Goal: Task Accomplishment & Management: Manage account settings

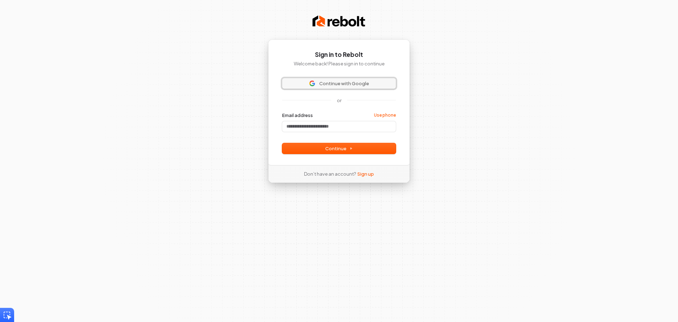
click at [335, 81] on span "Continue with Google" at bounding box center [344, 83] width 50 height 6
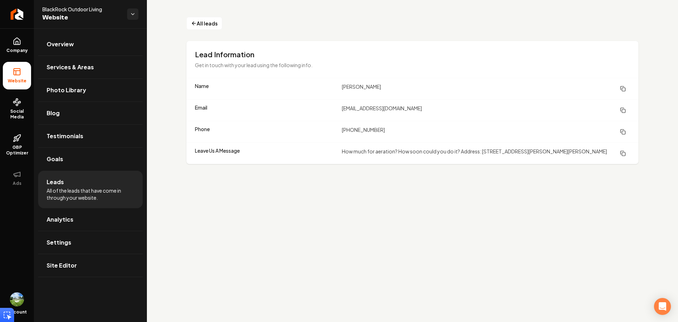
click at [22, 81] on span "Website" at bounding box center [17, 81] width 24 height 6
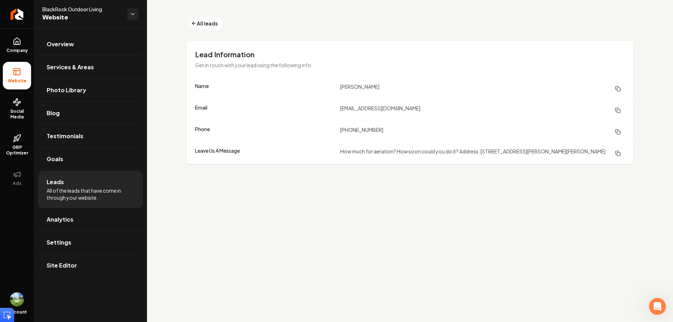
click at [194, 18] on button "All leads" at bounding box center [205, 23] width 36 height 13
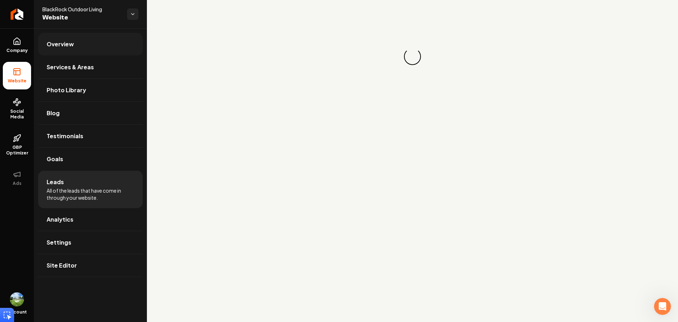
click at [89, 48] on link "Overview" at bounding box center [90, 44] width 105 height 23
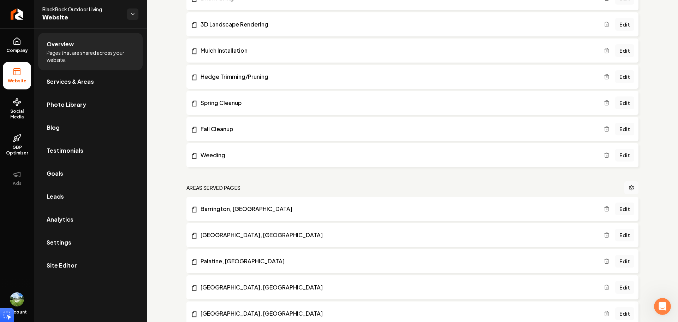
scroll to position [247, 0]
click at [268, 155] on link "Weeding" at bounding box center [397, 154] width 413 height 8
click at [620, 156] on link "Edit" at bounding box center [624, 154] width 19 height 13
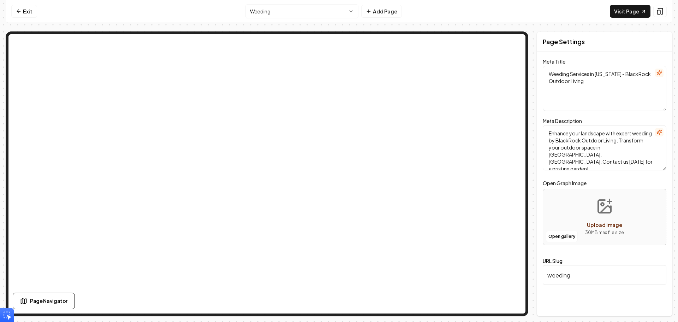
click at [564, 74] on textarea "Weeding Services in Illinois - BlackRock Outdoor Living" at bounding box center [605, 88] width 124 height 45
click at [564, 73] on textarea "Weeding Services in Illinois - BlackRock Outdoor Living" at bounding box center [605, 88] width 124 height 45
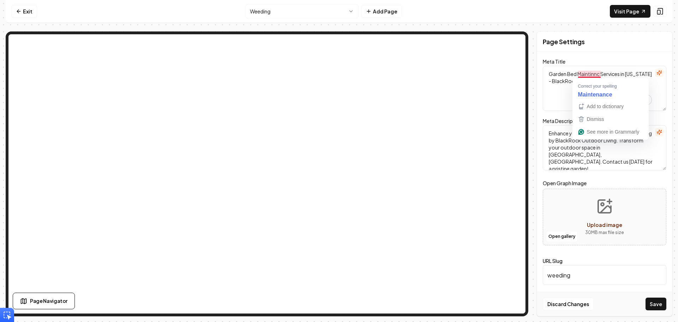
click at [596, 72] on textarea "Garden Bed Maintinnc Services in Illinois - BlackRock Outdoor Living" at bounding box center [605, 88] width 124 height 45
click at [592, 71] on textarea "Garden Bed Maintinnc Services in Illinois - BlackRock Outdoor Living" at bounding box center [605, 88] width 124 height 45
click at [591, 73] on textarea "Garden Bed Maintinnc Services in Illinois - BlackRock Outdoor Living" at bounding box center [605, 88] width 124 height 45
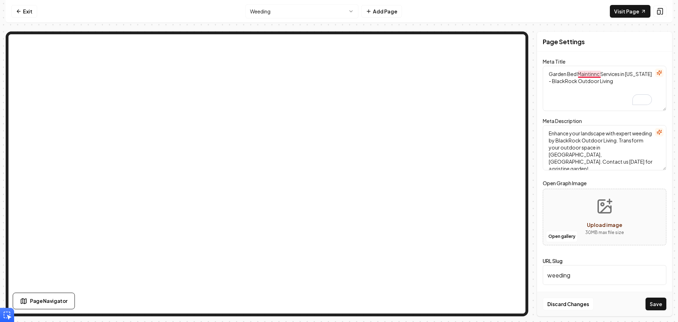
click at [596, 74] on textarea "Garden Bed Maintinnc Services in Illinois - BlackRock Outdoor Living" at bounding box center [605, 88] width 124 height 45
click at [603, 74] on textarea "Garden Bed Maintinanc Services in Illinois - BlackRock Outdoor Living" at bounding box center [605, 88] width 124 height 45
click at [633, 74] on textarea "Garden Bed Maintinance Services in Illinois - BlackRock Outdoor Living" at bounding box center [605, 88] width 124 height 45
drag, startPoint x: 589, startPoint y: 81, endPoint x: 597, endPoint y: 94, distance: 14.7
click at [597, 94] on textarea "Garden Bed Maintinance Services in Barrington, Illinois - BlackRock Outdoor Liv…" at bounding box center [605, 88] width 124 height 45
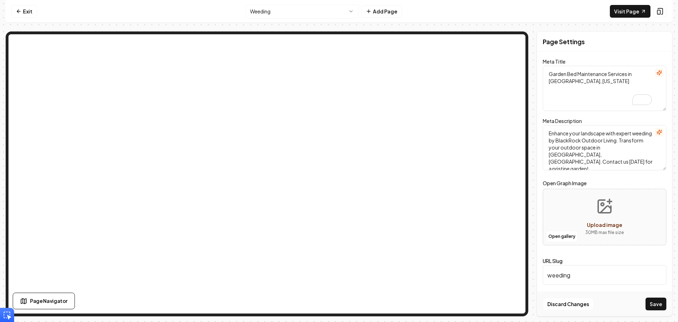
click at [659, 75] on icon "button" at bounding box center [660, 73] width 6 height 6
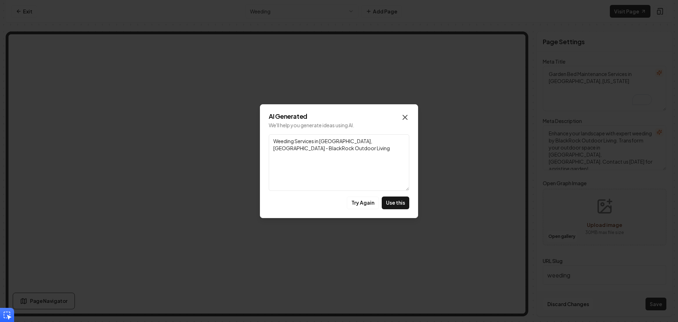
click at [406, 118] on icon "button" at bounding box center [405, 117] width 4 height 4
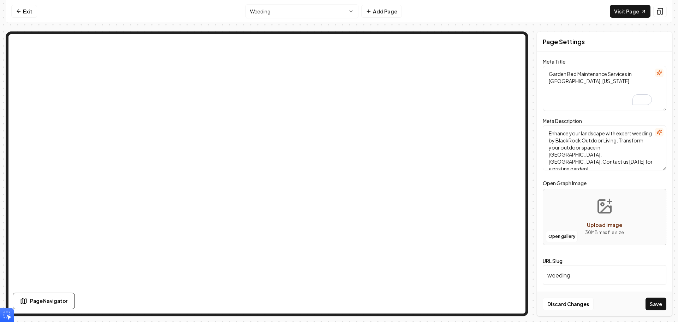
click at [549, 72] on textarea "Garden Bed Maintenance Services in Barrington, Illinois" at bounding box center [605, 88] width 124 height 45
click at [562, 75] on textarea "Professional Garden Bed Maintenance Services in Barrington, Illinois" at bounding box center [605, 88] width 124 height 45
click at [562, 72] on textarea "Taylored Garden Bed Maintenance Services in Barrington, Illinois" at bounding box center [605, 88] width 124 height 45
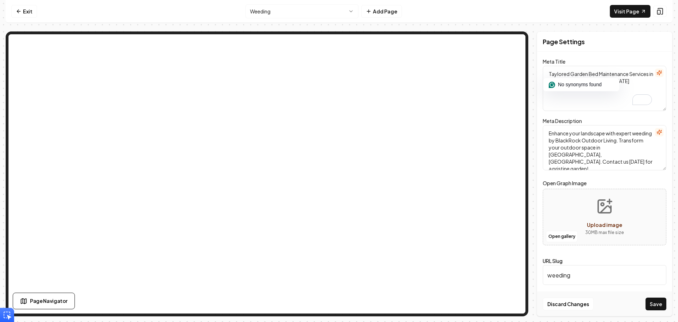
paste textarea "ilored"
type textarea "Tailored Garden Bed Maintenance Services in Barrington, Illinois"
click at [561, 140] on textarea "Enhance your landscape with expert weeding by BlackRock Outdoor Living. Transfo…" at bounding box center [605, 147] width 124 height 45
click at [590, 75] on textarea "Tailored Garden Bed Maintenance Services in Barrington, Illinois" at bounding box center [605, 88] width 124 height 45
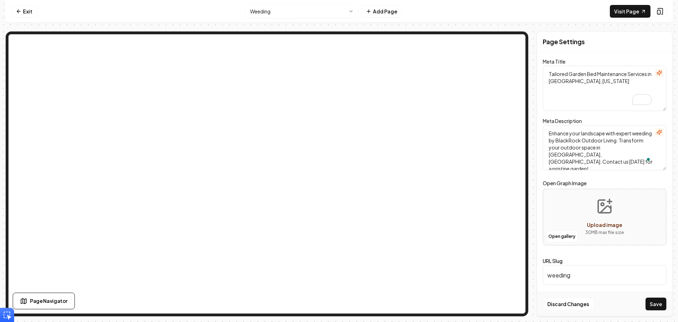
drag, startPoint x: 569, startPoint y: 72, endPoint x: 652, endPoint y: 75, distance: 83.0
click at [653, 73] on textarea "Tailored Garden Bed Maintenance Services in Barrington, Illinois" at bounding box center [605, 88] width 124 height 45
click at [562, 142] on textarea "Enhance your landscape with expert weeding by BlackRock Outdoor Living. Transfo…" at bounding box center [605, 147] width 124 height 45
paste textarea "Garden Bed Maintenance Services"
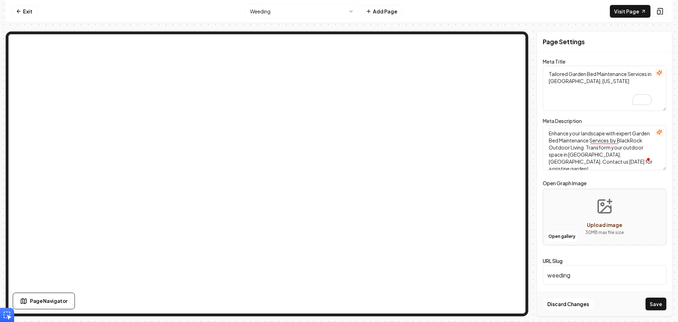
click at [584, 147] on textarea "Enhance your landscape with expert Garden Bed Maintenance Services by BlackRock…" at bounding box center [605, 147] width 124 height 45
type textarea "Enhance your landscape with expert Garden Bed Maintenance Services by BlackRock…"
click at [593, 274] on input "weeding" at bounding box center [605, 275] width 124 height 20
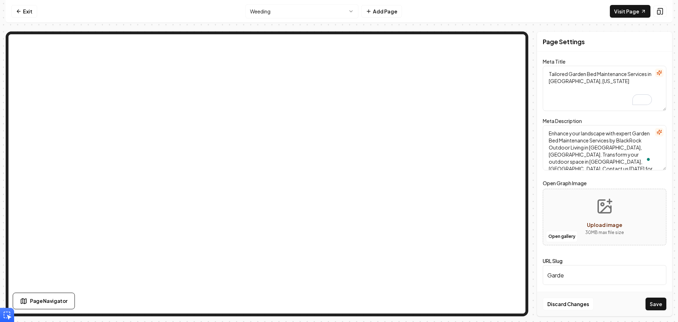
paste input "Garden Bed Maintenance Services"
paste input
click at [631, 277] on input "Garden Bed Maintenance Services" at bounding box center [605, 275] width 124 height 20
click at [660, 302] on button "Save" at bounding box center [656, 303] width 21 height 13
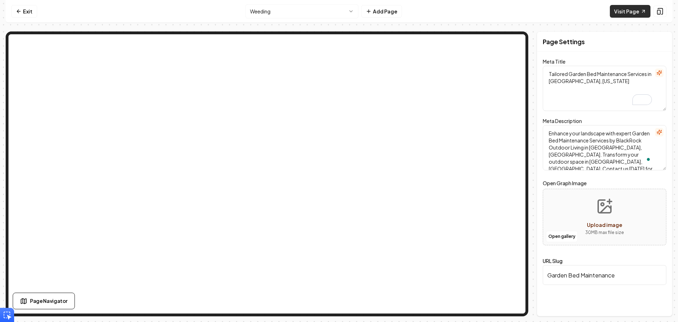
click at [638, 11] on link "Visit Page" at bounding box center [630, 11] width 41 height 13
type input "Weeding"
click at [646, 297] on button "Save" at bounding box center [656, 303] width 21 height 13
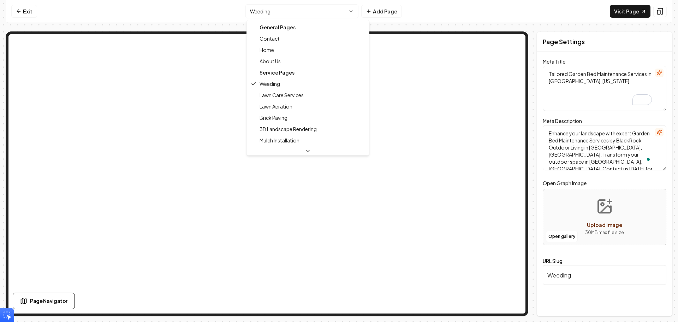
click at [301, 12] on html "Computer Required This feature is only available on a computer. Please switch t…" at bounding box center [339, 161] width 678 height 322
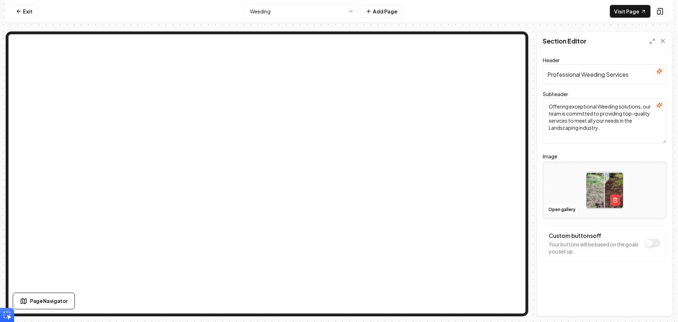
click at [558, 76] on input "Professional Weeding Services" at bounding box center [605, 74] width 124 height 20
click at [594, 70] on input "Professional Weeding Services" at bounding box center [605, 74] width 124 height 20
paste input "Garden Bed Maintenance Services"
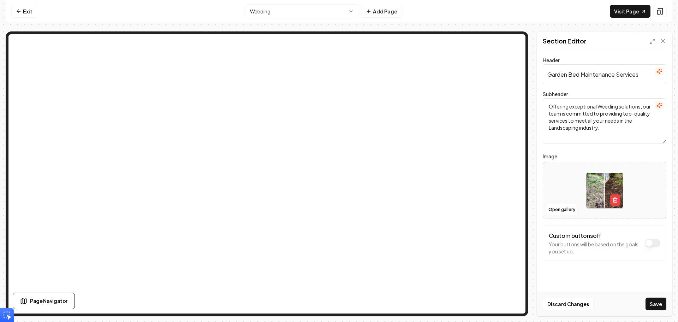
click at [546, 75] on input "Garden Bed Maintenance Services" at bounding box center [605, 74] width 124 height 20
type input "Garden Bed Maintenance Services"
click at [586, 149] on form "Header Garden Bed Maintenance Services Subheader Offering exceptional Weeding s…" at bounding box center [605, 172] width 124 height 233
click at [609, 107] on textarea "Offering exceptional Weeding solutions, our team is committed to providing top-…" at bounding box center [605, 120] width 124 height 45
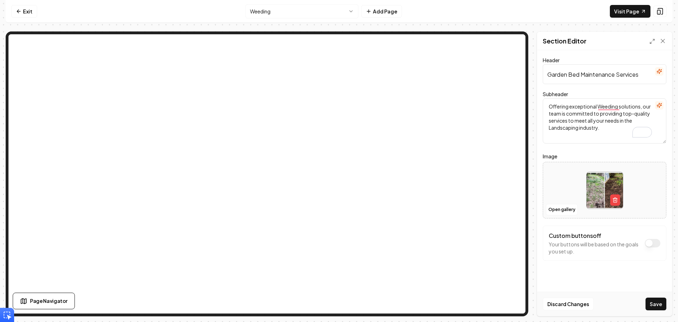
click at [643, 106] on textarea "Offering exceptional Weeding solutions, our team is committed to providing top-…" at bounding box center [605, 120] width 124 height 45
paste textarea "Garden Bed Maintenance Services"
click at [603, 105] on textarea "Offering exceptional Garden Bed Maintenance Services our team is committed to p…" at bounding box center [605, 120] width 124 height 45
click at [618, 107] on textarea "Offering exceptional garden Bed Maintenance Services our team is committed to p…" at bounding box center [605, 120] width 124 height 45
click at [552, 114] on textarea "Offering exceptional garden bed Maintenance Services our team is committed to p…" at bounding box center [605, 120] width 124 height 45
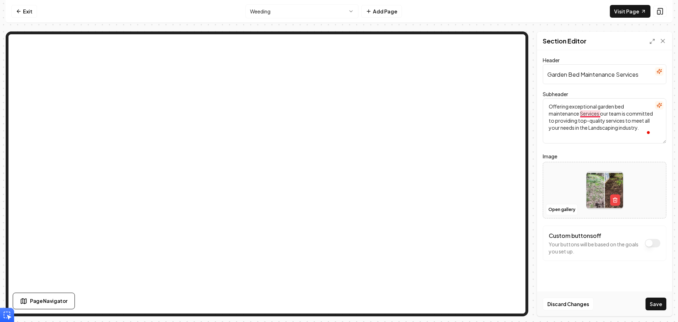
click at [585, 114] on textarea "Offering exceptional garden bed maintenance Services our team is committed to p…" at bounding box center [605, 120] width 124 height 45
click at [582, 105] on textarea "Offering exceptional garden bed maintenance services our team is committed to p…" at bounding box center [605, 120] width 124 height 45
click at [582, 105] on textarea "Offering tailored garden bed maintenance services our team is committed to prov…" at bounding box center [605, 120] width 124 height 45
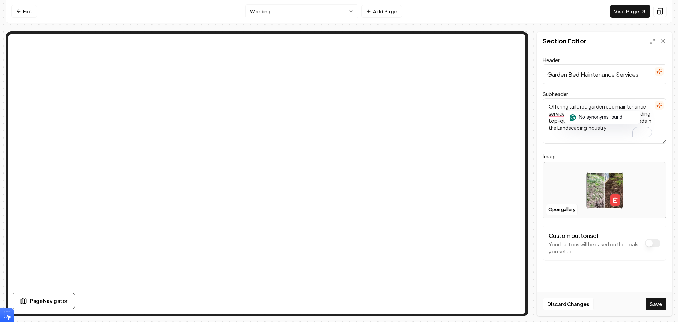
click at [613, 109] on textarea "Offering tailored garden bed maintenance services our team is committed to prov…" at bounding box center [605, 120] width 124 height 45
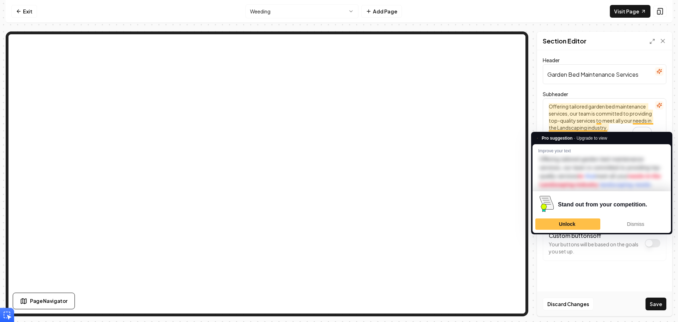
click at [561, 127] on textarea "Offering tailored garden bed maintenance services, our team is committed to pro…" at bounding box center [605, 120] width 124 height 45
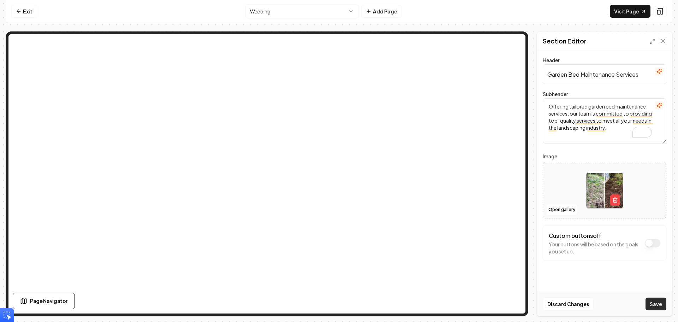
type textarea "Offering tailored garden bed maintenance services, our team is committed to pro…"
click at [660, 302] on button "Save" at bounding box center [656, 303] width 21 height 13
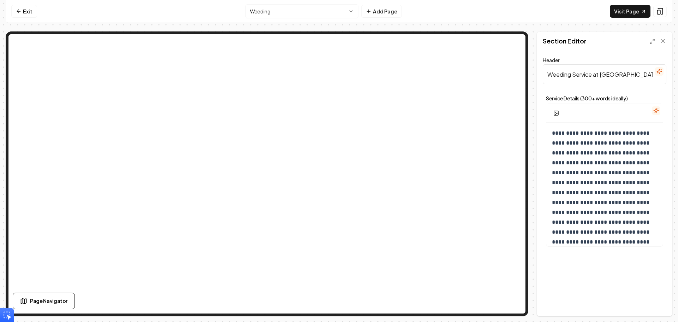
click at [557, 73] on input "Weeding Service at BlackRock Outdoor Living" at bounding box center [605, 74] width 124 height 20
paste input "tailored"
paste input "text"
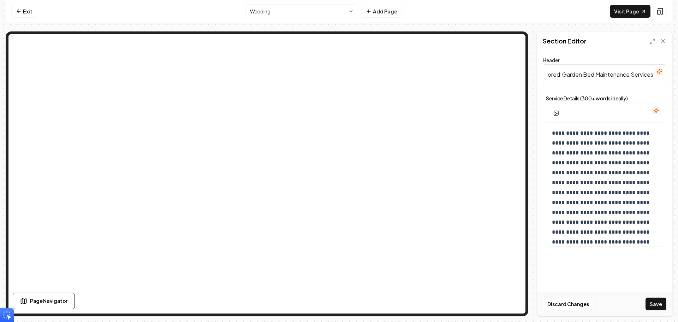
type input "Tailored Garden Bed Maintenance Services"
click at [576, 132] on p "**********" at bounding box center [602, 197] width 100 height 138
click at [648, 134] on p "**********" at bounding box center [602, 197] width 100 height 138
click at [571, 192] on p "**********" at bounding box center [602, 202] width 100 height 148
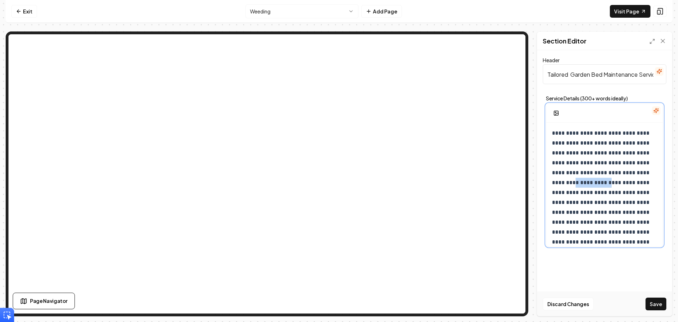
click at [571, 192] on p "**********" at bounding box center [602, 202] width 100 height 148
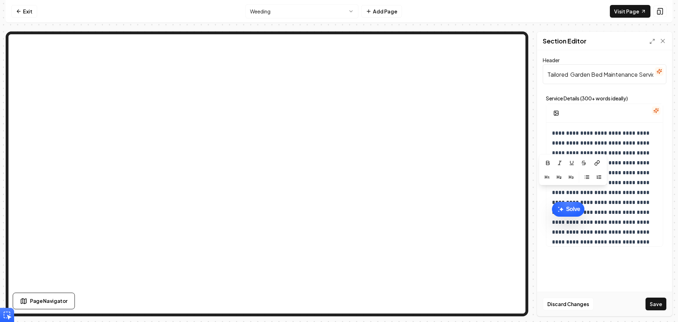
click at [564, 73] on input "Tailored Garden Bed Maintenance Services" at bounding box center [605, 74] width 124 height 20
click at [567, 72] on input "Tailored Garden Bed Maintenance Services" at bounding box center [605, 74] width 124 height 20
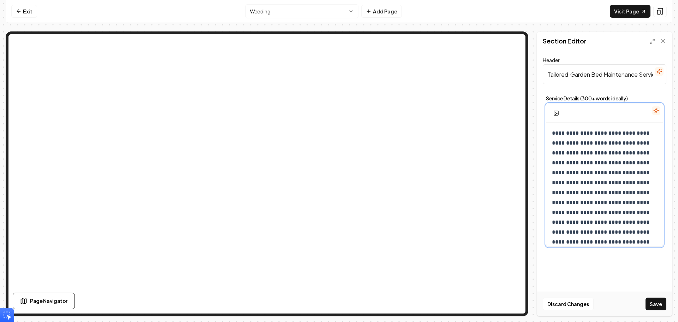
click at [567, 191] on p "**********" at bounding box center [602, 202] width 100 height 148
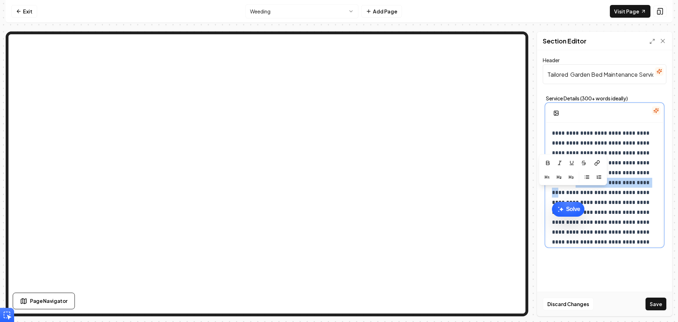
click at [629, 192] on p "**********" at bounding box center [602, 202] width 100 height 148
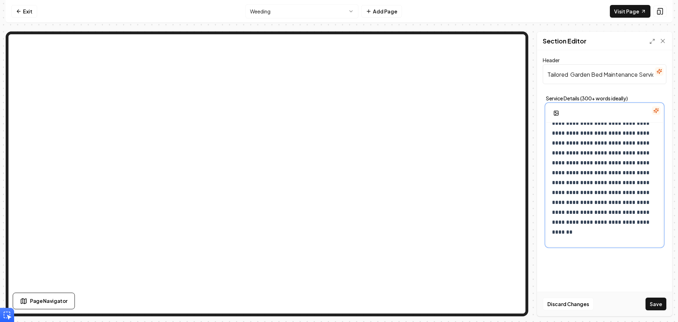
scroll to position [35, 0]
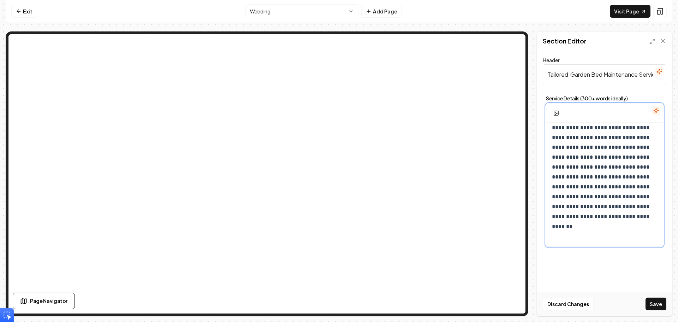
click at [585, 187] on p "**********" at bounding box center [602, 167] width 100 height 148
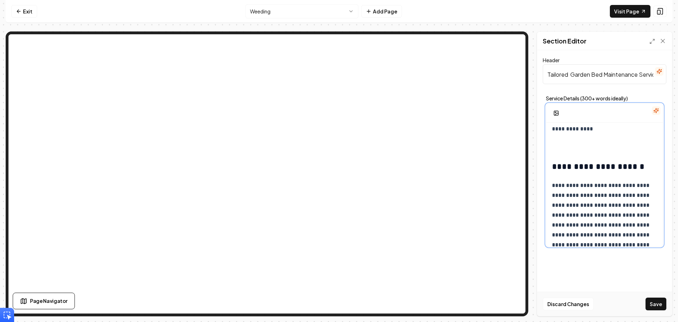
scroll to position [141, 0]
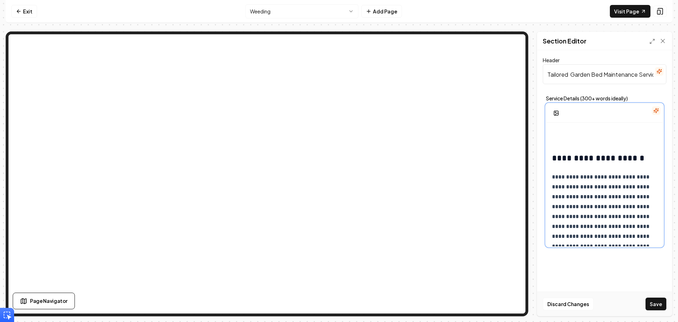
click at [632, 159] on h2 "**********" at bounding box center [602, 157] width 100 height 11
click at [562, 178] on p "**********" at bounding box center [602, 226] width 100 height 109
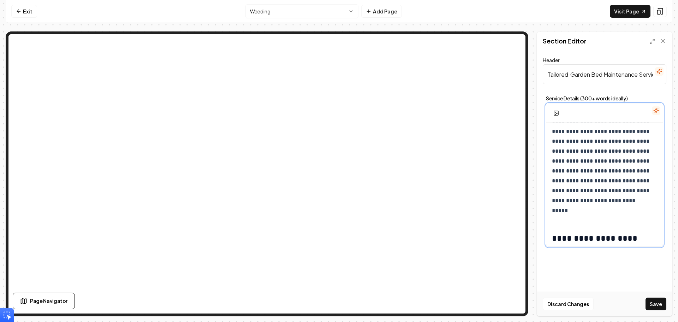
scroll to position [0, 0]
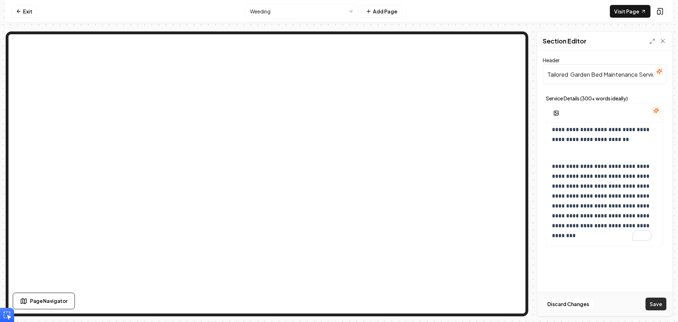
click at [656, 306] on button "Save" at bounding box center [656, 303] width 21 height 13
click at [666, 41] on icon at bounding box center [663, 40] width 7 height 7
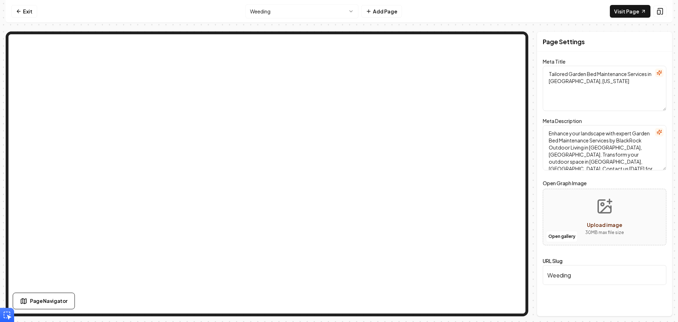
click at [580, 279] on input "Weeding" at bounding box center [605, 275] width 124 height 20
click at [639, 15] on link "Visit Page" at bounding box center [630, 11] width 41 height 13
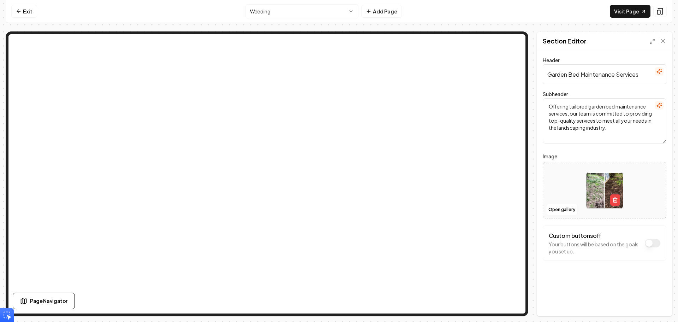
click at [605, 190] on img at bounding box center [605, 190] width 36 height 36
type input "**********"
click at [597, 178] on img at bounding box center [605, 190] width 36 height 36
click at [660, 303] on button "Save" at bounding box center [656, 303] width 21 height 13
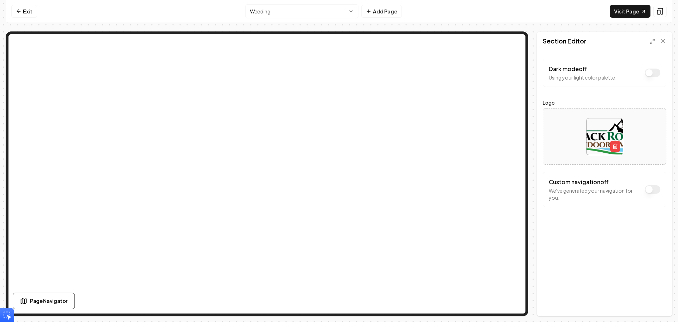
click at [656, 74] on button "Dark mode off" at bounding box center [653, 73] width 16 height 8
click at [656, 74] on button "Dark mode on" at bounding box center [653, 73] width 16 height 8
click at [577, 14] on nav "Exit Weeding Add Page Visit Page" at bounding box center [339, 11] width 667 height 23
click at [661, 43] on icon at bounding box center [663, 40] width 7 height 7
click at [28, 9] on link "Exit" at bounding box center [24, 11] width 26 height 13
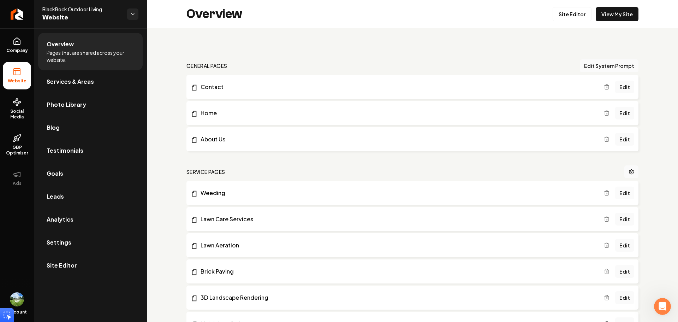
click at [623, 193] on link "Edit" at bounding box center [624, 193] width 19 height 13
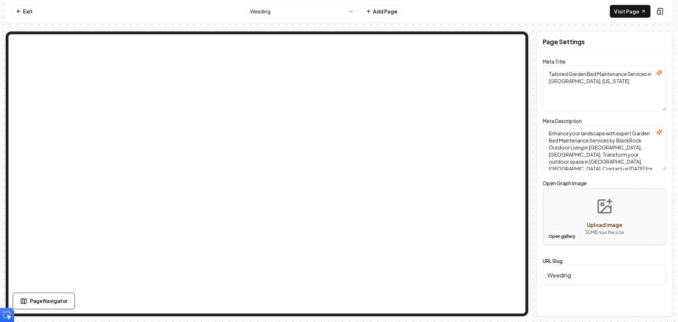
click at [589, 230] on p "30 MB max file size" at bounding box center [604, 232] width 39 height 7
click at [634, 194] on div "Open gallery Upload image 30 MB max file size" at bounding box center [605, 217] width 124 height 57
type input "**********"
click at [558, 262] on label "URL Slug" at bounding box center [553, 261] width 20 height 6
click at [558, 265] on input "Weeding" at bounding box center [605, 275] width 124 height 20
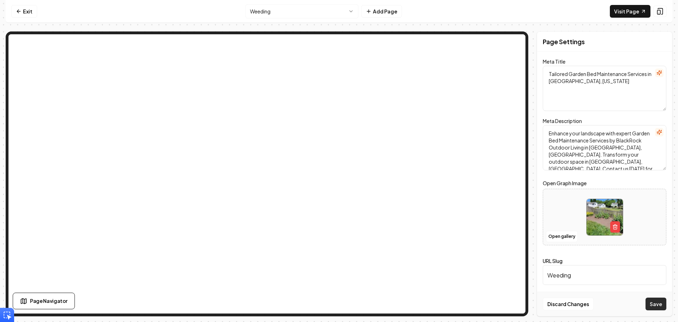
click at [649, 301] on button "Save" at bounding box center [656, 303] width 21 height 13
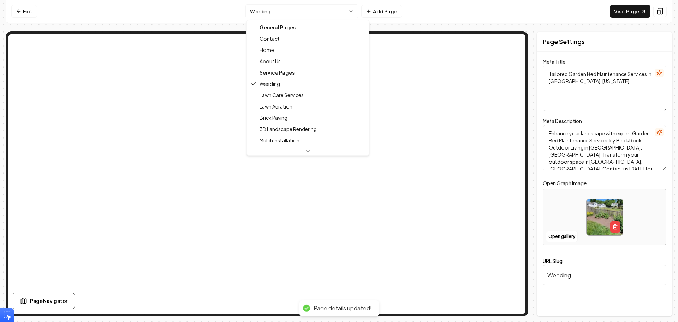
click at [304, 7] on html "Computer Required This feature is only available on a computer. Please switch t…" at bounding box center [339, 161] width 678 height 322
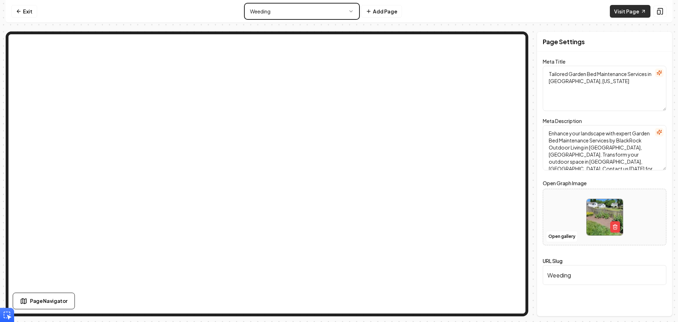
drag, startPoint x: 603, startPoint y: 14, endPoint x: 626, endPoint y: 11, distance: 23.9
click at [605, 13] on html "Computer Required This feature is only available on a computer. Please switch t…" at bounding box center [339, 161] width 678 height 322
click at [569, 279] on input "Weeding" at bounding box center [605, 275] width 124 height 20
click at [569, 278] on input "Weeding" at bounding box center [605, 275] width 124 height 20
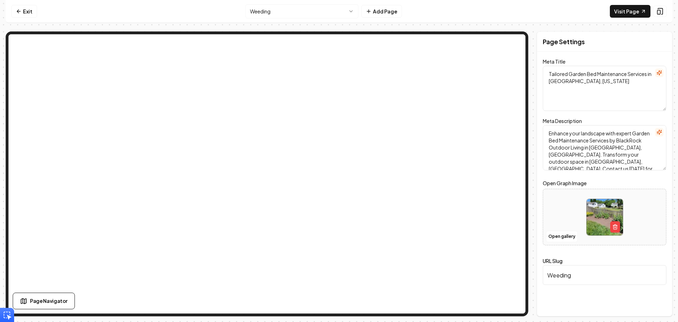
click at [558, 267] on input "Weeding" at bounding box center [605, 275] width 124 height 20
click at [603, 279] on input "Garden Bed Maintenance" at bounding box center [605, 275] width 124 height 20
click at [602, 278] on input "Garden Bed Maintenance" at bounding box center [605, 275] width 124 height 20
click at [599, 276] on input "Garden Bed Maintenance" at bounding box center [605, 275] width 124 height 20
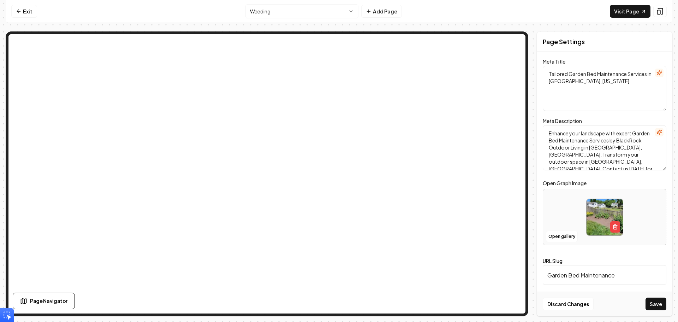
click at [599, 276] on input "Garden Bed Maintenance" at bounding box center [605, 275] width 124 height 20
click at [637, 296] on div "Discard Changes Save" at bounding box center [604, 303] width 135 height 24
click at [655, 299] on button "Save" at bounding box center [656, 303] width 21 height 13
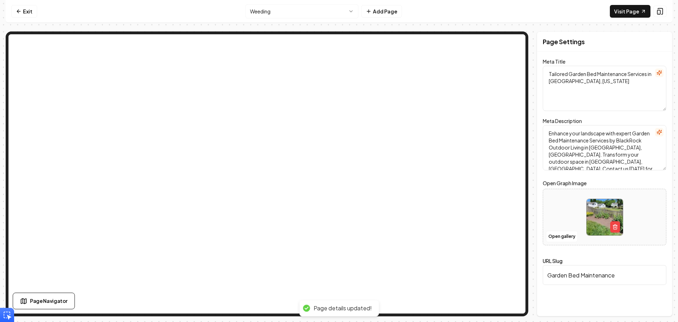
click at [610, 275] on input "Garden Bed Maintenance" at bounding box center [605, 275] width 124 height 20
type input "Weeding"
click at [653, 302] on button "Save" at bounding box center [656, 303] width 21 height 13
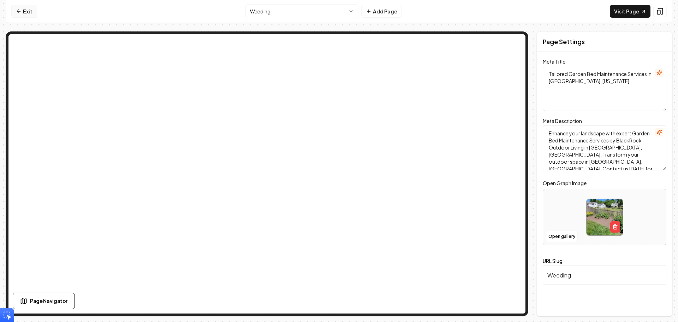
click at [23, 7] on link "Exit" at bounding box center [24, 11] width 26 height 13
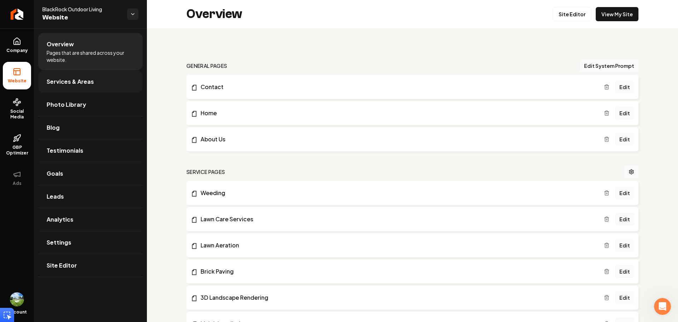
click at [91, 88] on link "Services & Areas" at bounding box center [90, 81] width 105 height 23
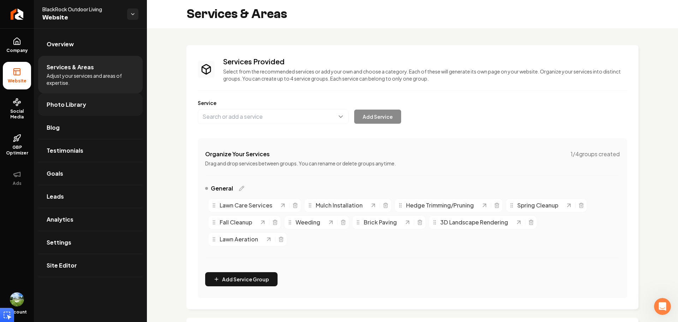
click at [97, 105] on link "Photo Library" at bounding box center [90, 104] width 105 height 23
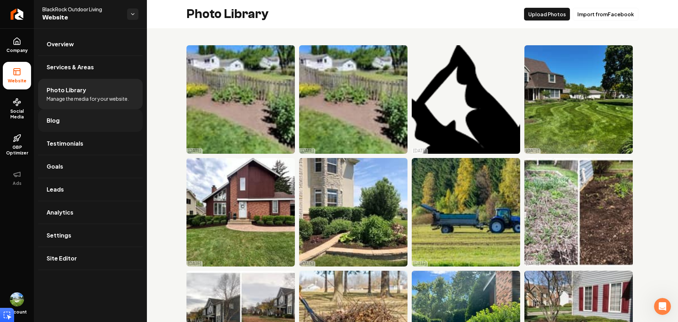
click at [92, 123] on link "Blog" at bounding box center [90, 120] width 105 height 23
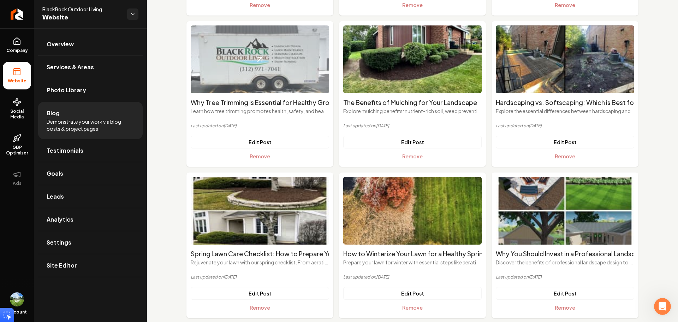
scroll to position [1269, 0]
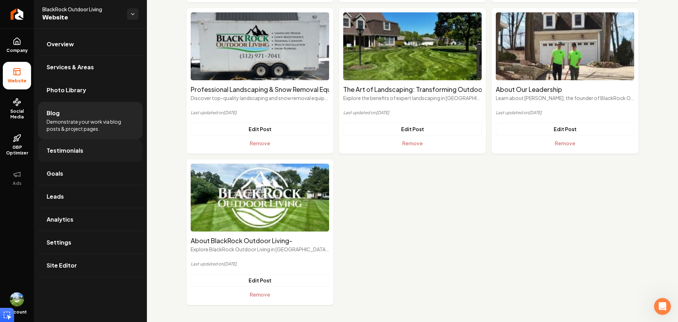
click at [77, 152] on span "Testimonials" at bounding box center [65, 150] width 37 height 8
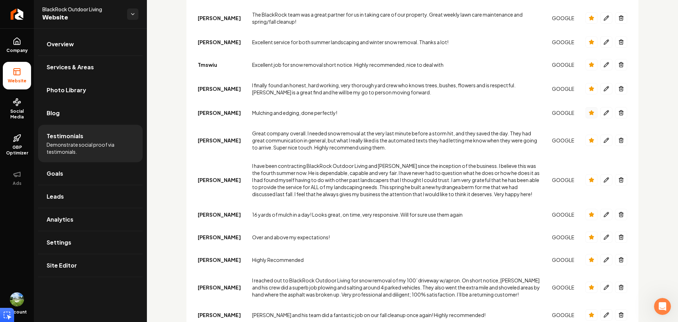
click at [589, 110] on icon "Main content area" at bounding box center [591, 112] width 5 height 5
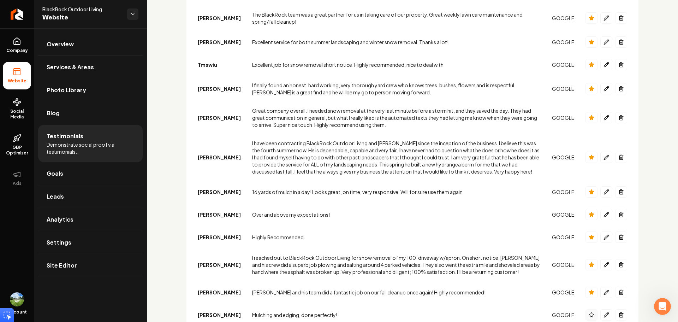
click at [589, 312] on icon "Main content area" at bounding box center [592, 315] width 6 height 6
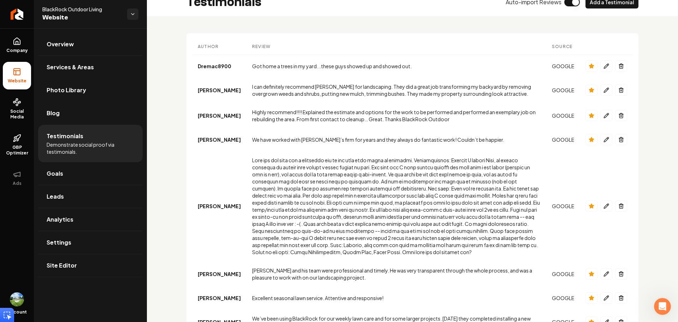
scroll to position [0, 0]
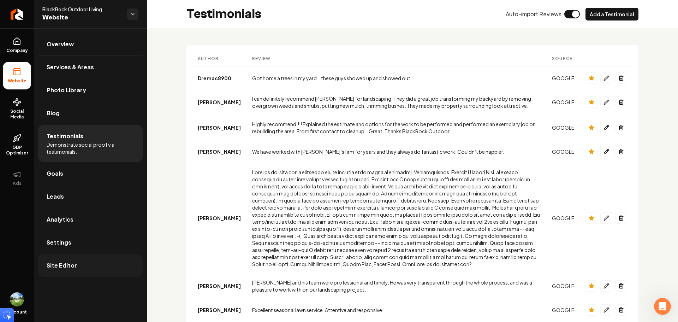
click at [75, 263] on span "Site Editor" at bounding box center [62, 265] width 30 height 8
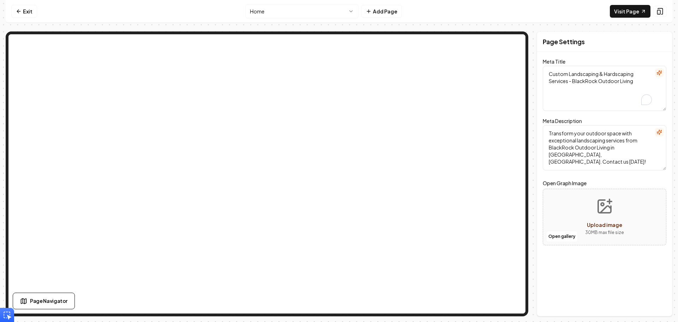
drag, startPoint x: 576, startPoint y: 83, endPoint x: 705, endPoint y: 83, distance: 128.6
click at [678, 83] on html "Computer Required This feature is only available on a computer. Please switch t…" at bounding box center [339, 161] width 678 height 322
type textarea "Custom Landscaping & Hardscaping Services - Barrington, IL"
click at [621, 219] on button "Upload image 30 MB max file size" at bounding box center [605, 216] width 50 height 49
type input "**********"
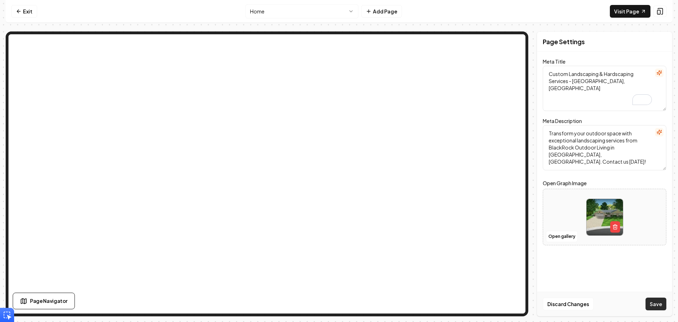
click at [654, 304] on button "Save" at bounding box center [656, 303] width 21 height 13
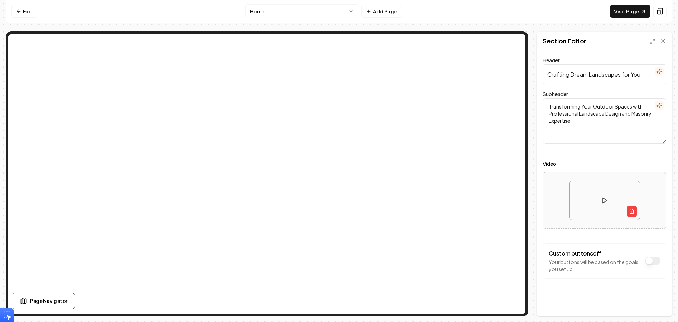
click at [654, 76] on input "Crafting Dream Landscapes for You" at bounding box center [605, 74] width 124 height 20
click at [632, 77] on input "Crafting Dream Landscapes for You" at bounding box center [605, 74] width 124 height 20
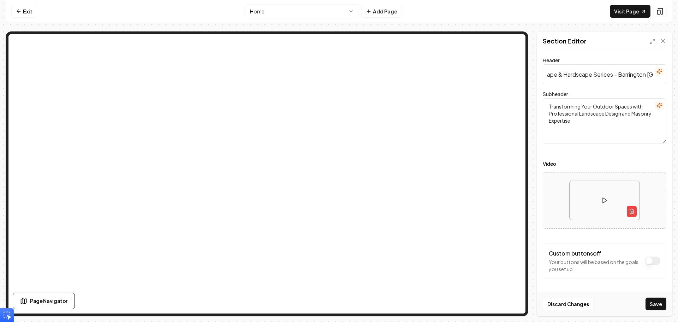
click at [579, 27] on div "Exit Home Add Page Visit Page Page Navigator Page Settings Section Editor Heade…" at bounding box center [339, 158] width 667 height 316
click at [593, 75] on input "Custom Landscape & Hardscape Serices - Barrington IL" at bounding box center [605, 74] width 124 height 20
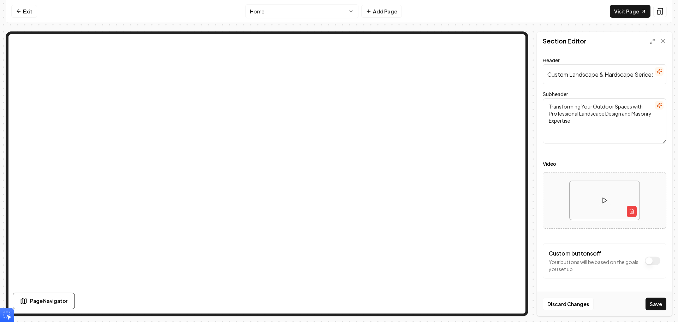
click at [567, 70] on input "Custom Landscape & Hardscape Serices - Barrington IL" at bounding box center [605, 74] width 124 height 20
paste input "and Hardscape Services in Barrington,"
click at [550, 75] on input "Custom Landscape and Hardscape Services in Barrington, IL" at bounding box center [605, 74] width 124 height 20
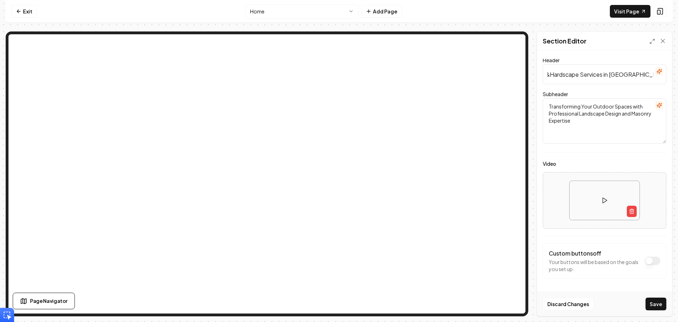
scroll to position [0, 47]
type input "Custom Landscape & Hardscape Services in Barrington, IL"
click at [586, 123] on textarea "Transforming Your Outdoor Spaces with Professional Landscape Design and Masonry…" at bounding box center [605, 120] width 124 height 45
type textarea "Transforming Your Outdoor Spaces with Professional Landscape Design and Masonry…"
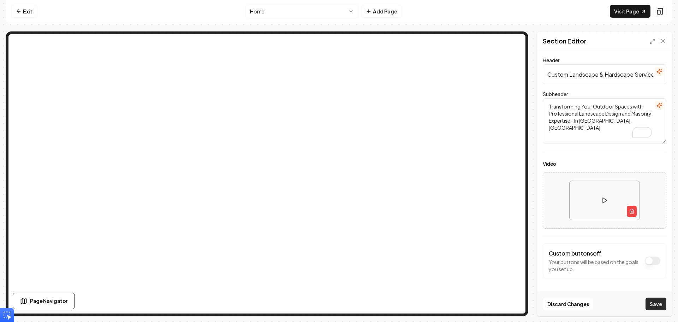
click at [654, 302] on button "Save" at bounding box center [656, 303] width 21 height 13
click at [665, 40] on icon at bounding box center [663, 40] width 7 height 7
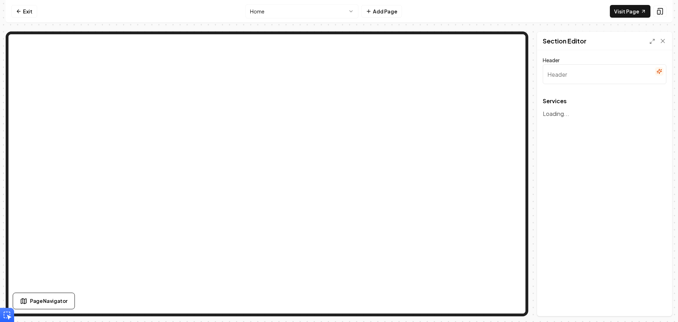
type input "Comprehensive Landscaping Solutions"
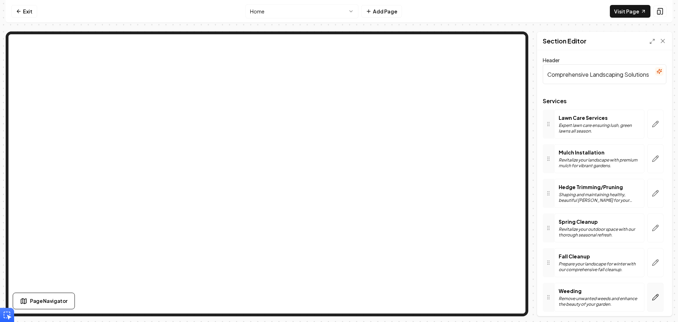
click at [652, 296] on icon "button" at bounding box center [655, 297] width 7 height 7
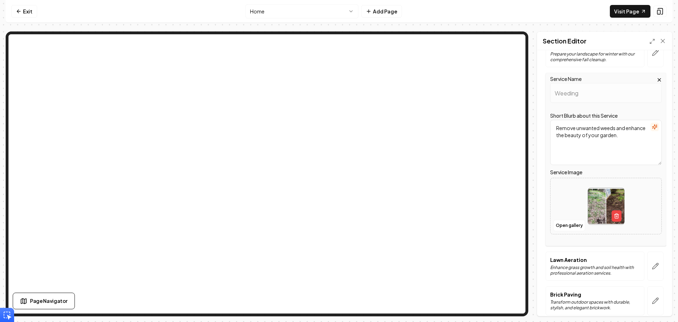
scroll to position [212, 0]
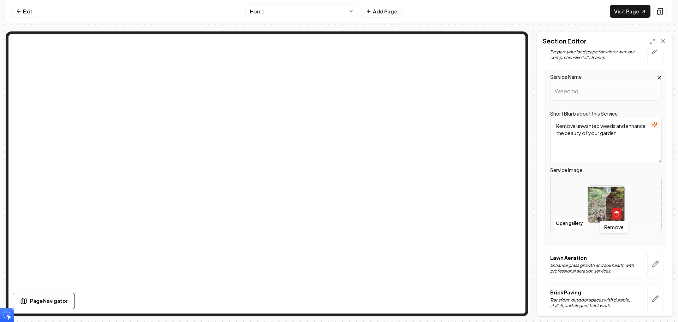
click at [614, 219] on button "button" at bounding box center [617, 213] width 10 height 11
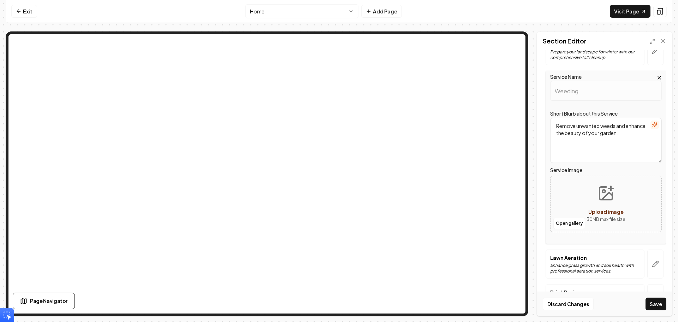
click at [611, 192] on icon "Upload image" at bounding box center [606, 193] width 17 height 17
type input "**********"
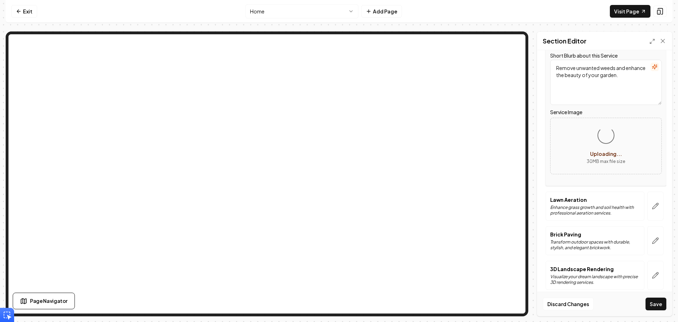
scroll to position [276, 0]
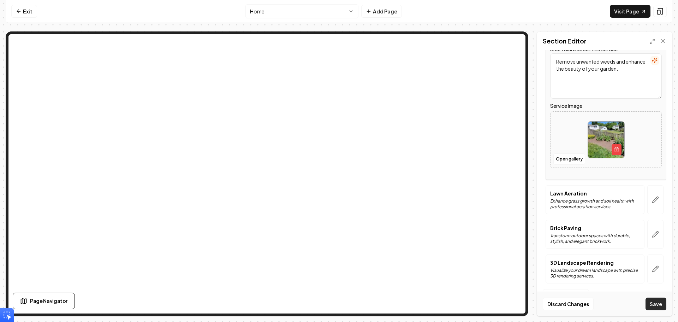
click at [657, 301] on button "Save" at bounding box center [656, 303] width 21 height 13
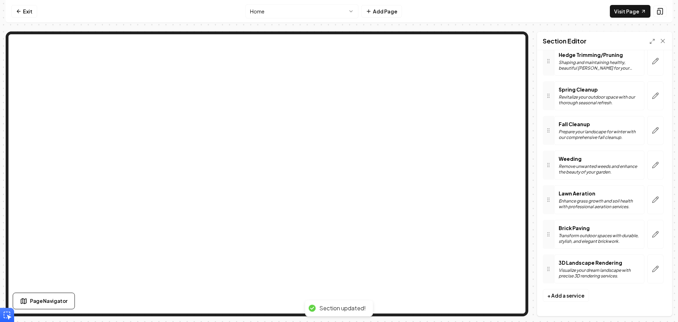
scroll to position [132, 0]
click at [573, 226] on p "Brick Paving" at bounding box center [599, 227] width 81 height 7
click at [652, 232] on icon "button" at bounding box center [655, 234] width 7 height 7
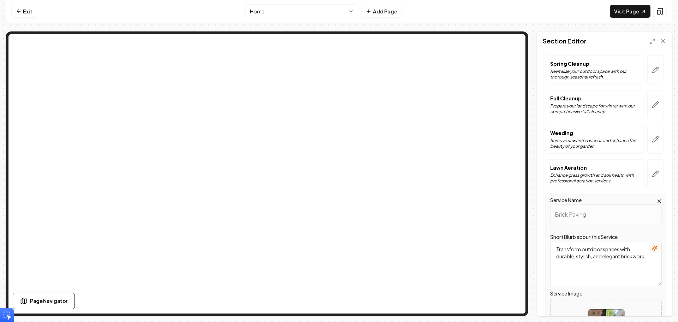
scroll to position [276, 0]
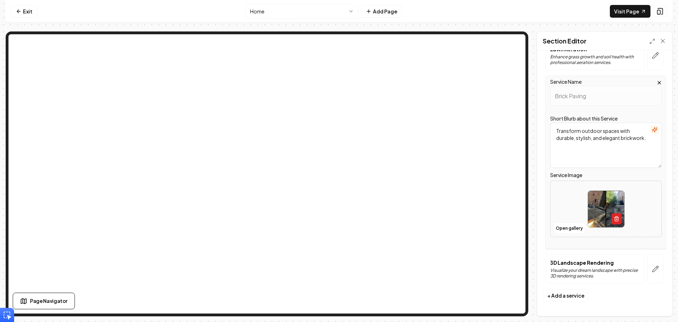
click at [614, 218] on icon "button" at bounding box center [617, 219] width 6 height 6
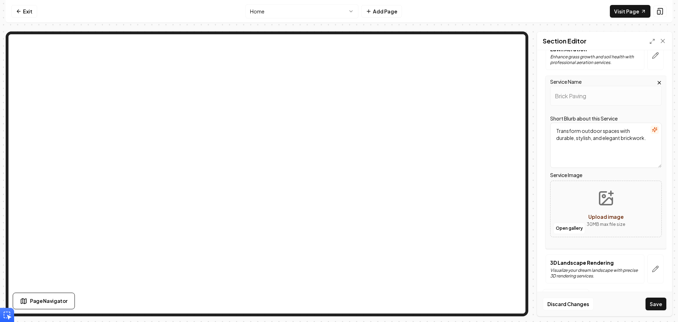
click at [612, 208] on button "Upload image 30 MB max file size" at bounding box center [606, 208] width 50 height 49
type input "**********"
click at [655, 302] on button "Save" at bounding box center [656, 303] width 21 height 13
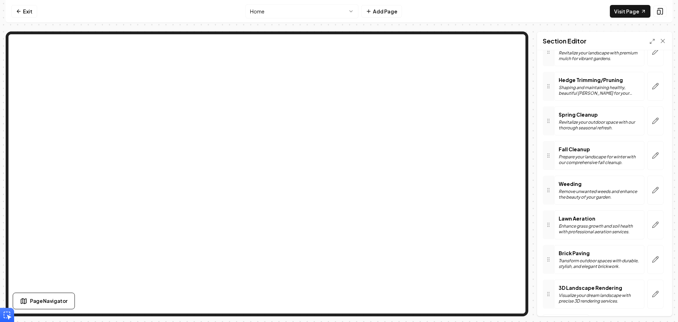
scroll to position [0, 0]
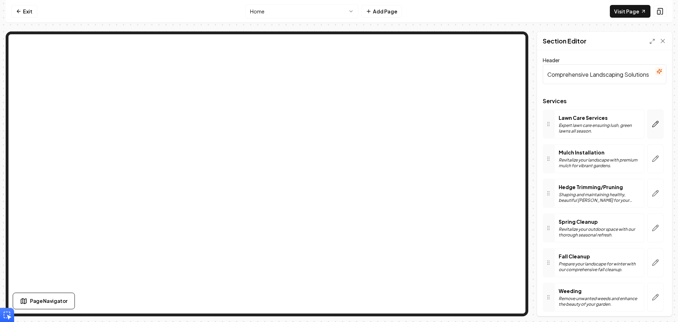
click at [652, 126] on icon "button" at bounding box center [655, 123] width 7 height 7
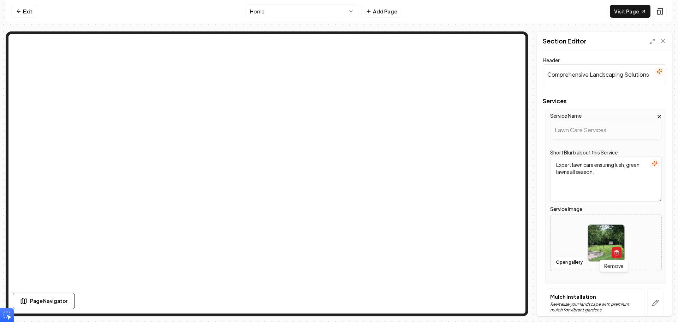
click at [614, 252] on icon "button" at bounding box center [617, 253] width 6 height 6
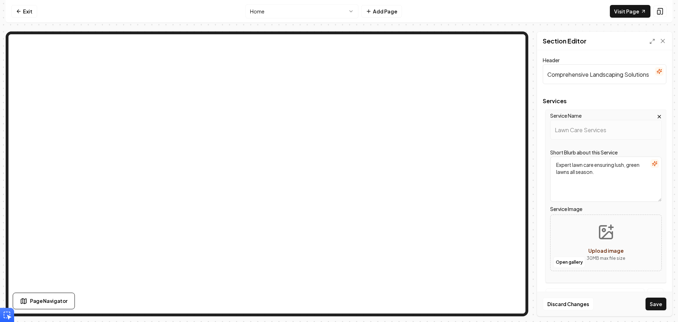
click at [604, 242] on button "Upload image 30 MB max file size" at bounding box center [606, 242] width 50 height 49
type input "**********"
click at [658, 304] on button "Save" at bounding box center [656, 303] width 21 height 13
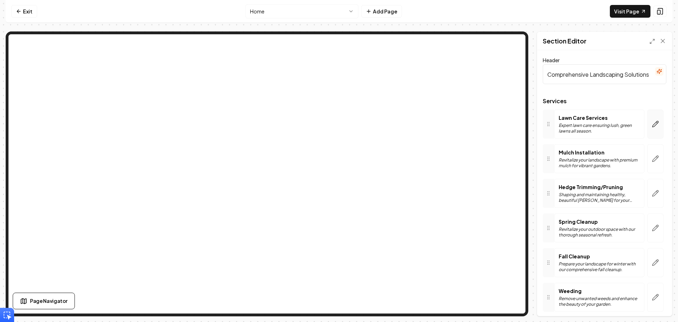
drag, startPoint x: 641, startPoint y: 126, endPoint x: 645, endPoint y: 125, distance: 4.3
click at [645, 126] on div at bounding box center [656, 124] width 22 height 29
click at [652, 124] on icon "button" at bounding box center [655, 123] width 7 height 7
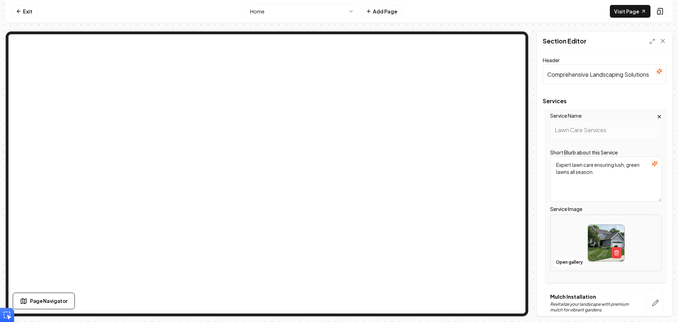
click at [603, 241] on img at bounding box center [606, 243] width 36 height 36
type input "**********"
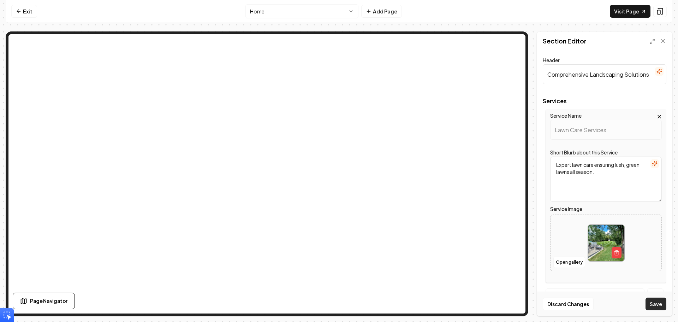
click at [662, 304] on button "Save" at bounding box center [656, 303] width 21 height 13
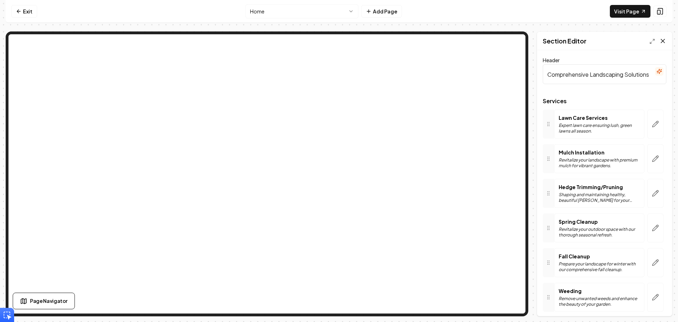
click at [663, 39] on icon at bounding box center [663, 40] width 7 height 7
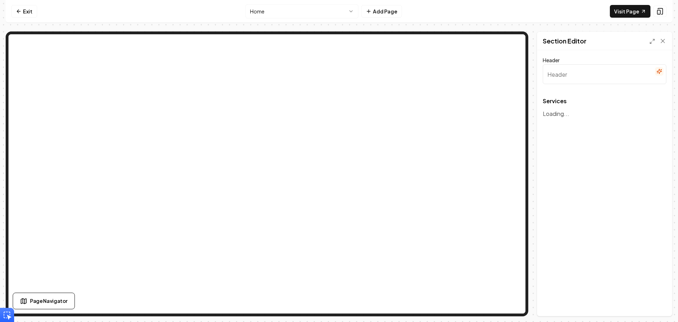
type input "Comprehensive Landscaping Solutions"
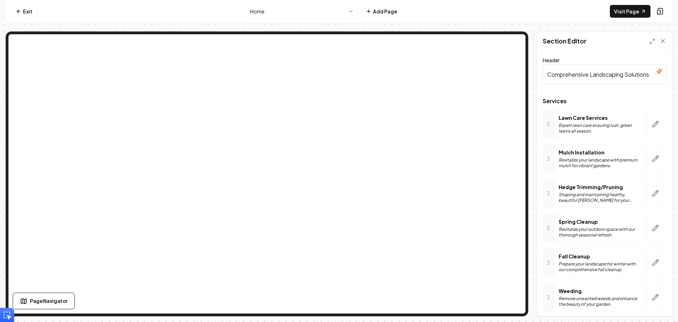
click at [581, 131] on p "Expert lawn care ensuring lush, green lawns all season." at bounding box center [599, 128] width 81 height 11
click at [653, 124] on icon "button" at bounding box center [656, 124] width 6 height 6
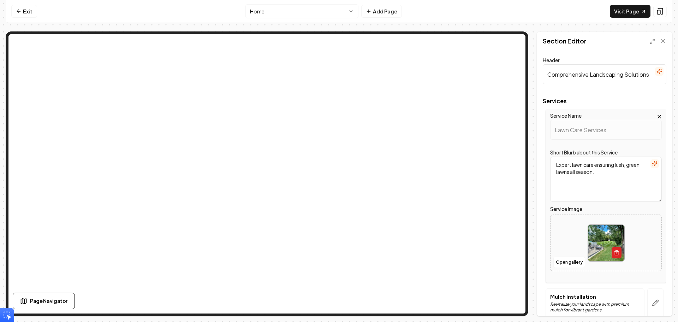
click at [617, 250] on button "button" at bounding box center [617, 252] width 10 height 11
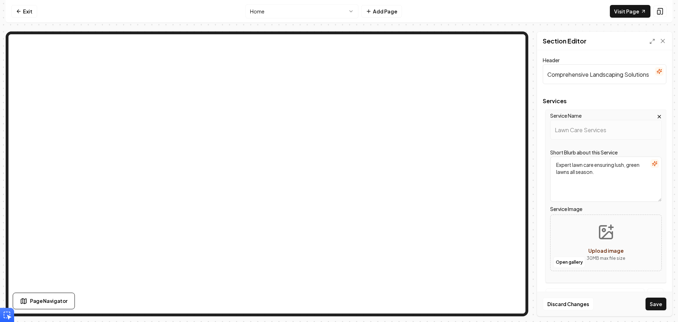
click at [611, 247] on div "Upload image" at bounding box center [606, 250] width 35 height 8
type input "**********"
click at [658, 300] on button "Save" at bounding box center [656, 303] width 21 height 13
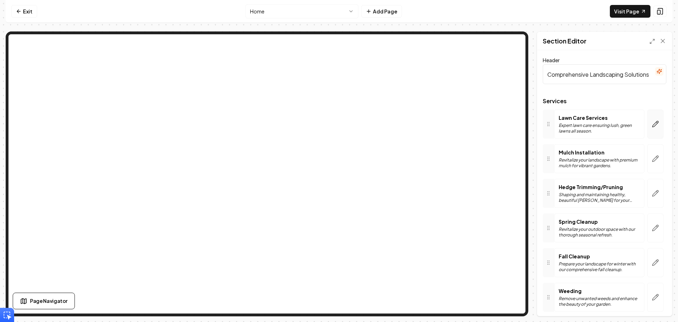
click at [652, 125] on icon "button" at bounding box center [655, 123] width 7 height 7
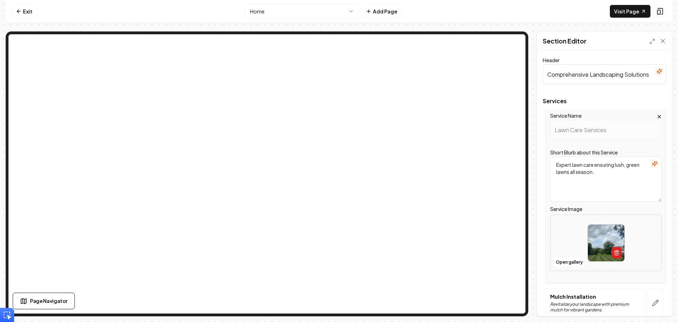
click at [613, 248] on button "button" at bounding box center [617, 252] width 10 height 11
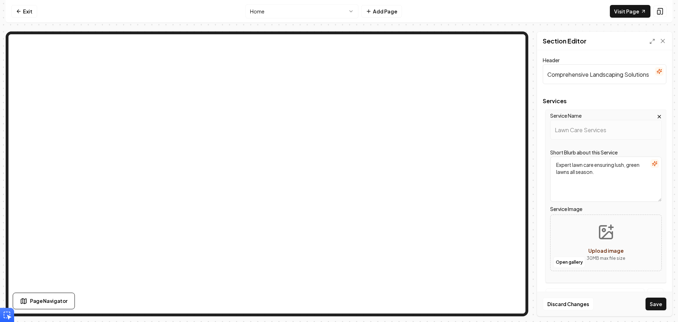
click at [611, 242] on button "Upload image 30 MB max file size" at bounding box center [606, 242] width 50 height 49
type input "**********"
click at [654, 302] on button "Save" at bounding box center [656, 303] width 21 height 13
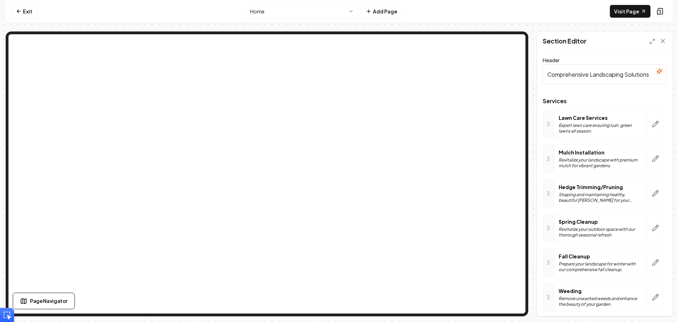
click at [319, 15] on html "Computer Required This feature is only available on a computer. Please switch t…" at bounding box center [339, 161] width 678 height 322
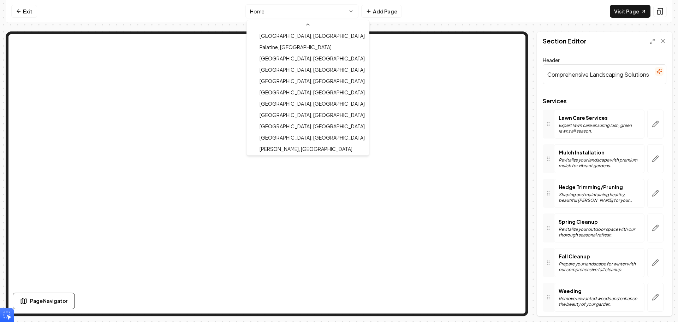
scroll to position [182, 0]
click at [17, 15] on html "Computer Required This feature is only available on a computer. Please switch t…" at bounding box center [339, 161] width 678 height 322
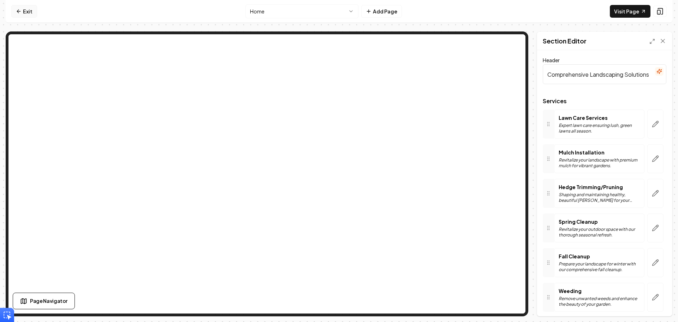
click at [20, 12] on icon at bounding box center [19, 11] width 6 height 6
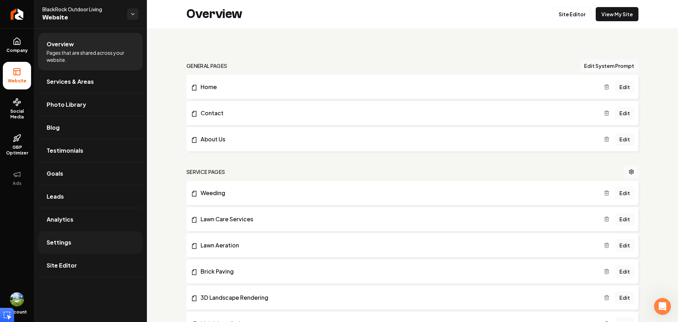
click at [97, 237] on link "Settings" at bounding box center [90, 242] width 105 height 23
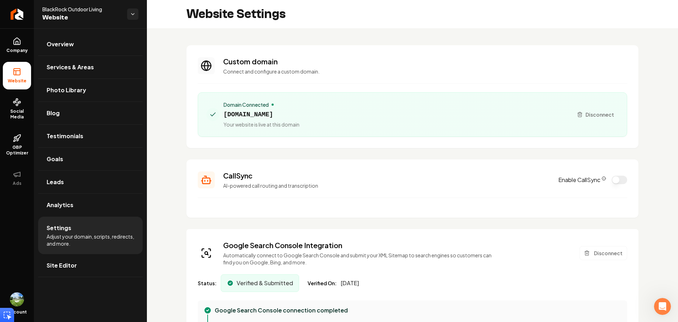
click at [602, 179] on icon "CallSync Info" at bounding box center [604, 178] width 4 height 4
click at [614, 182] on button "Enable CallSync" at bounding box center [620, 180] width 16 height 8
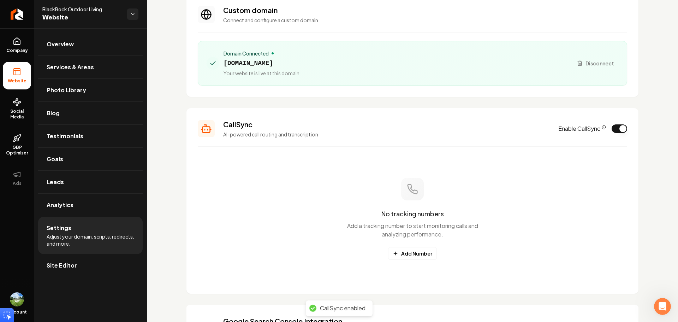
scroll to position [106, 0]
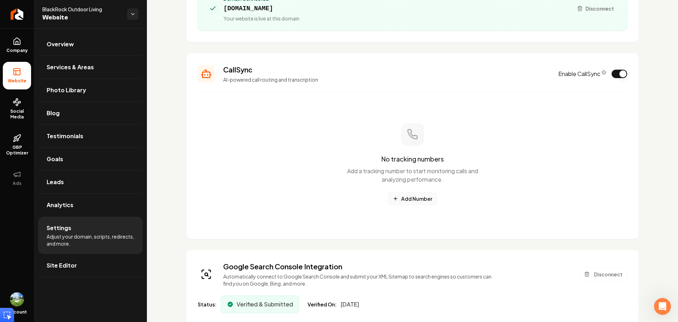
click at [398, 201] on button "Add Number" at bounding box center [412, 198] width 49 height 13
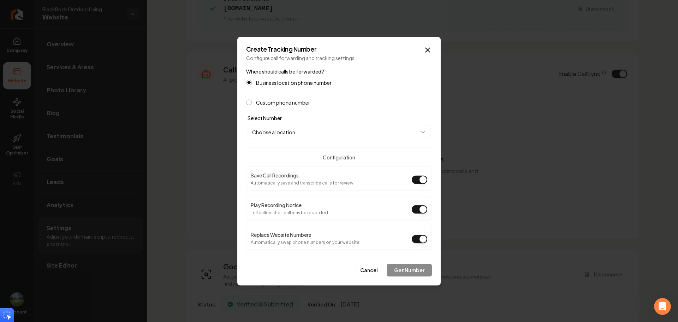
click at [298, 136] on body "Company Website Social Media GBP Optimizer Ads Account BlackRock Outdoor Living…" at bounding box center [339, 161] width 678 height 322
select select "**********"
click at [403, 270] on button "Get Number" at bounding box center [409, 270] width 45 height 13
click at [402, 270] on button "Get Number" at bounding box center [409, 270] width 45 height 13
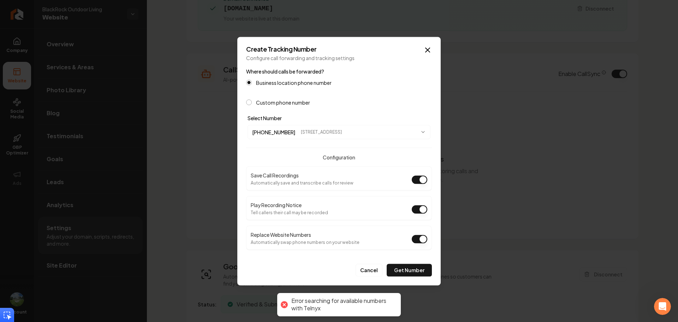
click at [283, 100] on label "Custom phone number" at bounding box center [283, 102] width 54 height 5
click at [252, 99] on button "Custom phone number" at bounding box center [249, 102] width 6 height 6
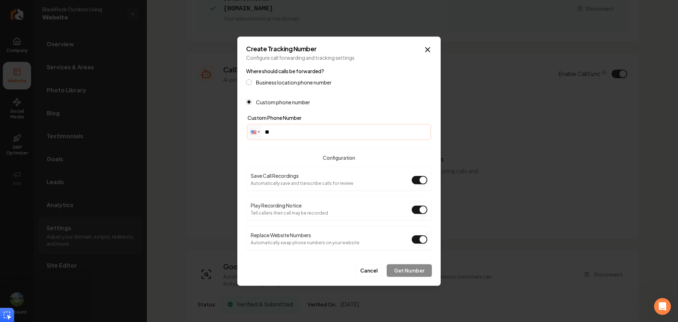
click at [291, 132] on input "**" at bounding box center [339, 132] width 182 height 14
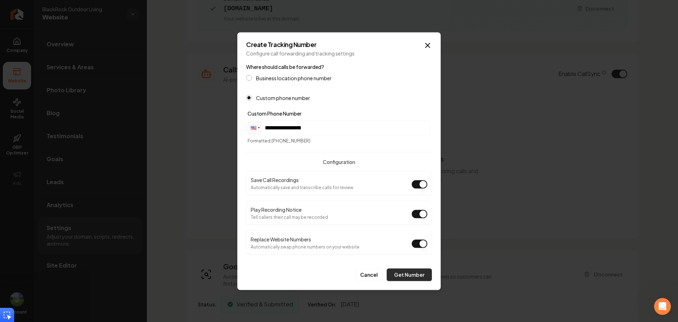
click at [404, 271] on button "Get Number" at bounding box center [409, 274] width 45 height 13
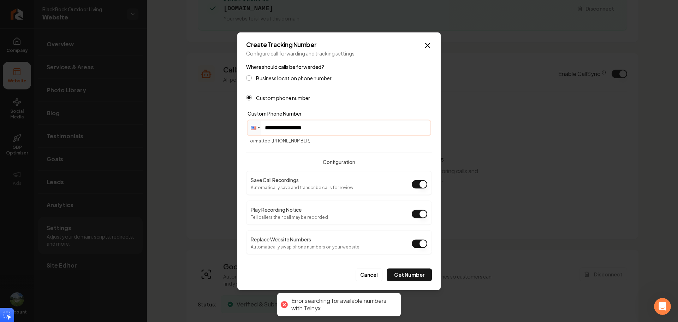
click at [320, 123] on input "**********" at bounding box center [339, 127] width 182 height 14
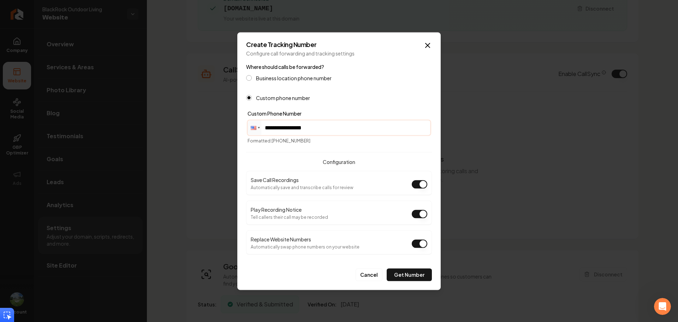
type input "**********"
click at [422, 276] on button "Get Number" at bounding box center [409, 274] width 45 height 13
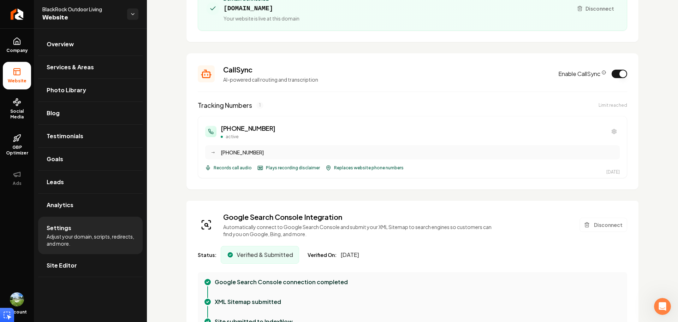
click at [230, 167] on span "Records call audio" at bounding box center [233, 168] width 38 height 6
click at [215, 154] on div "→" at bounding box center [212, 152] width 7 height 7
click at [609, 128] on button "Main content area" at bounding box center [614, 131] width 11 height 11
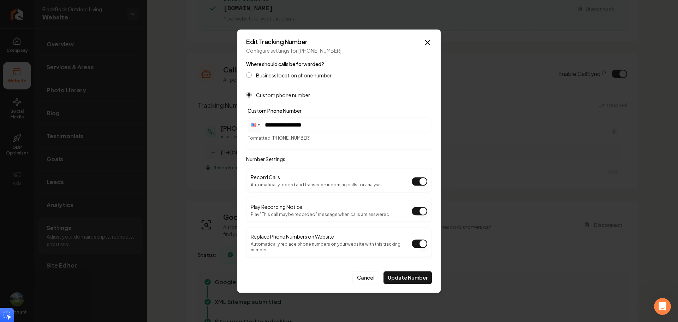
click at [315, 126] on input "**********" at bounding box center [339, 125] width 182 height 14
click at [296, 77] on label "Business location phone number" at bounding box center [294, 74] width 76 height 5
click at [252, 78] on button "Business location phone number" at bounding box center [249, 75] width 6 height 6
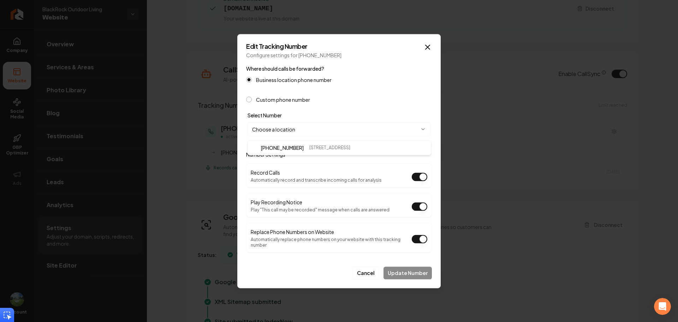
click at [301, 130] on body "Company Website Social Media GBP Optimizer Ads Account BlackRock Outdoor Living…" at bounding box center [339, 161] width 678 height 322
select select "**********"
click at [407, 270] on button "Update Number" at bounding box center [408, 272] width 48 height 13
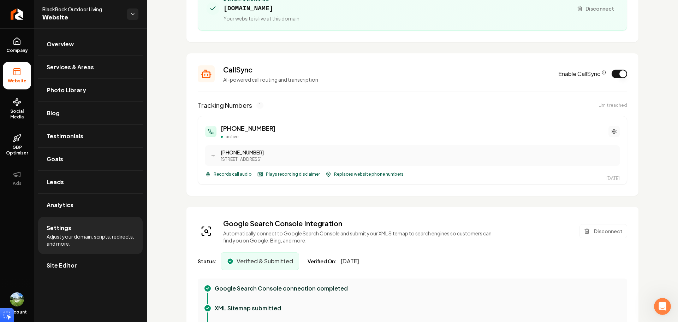
click at [612, 131] on icon "Main content area" at bounding box center [614, 131] width 4 height 5
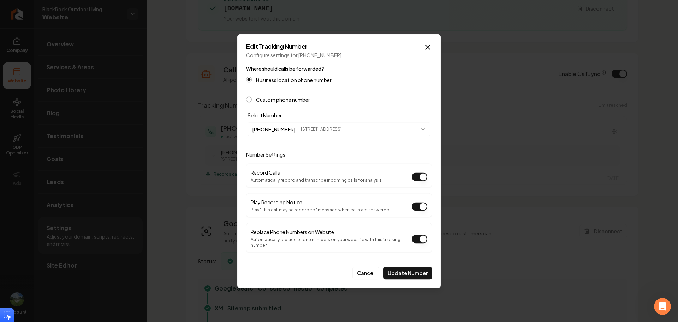
click at [420, 240] on button "Replace Phone Numbers on Website" at bounding box center [420, 239] width 16 height 8
click at [413, 272] on button "Update Number" at bounding box center [408, 272] width 48 height 13
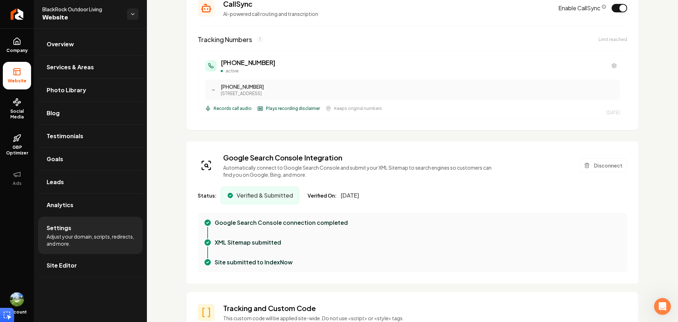
scroll to position [177, 0]
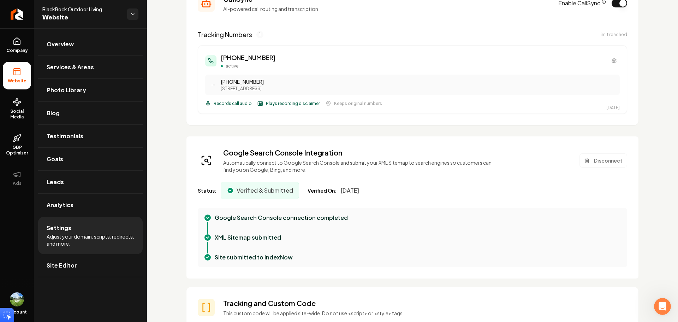
click at [230, 104] on span "Records call audio" at bounding box center [233, 104] width 38 height 6
click at [266, 99] on div "[PHONE_NUMBER] active → [PHONE_NUMBER] [STREET_ADDRESS] Records call audio Play…" at bounding box center [412, 80] width 415 height 54
click at [338, 104] on span "Keeps original numbers" at bounding box center [358, 104] width 48 height 6
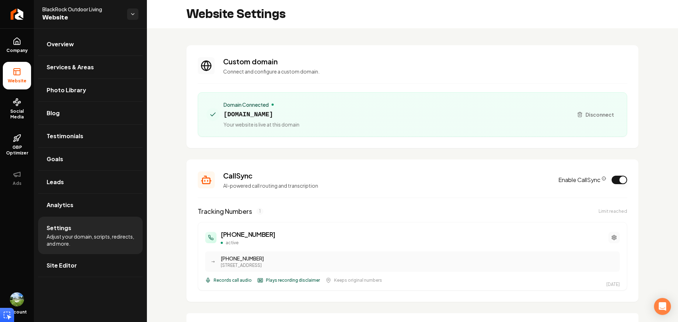
click at [611, 236] on icon "Main content area" at bounding box center [614, 238] width 6 height 6
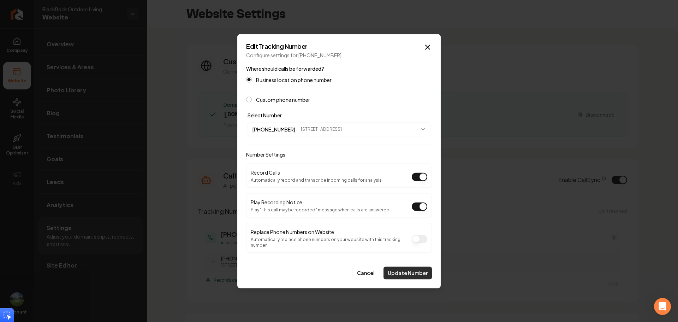
click at [412, 270] on button "Update Number" at bounding box center [408, 272] width 48 height 13
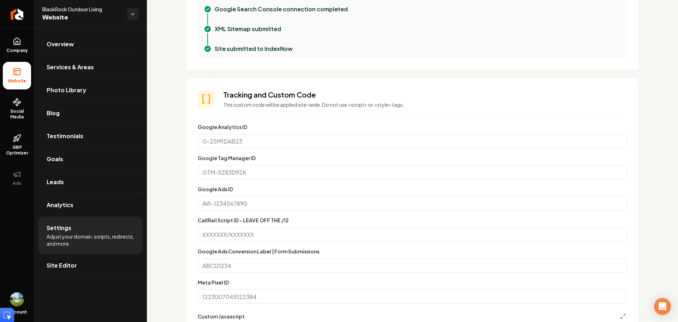
scroll to position [424, 0]
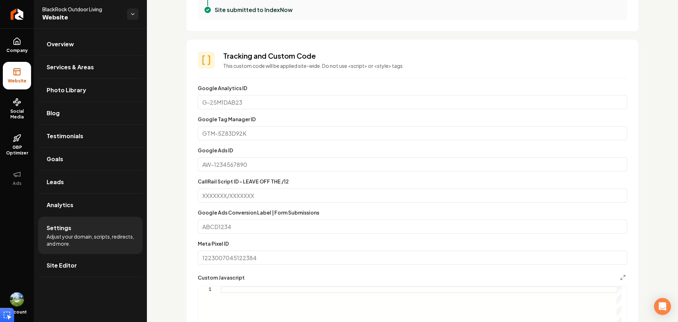
click at [268, 101] on input "Google Analytics ID" at bounding box center [413, 102] width 430 height 14
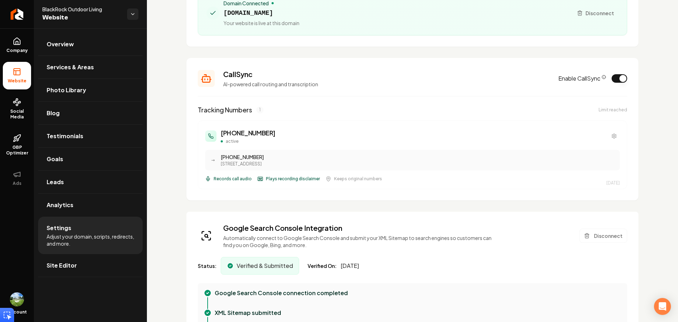
scroll to position [0, 0]
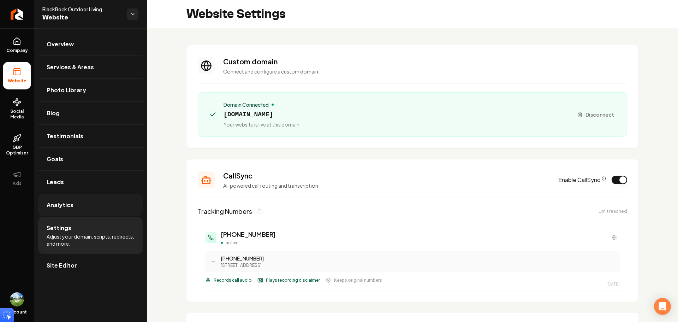
click at [104, 207] on link "Analytics" at bounding box center [90, 205] width 105 height 23
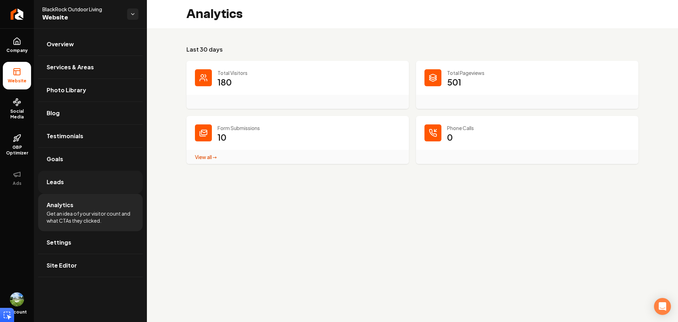
click at [86, 181] on link "Leads" at bounding box center [90, 182] width 105 height 23
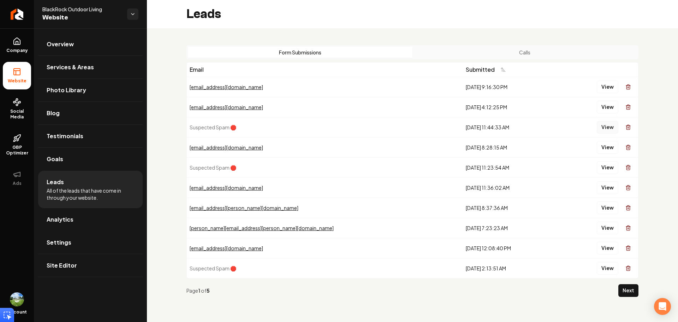
click at [612, 127] on button "View" at bounding box center [608, 127] width 22 height 13
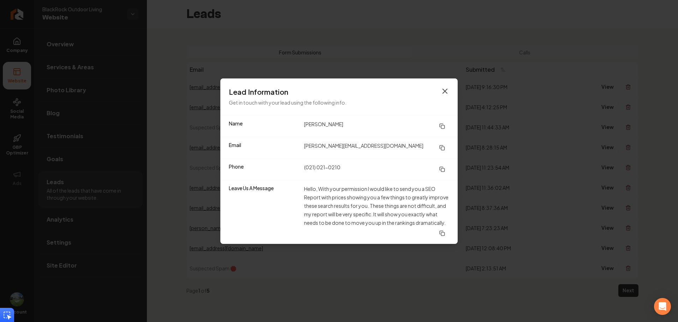
click at [445, 90] on icon "button" at bounding box center [445, 91] width 4 height 4
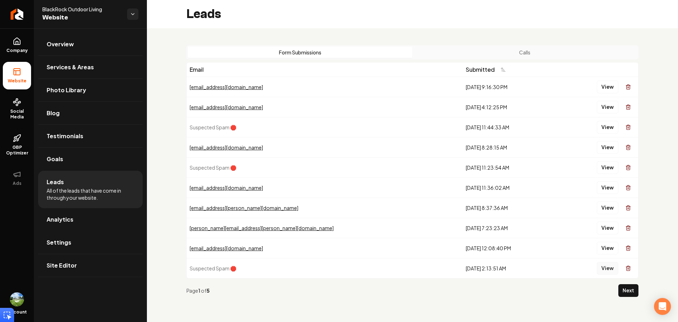
click at [614, 267] on button "View" at bounding box center [608, 268] width 22 height 13
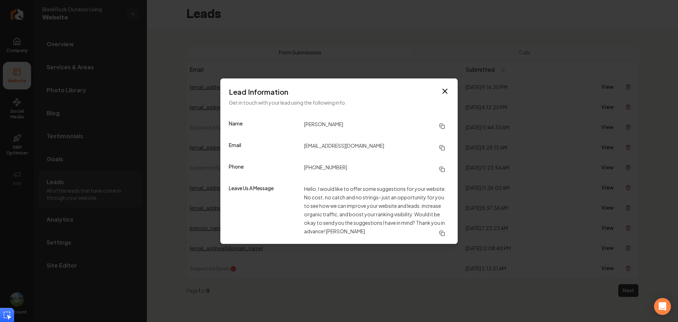
click at [443, 81] on div "Lead Information Get in touch with your lead using the following info." at bounding box center [338, 96] width 237 height 37
click at [449, 94] on div "Lead Information Get in touch with your lead using the following info." at bounding box center [338, 96] width 237 height 37
click at [446, 96] on h3 "Lead Information" at bounding box center [339, 92] width 220 height 10
click at [445, 92] on icon "button" at bounding box center [445, 91] width 8 height 8
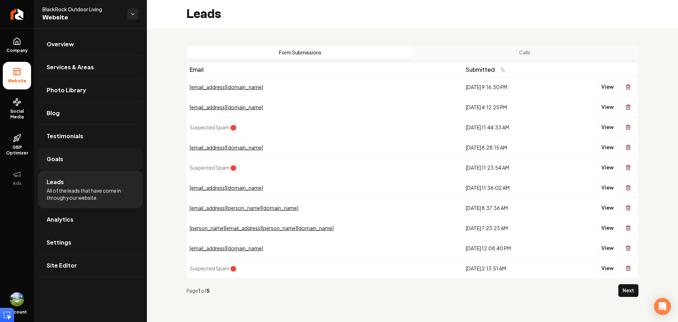
click at [83, 160] on link "Goals" at bounding box center [90, 159] width 105 height 23
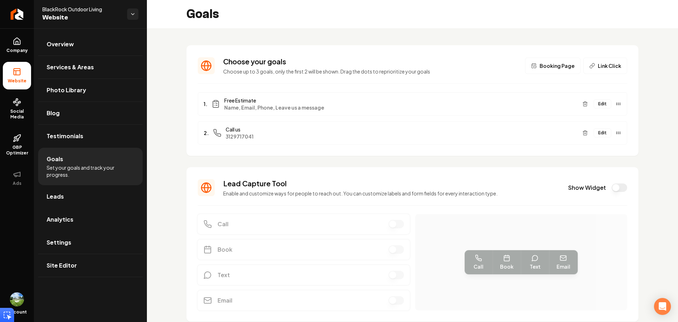
click at [612, 189] on button "Show Widget" at bounding box center [620, 187] width 16 height 8
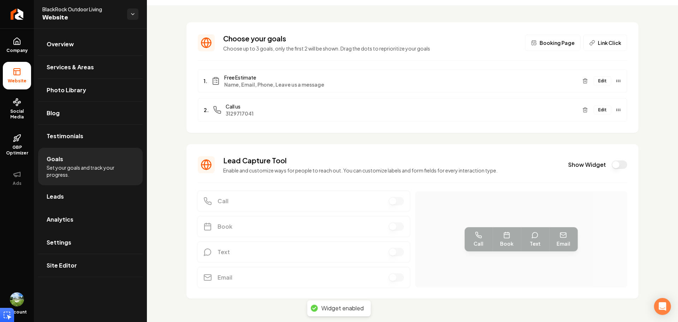
scroll to position [28, 0]
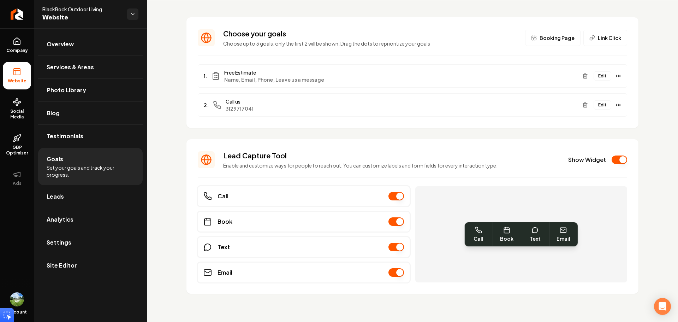
click at [397, 222] on button "Main content area" at bounding box center [397, 221] width 16 height 8
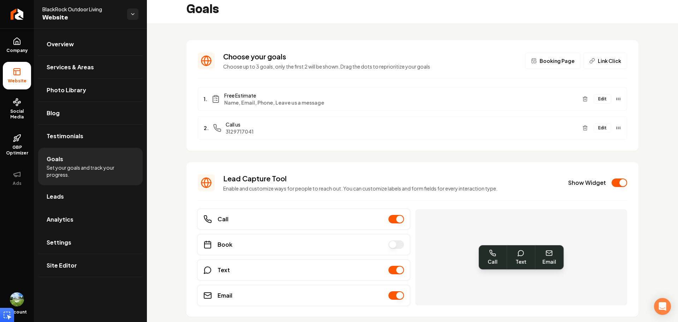
scroll to position [0, 0]
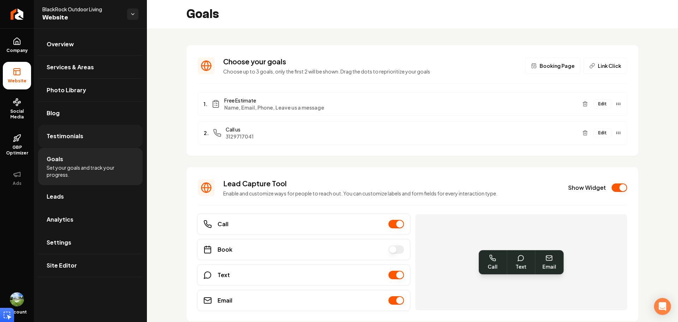
click at [112, 143] on link "Testimonials" at bounding box center [90, 136] width 105 height 23
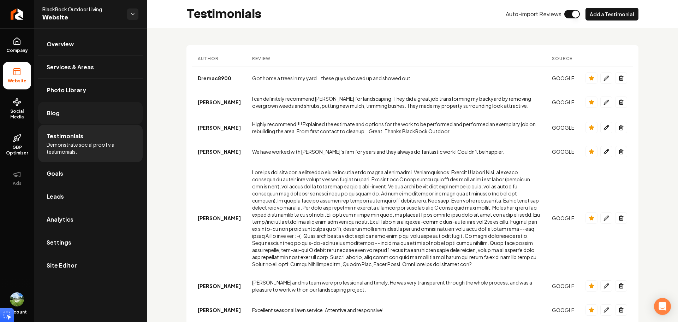
click at [114, 111] on link "Blog" at bounding box center [90, 113] width 105 height 23
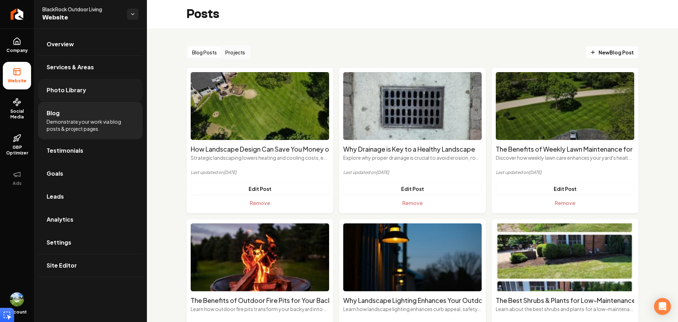
click at [96, 90] on link "Photo Library" at bounding box center [90, 90] width 105 height 23
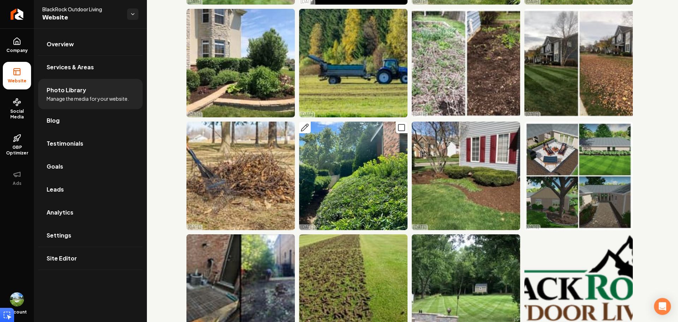
scroll to position [565, 0]
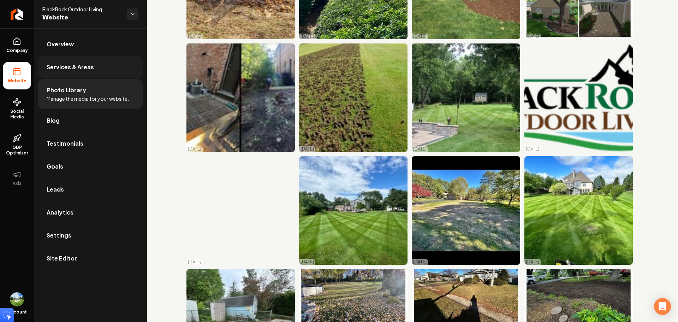
click at [66, 63] on span "Services & Areas" at bounding box center [70, 67] width 47 height 8
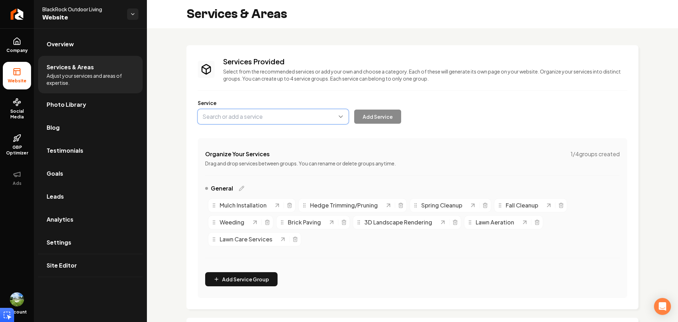
click at [261, 122] on button "Main content area" at bounding box center [273, 116] width 151 height 15
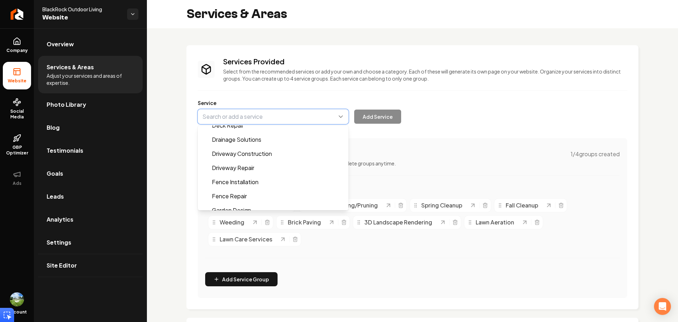
scroll to position [71, 0]
click at [109, 38] on div "Company Website Social Media GBP Optimizer Ads Account BlackRock Outdoor Living…" at bounding box center [339, 161] width 678 height 322
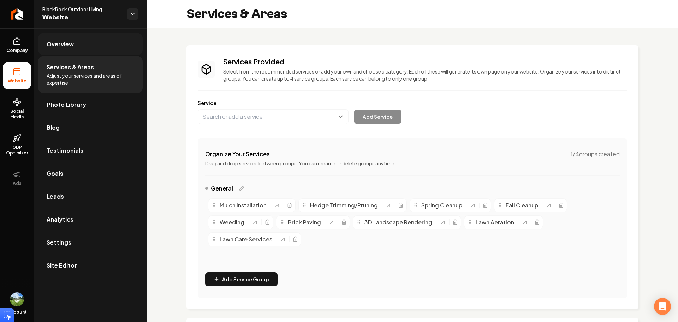
click at [95, 46] on link "Overview" at bounding box center [90, 44] width 105 height 23
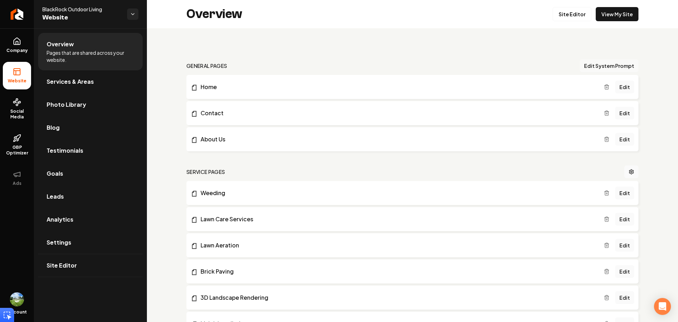
click at [619, 70] on button "Edit System Prompt" at bounding box center [609, 65] width 59 height 13
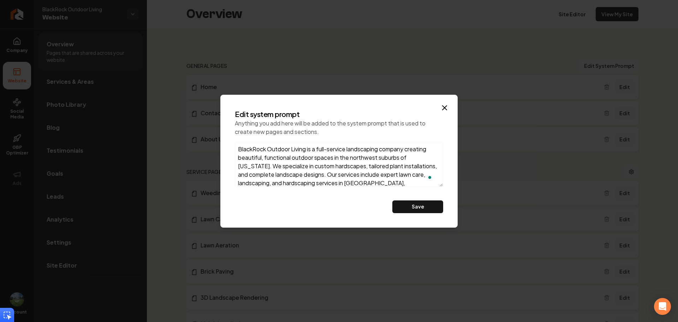
scroll to position [4, 0]
click at [444, 105] on icon "button" at bounding box center [444, 108] width 8 height 8
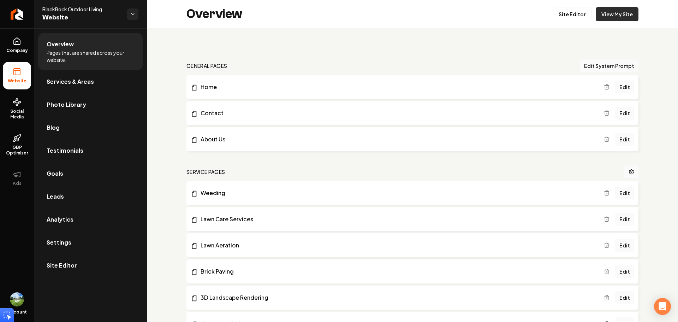
click at [618, 12] on link "View My Site" at bounding box center [617, 14] width 43 height 14
click at [129, 14] on html "Company Website Social Media GBP Optimizer Ads Account BlackRock Outdoor Living…" at bounding box center [339, 161] width 678 height 322
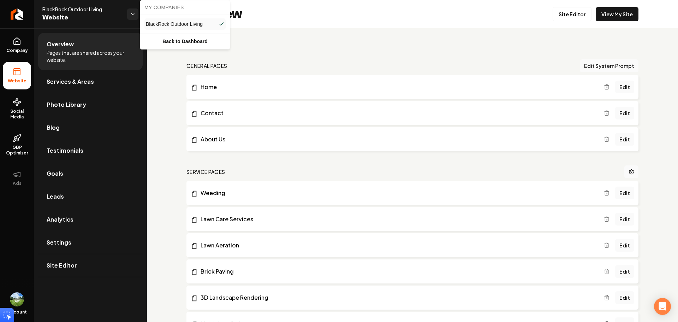
click at [129, 11] on html "Company Website Social Media GBP Optimizer Ads Account BlackRock Outdoor Living…" at bounding box center [339, 161] width 678 height 322
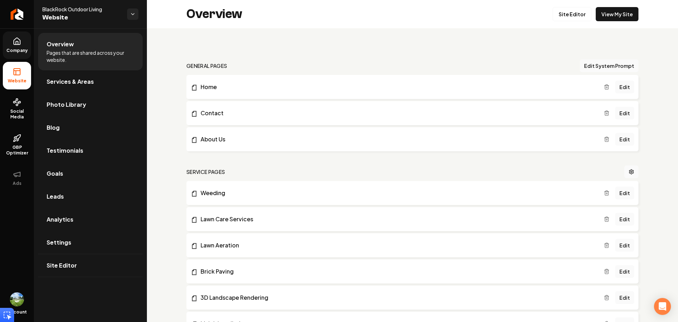
click at [17, 42] on icon at bounding box center [17, 41] width 8 height 8
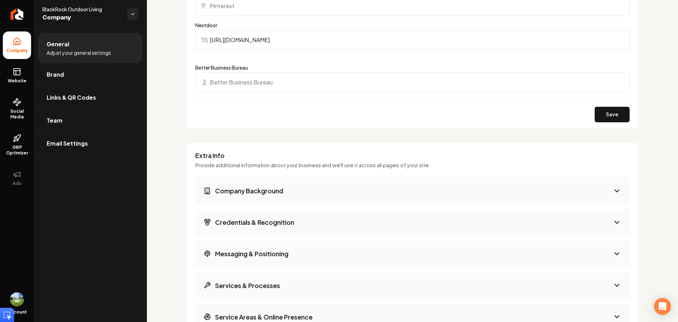
scroll to position [777, 0]
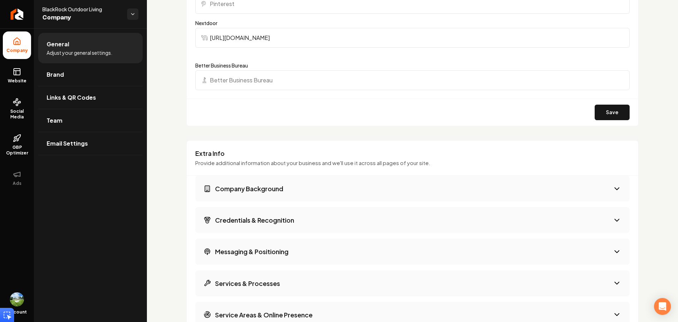
click at [276, 187] on h3 "Company Background" at bounding box center [249, 188] width 68 height 9
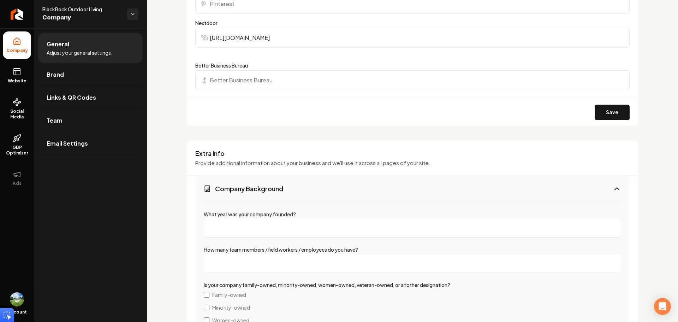
click at [272, 227] on input "What year was your company founded?" at bounding box center [413, 228] width 418 height 20
type input "2018"
click at [333, 260] on input "How many team members / field workers / employees do you have?" at bounding box center [413, 263] width 418 height 20
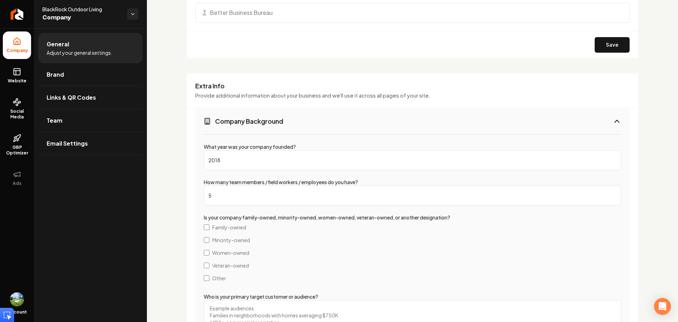
scroll to position [848, 0]
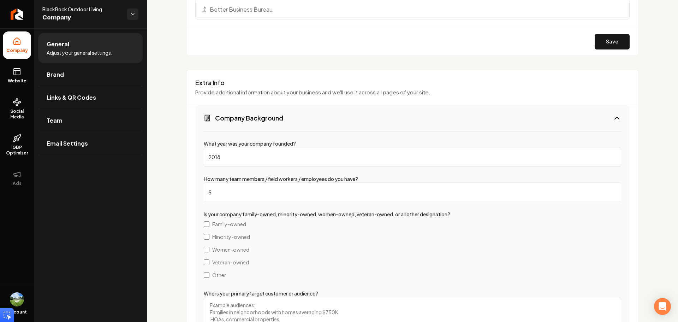
type input "5"
click at [224, 222] on span "Family-owned" at bounding box center [229, 223] width 34 height 7
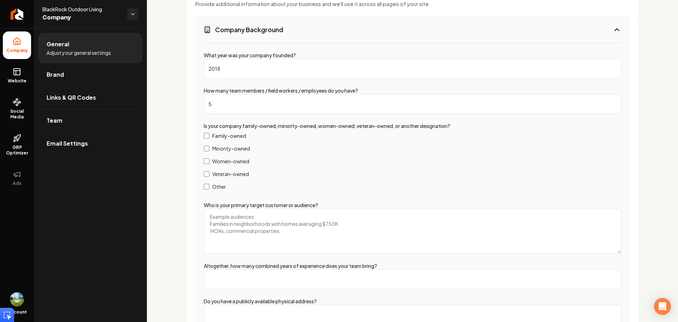
scroll to position [954, 0]
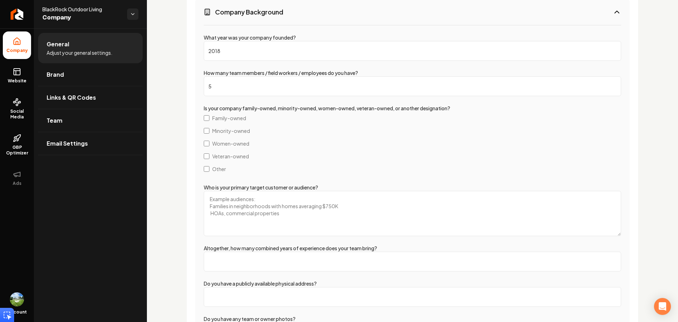
click at [278, 209] on textarea "Who is your primary target customer or audience?" at bounding box center [413, 213] width 418 height 45
click at [291, 266] on input "Altogether, how many combined years of experience does your team bring?" at bounding box center [413, 262] width 418 height 20
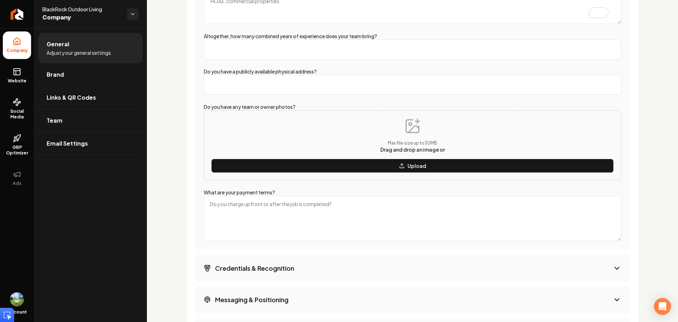
scroll to position [1130, 0]
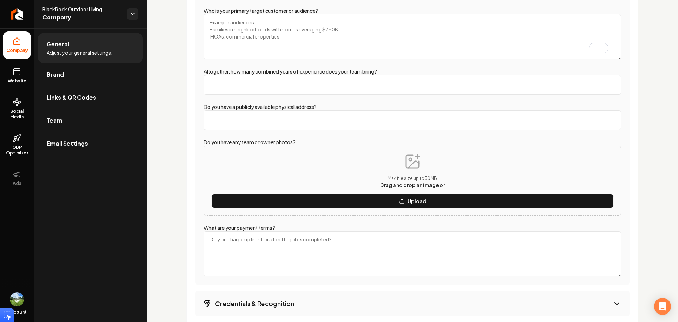
click at [345, 91] on input "Altogether, how many combined years of experience does your team bring?" at bounding box center [413, 85] width 418 height 20
type input "20"
click at [297, 117] on input "Do you have a publicly available physical address?" at bounding box center [413, 120] width 418 height 20
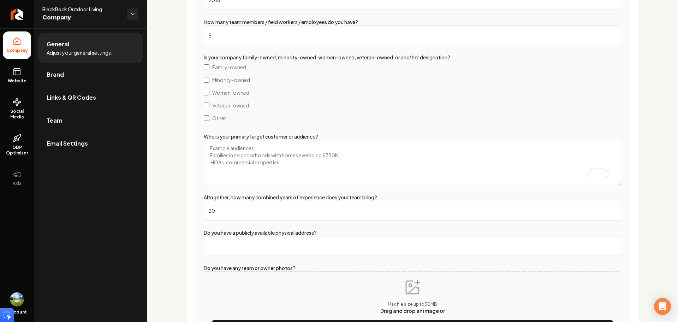
scroll to position [989, 0]
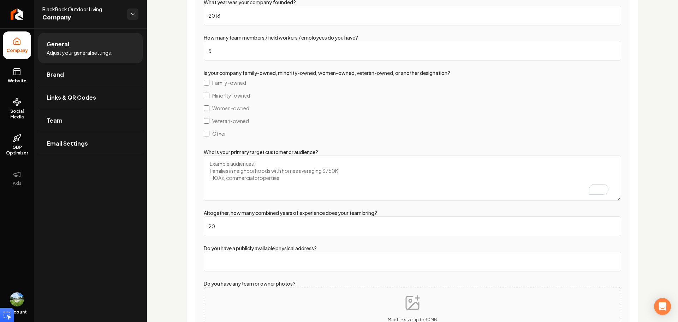
click at [263, 165] on textarea "Who is your primary target customer or audience?" at bounding box center [413, 177] width 418 height 45
paste textarea "We work with homeowners, HOAs, and property managers who want their outdoor spa…"
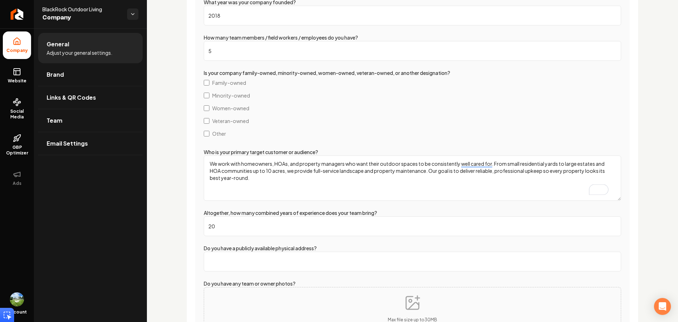
type textarea "We work with homeowners, HOAs, and property managers who want their outdoor spa…"
click at [192, 142] on div "Extra Info Provide additional information about your business and we'll use it …" at bounding box center [413, 326] width 452 height 797
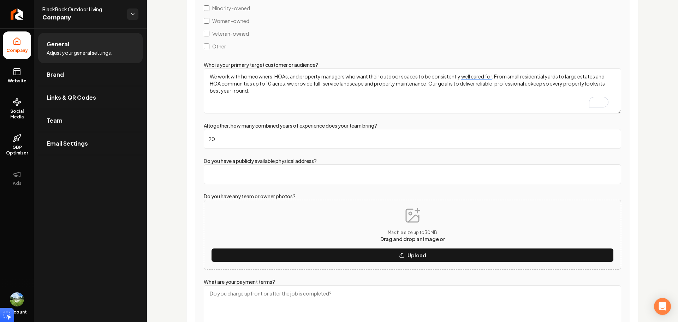
scroll to position [1166, 0]
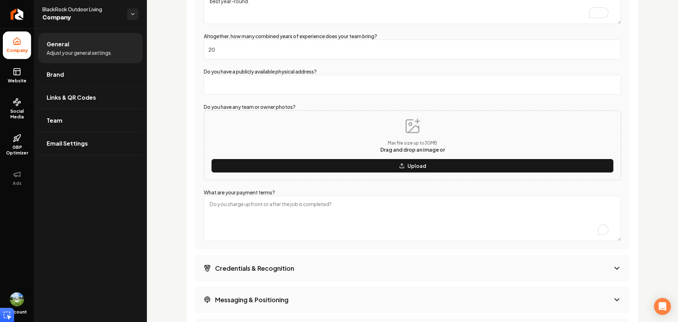
click at [304, 210] on textarea "What are your payment terms?" at bounding box center [413, 218] width 418 height 45
paste textarea "All services performed shall be paid in full within seven (7) days from the dat…"
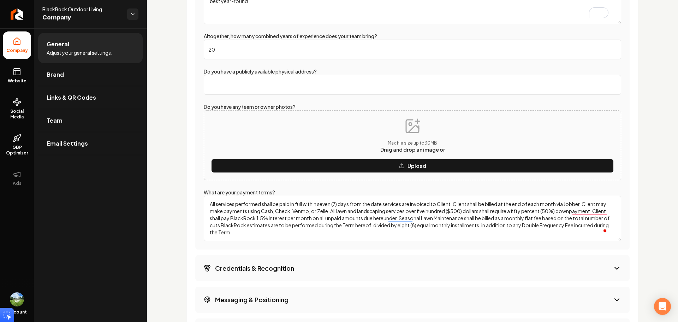
drag, startPoint x: 271, startPoint y: 229, endPoint x: 116, endPoint y: 206, distance: 156.0
click at [240, 214] on textarea "All services performed shall be paid in full within seven (7) days from the dat…" at bounding box center [413, 218] width 418 height 45
paste textarea "Payment Terms Invoices: Billed at the end of each month through Jobber. Payment…"
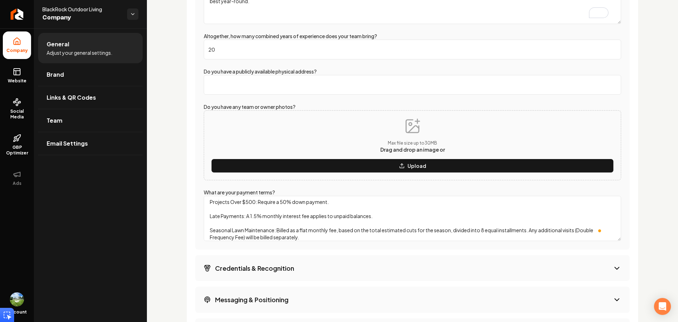
scroll to position [0, 0]
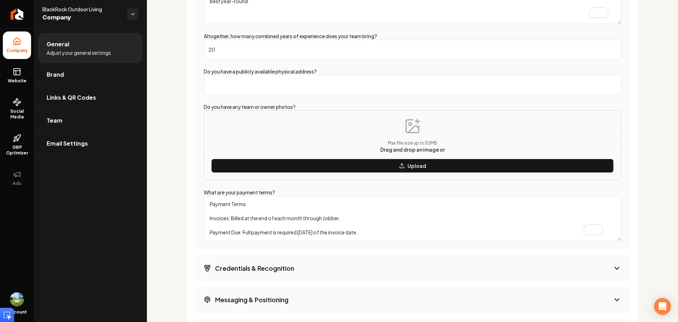
click at [257, 223] on textarea "Payment Terms Invoices: Billed at the end of each month through Jobber. Payment…" at bounding box center [413, 218] width 418 height 45
paste textarea "Here’s a clean, website-friendly version that keeps all the important details b…"
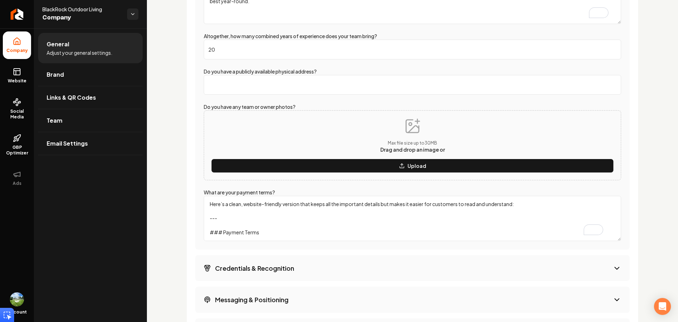
scroll to position [94, 0]
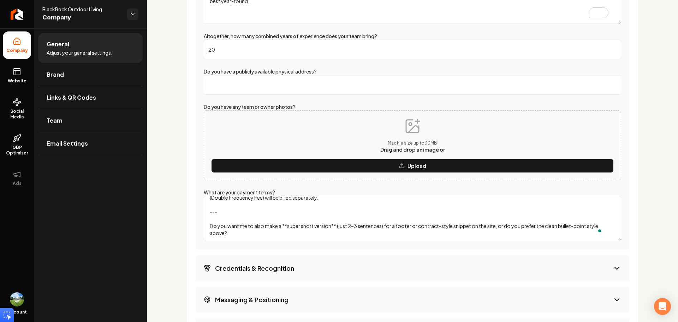
drag, startPoint x: 256, startPoint y: 226, endPoint x: 209, endPoint y: 205, distance: 51.5
click at [209, 205] on textarea "Here’s a clean, website-friendly version that keeps all the important details b…" at bounding box center [413, 218] width 418 height 45
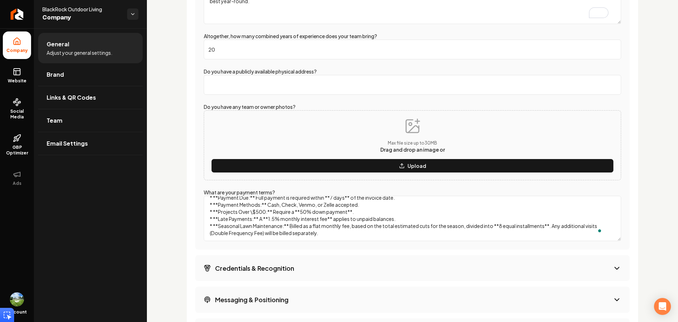
scroll to position [35, 0]
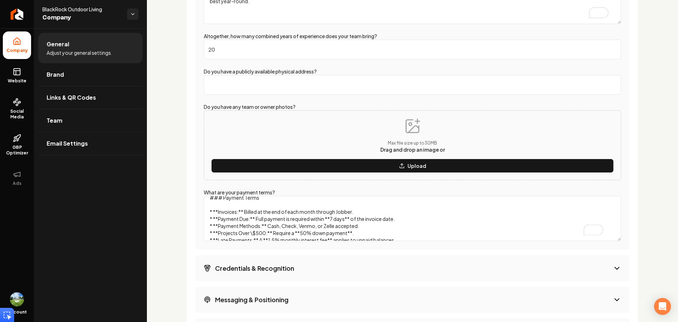
drag, startPoint x: 218, startPoint y: 212, endPoint x: 208, endPoint y: 212, distance: 10.3
click at [208, 212] on textarea "Here’s a clean, website-friendly version that keeps all the important details b…" at bounding box center [413, 218] width 418 height 45
click at [236, 213] on textarea "Here’s a clean, website-friendly version that keeps all the important details b…" at bounding box center [413, 218] width 418 height 45
drag, startPoint x: 218, startPoint y: 218, endPoint x: 202, endPoint y: 220, distance: 16.0
click at [202, 220] on div "What year was your company founded? 2018 How many team members / field workers …" at bounding box center [412, 31] width 434 height 437
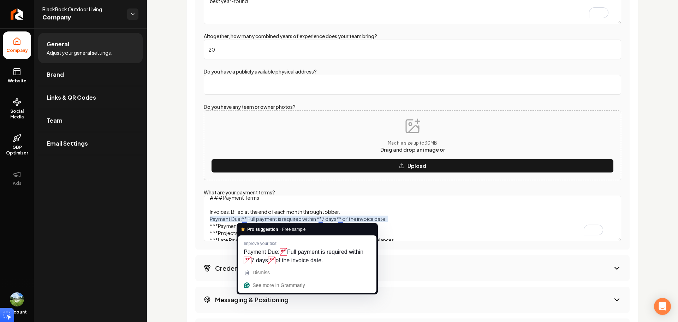
click at [247, 219] on textarea "Here’s a clean, website-friendly version that keeps all the important details b…" at bounding box center [413, 218] width 418 height 45
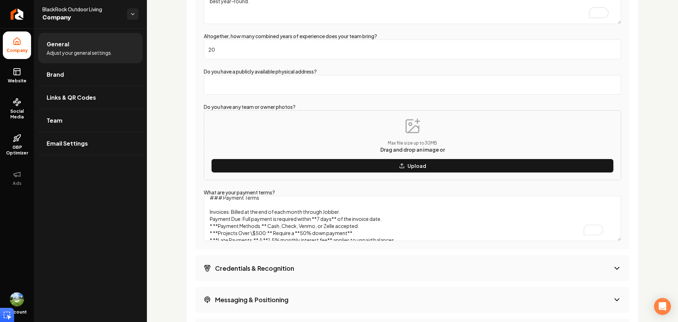
drag, startPoint x: 216, startPoint y: 227, endPoint x: 206, endPoint y: 228, distance: 10.3
click at [206, 228] on textarea "Here’s a clean, website-friendly version that keeps all the important details b…" at bounding box center [413, 218] width 418 height 45
drag, startPoint x: 217, startPoint y: 232, endPoint x: 196, endPoint y: 234, distance: 20.9
click at [196, 234] on div "What year was your company founded? 2018 How many team members / field workers …" at bounding box center [412, 31] width 434 height 437
click at [256, 225] on textarea "Here’s a clean, website-friendly version that keeps all the important details b…" at bounding box center [413, 218] width 418 height 45
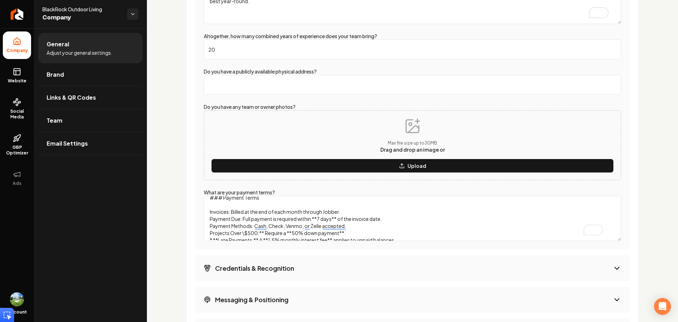
click at [263, 232] on textarea "Here’s a clean, website-friendly version that keeps all the important details b…" at bounding box center [413, 218] width 418 height 45
click at [264, 233] on textarea "Here’s a clean, website-friendly version that keeps all the important details b…" at bounding box center [413, 218] width 418 height 45
click at [245, 233] on textarea "Here’s a clean, website-friendly version that keeps all the important details b…" at bounding box center [413, 218] width 418 height 45
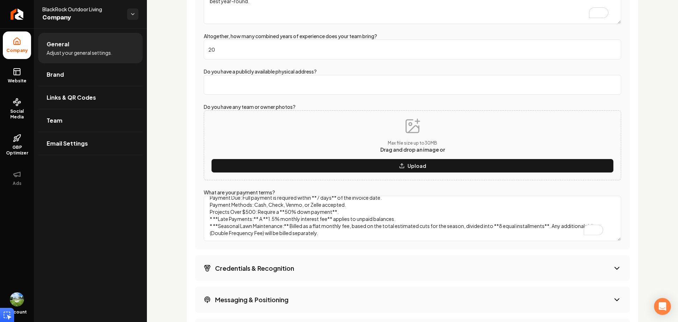
drag, startPoint x: 218, startPoint y: 206, endPoint x: 211, endPoint y: 207, distance: 7.1
click at [211, 207] on textarea "Here’s a clean, website-friendly version that keeps all the important details b…" at bounding box center [413, 218] width 418 height 45
drag, startPoint x: 218, startPoint y: 211, endPoint x: 208, endPoint y: 213, distance: 9.6
click at [208, 213] on textarea "Here’s a clean, website-friendly version that keeps all the important details b…" at bounding box center [413, 218] width 418 height 45
click at [248, 204] on textarea "Here’s a clean, website-friendly version that keeps all the important details b…" at bounding box center [413, 218] width 418 height 45
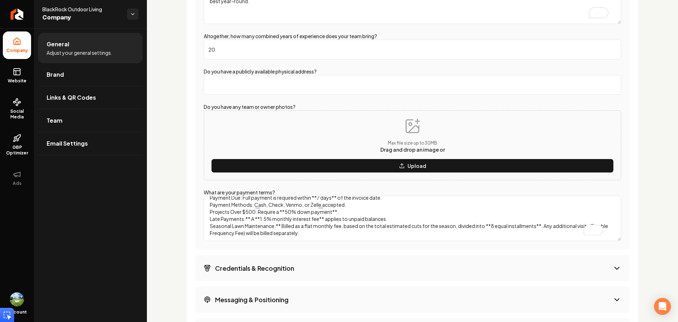
click at [250, 205] on textarea "Here’s a clean, website-friendly version that keeps all the important details b…" at bounding box center [413, 218] width 418 height 45
drag, startPoint x: 418, startPoint y: 224, endPoint x: 196, endPoint y: 214, distance: 222.8
click at [196, 214] on div "What year was your company founded? 2018 How many team members / field workers …" at bounding box center [412, 31] width 434 height 437
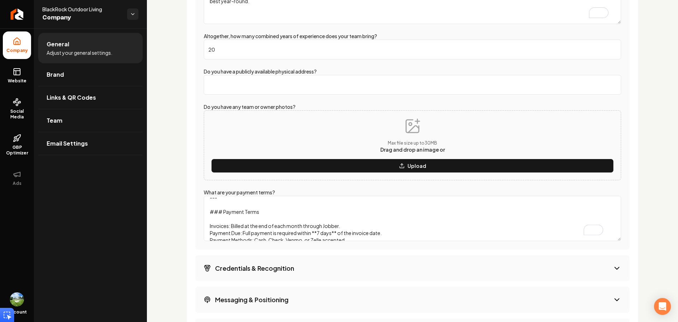
scroll to position [0, 0]
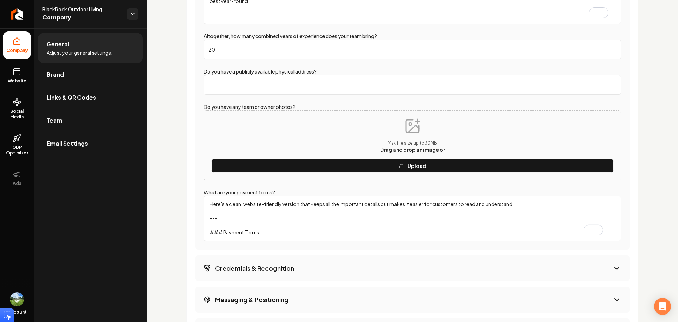
drag, startPoint x: 213, startPoint y: 205, endPoint x: 171, endPoint y: 159, distance: 61.7
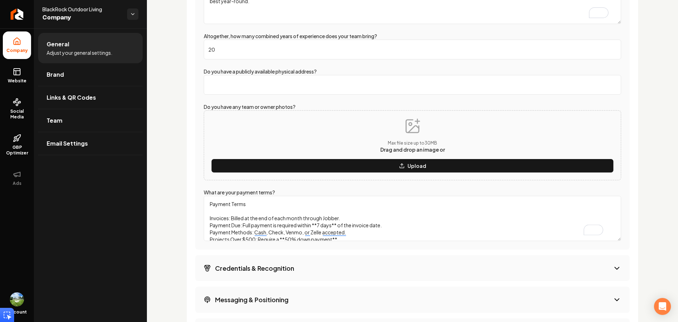
click at [263, 204] on textarea "Payment Terms Invoices: Billed at the end of each month through Jobber. Payment…" at bounding box center [413, 218] width 418 height 45
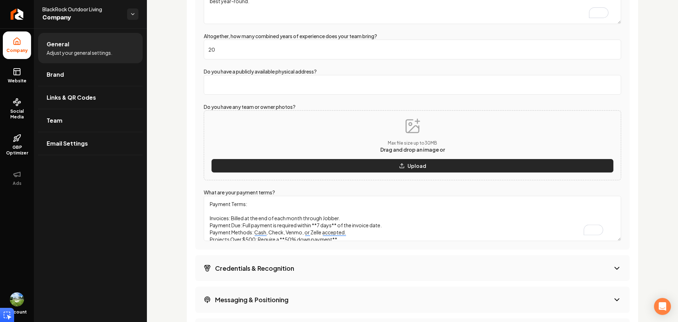
type textarea "Payment Terms: Invoices: Billed at the end of each month through Jobber. Paymen…"
click at [380, 165] on button "Upload" at bounding box center [412, 166] width 403 height 14
click at [368, 162] on button "Upload" at bounding box center [412, 166] width 403 height 14
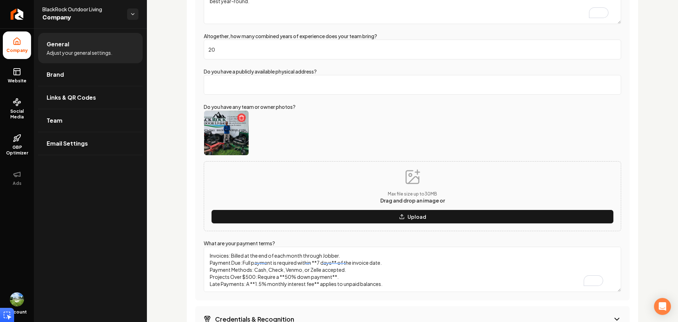
scroll to position [28, 0]
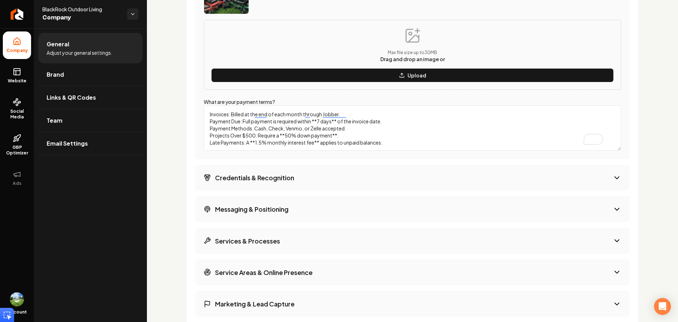
click at [302, 182] on button "Credentials & Recognition" at bounding box center [412, 178] width 434 height 26
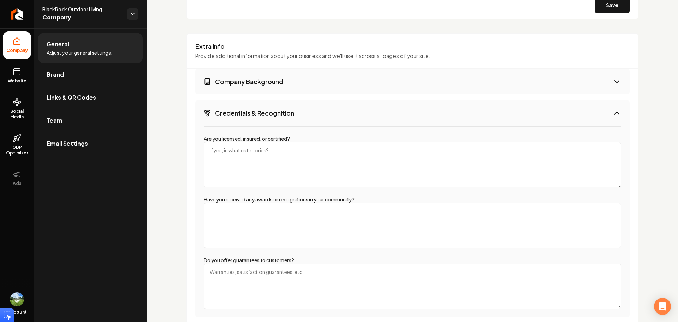
scroll to position [879, 0]
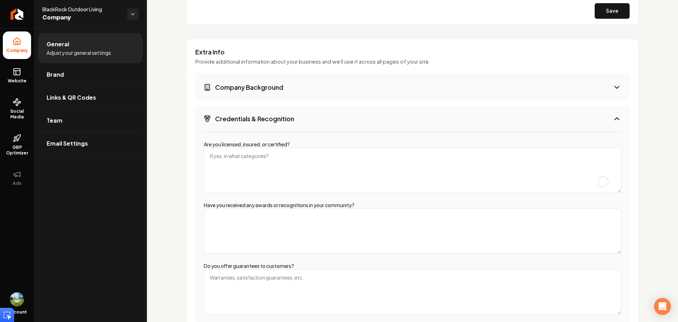
click at [279, 156] on textarea "Are you licensed, insured, or certified?" at bounding box center [413, 170] width 418 height 45
drag, startPoint x: 297, startPoint y: 146, endPoint x: 202, endPoint y: 152, distance: 95.6
click at [200, 148] on div "Are you licensed, insured, or certified? Have you received any awards or recogn…" at bounding box center [412, 226] width 434 height 191
click at [277, 157] on textarea "Are you licensed, insured, or certified?" at bounding box center [413, 170] width 418 height 45
click at [291, 169] on textarea "We are licensed, bonded and insurecd for residental and commerical propertys!" at bounding box center [413, 170] width 418 height 45
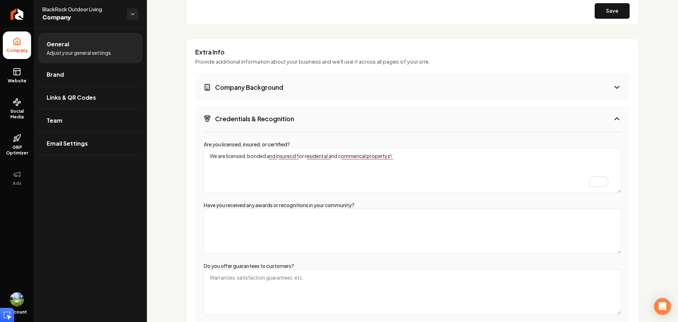
paste textarea "fully licensed, bonded, and insured to serve both residential and commercial pr…"
type textarea "We are fully licensed, bonded, and insured to serve both residential and commer…"
click at [245, 220] on textarea "Have you received any awards or recognitions in your community?" at bounding box center [413, 230] width 418 height 45
click at [260, 224] on textarea "We have wo" at bounding box center [413, 230] width 418 height 45
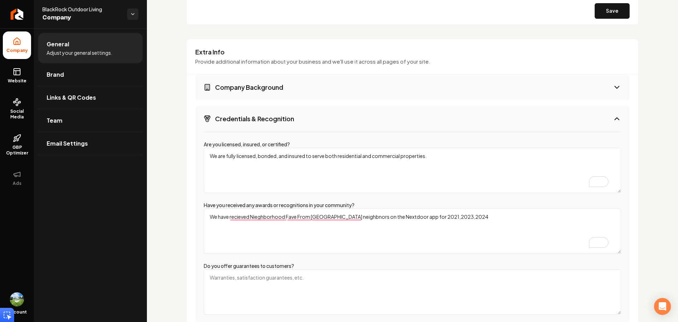
click at [279, 233] on textarea "We have recieved Nieghborhood Fave From Mulitpule neighbnors on the Nextdoor ap…" at bounding box center [413, 230] width 418 height 45
paste textarea "Proud to be recognized as a Neighborhood Fave on Nextdoor in 2021, 2023, and 20…"
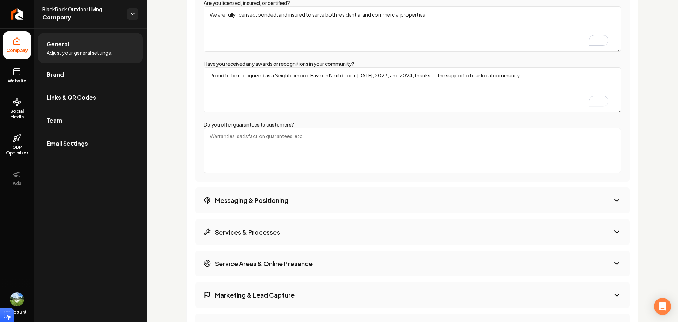
type textarea "Proud to be recognized as a Neighborhood Fave on Nextdoor in 2021, 2023, and 20…"
click at [288, 194] on button "Messaging & Positioning" at bounding box center [412, 200] width 434 height 26
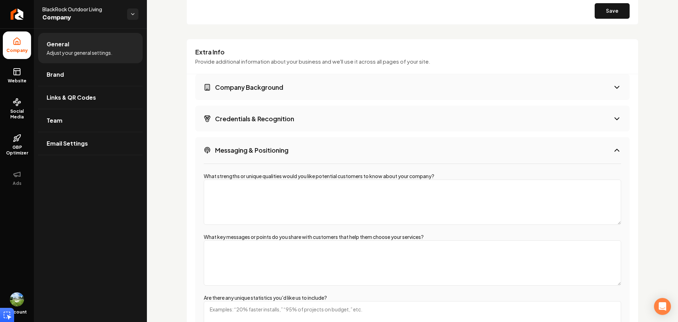
click at [238, 175] on label "What strengths or unique qualities would you like potential customers to know a…" at bounding box center [319, 176] width 231 height 6
click at [238, 179] on textarea "What strengths or unique qualities would you like potential customers to know a…" at bounding box center [413, 201] width 418 height 45
click at [238, 175] on label "What strengths or unique qualities would you like potential customers to know a…" at bounding box center [319, 176] width 231 height 6
click at [238, 179] on textarea "What strengths or unique qualities would you like potential customers to know a…" at bounding box center [413, 201] width 418 height 45
click at [238, 175] on label "What strengths or unique qualities would you like potential customers to know a…" at bounding box center [319, 176] width 231 height 6
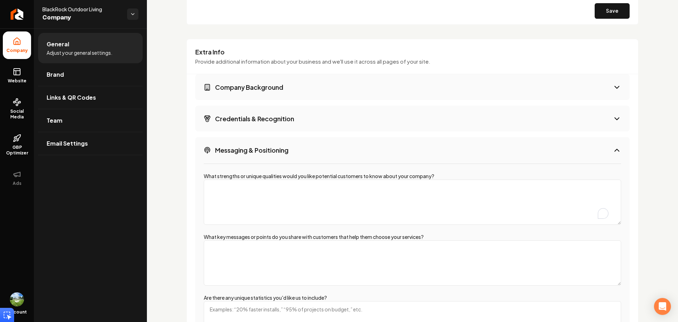
click at [238, 179] on textarea "What strengths or unique qualities would you like potential customers to know a…" at bounding box center [413, 201] width 418 height 45
drag, startPoint x: 452, startPoint y: 173, endPoint x: 190, endPoint y: 178, distance: 262.2
click at [190, 178] on div "Extra Info Provide additional information about your business and we'll use it …" at bounding box center [413, 315] width 452 height 552
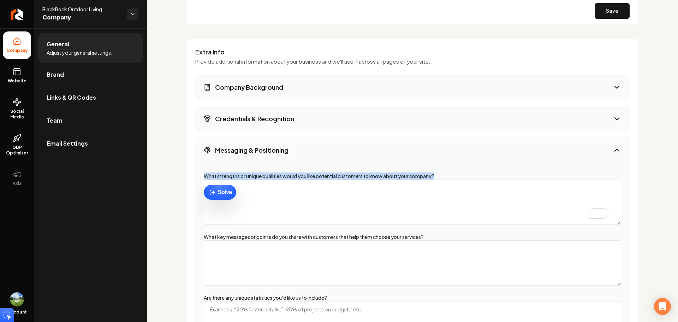
copy label "What strengths or unique qualities would you like potential customers to know a…"
click at [229, 208] on textarea "What strengths or unique qualities would you like potential customers to know a…" at bounding box center [413, 201] width 418 height 45
paste textarea "Why Choose Us Full-service lawn and landscape maintenance Licensed, bonded, and…"
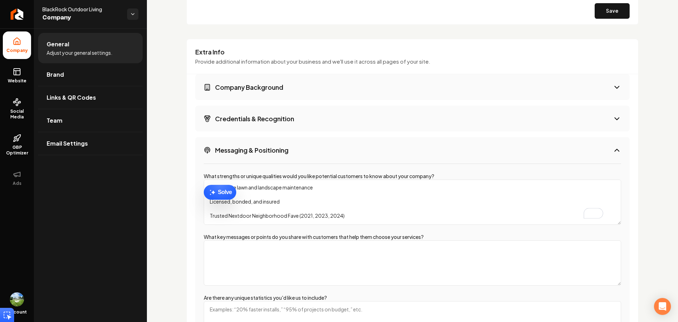
scroll to position [0, 0]
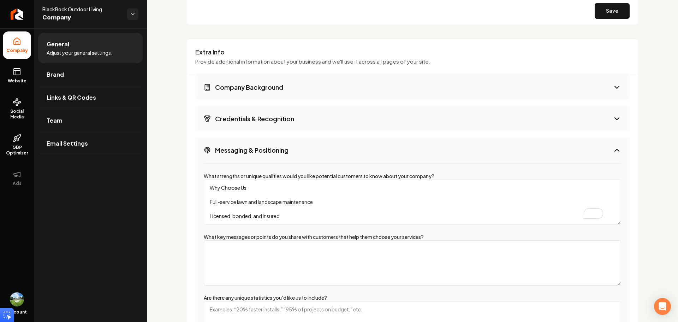
click at [236, 199] on textarea "Why Choose Us Full-service lawn and landscape maintenance Licensed, bonded, and…" at bounding box center [413, 201] width 418 height 45
paste textarea "At BlackRock Outdoor Living, we’re a licensed, bonded, and insured full-service…"
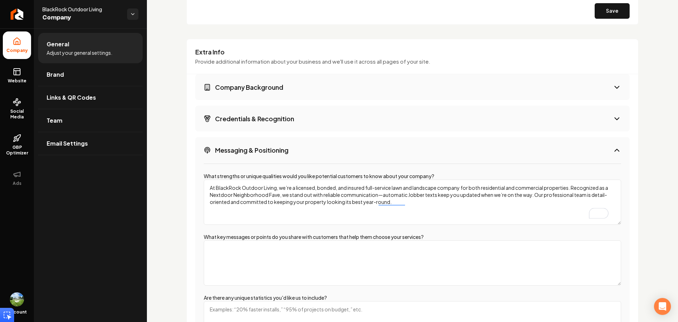
type textarea "At BlackRock Outdoor Living, we’re a licensed, bonded, and insured full-service…"
click at [241, 238] on label "What key messages or points do you share with customers that help them choose y…" at bounding box center [314, 236] width 220 height 6
click at [241, 240] on textarea "What key messages or points do you share with customers that help them choose y…" at bounding box center [413, 262] width 418 height 45
click at [241, 238] on label "What key messages or points do you share with customers that help them choose y…" at bounding box center [314, 236] width 220 height 6
click at [241, 240] on textarea "What key messages or points do you share with customers that help them choose y…" at bounding box center [413, 262] width 418 height 45
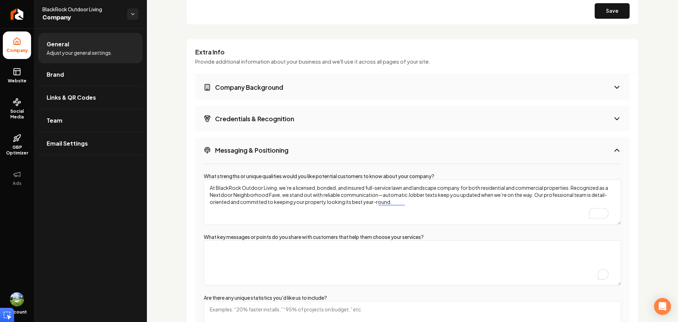
click at [241, 238] on label "What key messages or points do you share with customers that help them choose y…" at bounding box center [314, 236] width 220 height 6
click at [241, 240] on textarea "What key messages or points do you share with customers that help them choose y…" at bounding box center [413, 262] width 418 height 45
click at [247, 235] on label "What key messages or points do you share with customers that help them choose y…" at bounding box center [314, 236] width 220 height 6
click at [247, 240] on textarea "What key messages or points do you share with customers that help them choose y…" at bounding box center [413, 262] width 418 height 45
click at [248, 235] on label "What key messages or points do you share with customers that help them choose y…" at bounding box center [314, 236] width 220 height 6
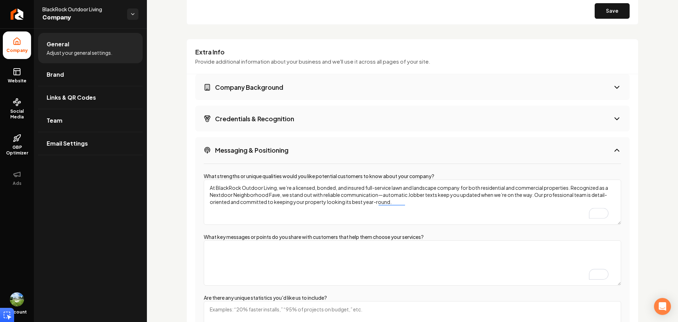
click at [248, 240] on textarea "What key messages or points do you share with customers that help them choose y…" at bounding box center [413, 262] width 418 height 45
drag, startPoint x: 434, startPoint y: 233, endPoint x: 195, endPoint y: 237, distance: 239.9
click at [196, 238] on div "What strengths or unique qualities would you like potential customers to know a…" at bounding box center [412, 258] width 434 height 191
copy label "What key messages or points do you share with customers that help them choose y…"
click at [275, 261] on textarea "What key messages or points do you share with customers that help them choose y…" at bounding box center [413, 262] width 418 height 45
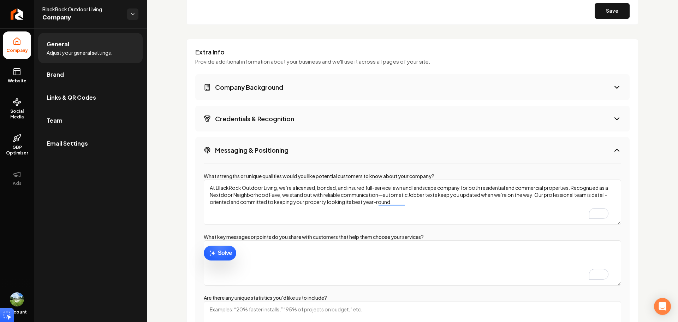
paste textarea "Here are some clear, customer-friendly key messages you can use to help people …"
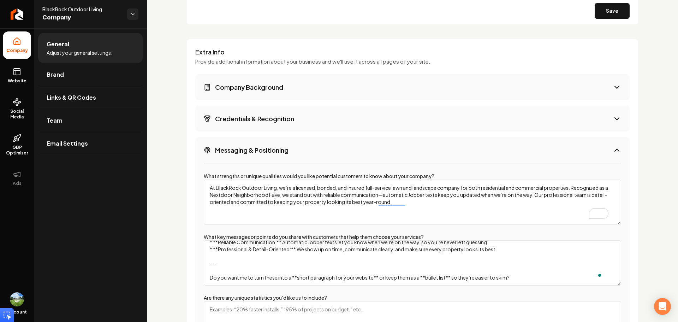
scroll to position [42, 0]
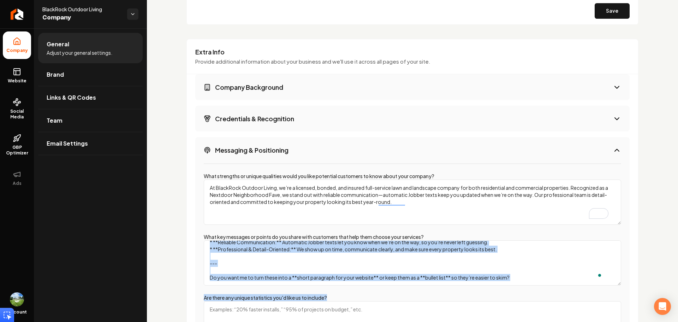
drag, startPoint x: 286, startPoint y: 280, endPoint x: 415, endPoint y: 302, distance: 130.7
click at [415, 303] on div "What strengths or unique qualities would you like potential customers to know a…" at bounding box center [412, 258] width 434 height 191
click at [479, 280] on textarea "Here are some clear, customer-friendly key messages you can use to help people …" at bounding box center [413, 262] width 418 height 45
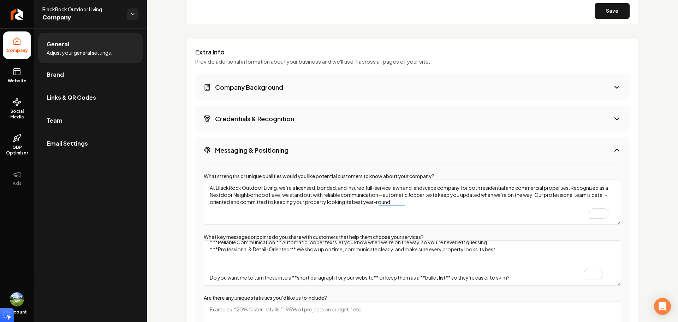
drag, startPoint x: 514, startPoint y: 276, endPoint x: 210, endPoint y: 261, distance: 304.2
click at [210, 261] on textarea "Here are some clear, customer-friendly key messages you can use to help people …" at bounding box center [413, 262] width 418 height 45
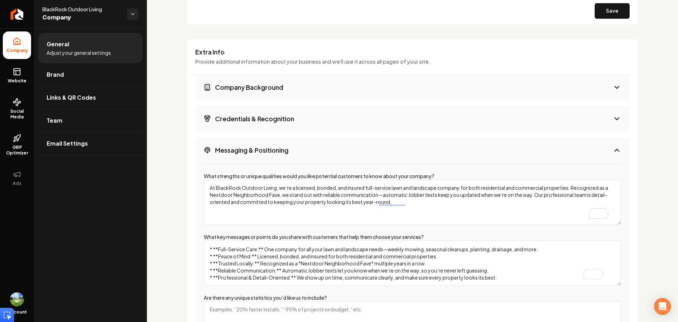
scroll to position [28, 0]
drag, startPoint x: 217, startPoint y: 263, endPoint x: 190, endPoint y: 263, distance: 26.8
click at [189, 263] on div "Extra Info Provide additional information about your business and we'll use it …" at bounding box center [413, 315] width 452 height 552
drag, startPoint x: 218, startPoint y: 255, endPoint x: 209, endPoint y: 254, distance: 8.5
click at [208, 254] on textarea "Here are some clear, customer-friendly key messages you can use to help people …" at bounding box center [413, 262] width 418 height 45
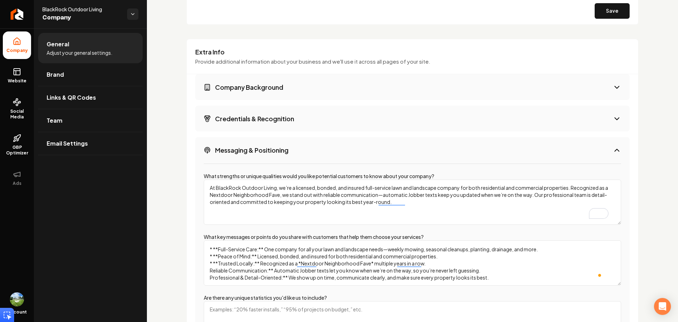
drag, startPoint x: 219, startPoint y: 248, endPoint x: 213, endPoint y: 249, distance: 6.4
click at [210, 249] on textarea "Here are some clear, customer-friendly key messages you can use to help people …" at bounding box center [413, 262] width 418 height 45
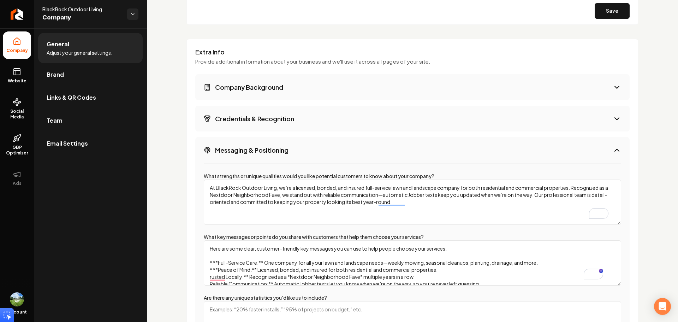
drag, startPoint x: 217, startPoint y: 242, endPoint x: 194, endPoint y: 244, distance: 23.1
click at [194, 244] on div "Extra Info Provide additional information about your business and we'll use it …" at bounding box center [413, 315] width 452 height 552
click at [214, 261] on textarea "Here are some clear, customer-friendly key messages you can use to help people …" at bounding box center [413, 262] width 418 height 45
drag, startPoint x: 219, startPoint y: 262, endPoint x: 217, endPoint y: 253, distance: 9.9
click at [199, 260] on div "What strengths or unique qualities would you like potential customers to know a…" at bounding box center [412, 258] width 434 height 191
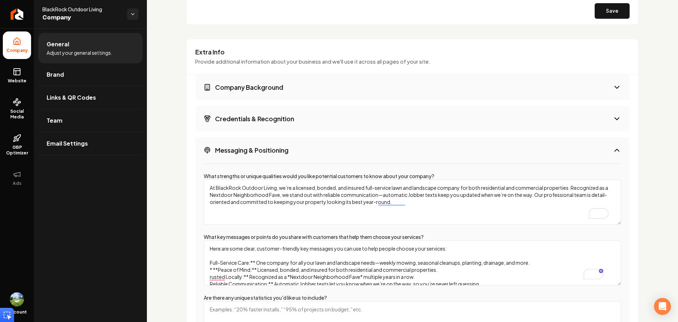
drag, startPoint x: 213, startPoint y: 256, endPoint x: 210, endPoint y: 236, distance: 20.0
click at [210, 236] on div "What key messages or points do you share with customers that help them choose y…" at bounding box center [413, 259] width 418 height 52
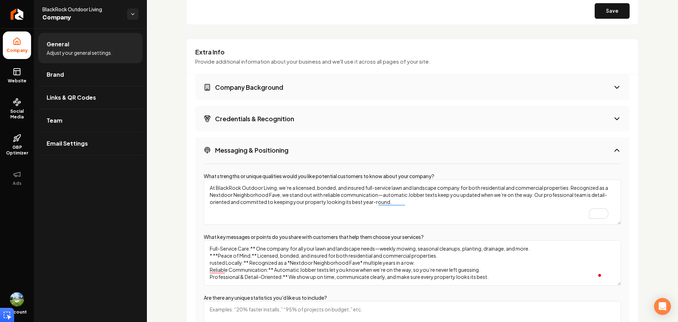
click at [206, 254] on textarea "Full-Service Care:** One company for all your lawn and landscape needs—weekly m…" at bounding box center [413, 262] width 418 height 45
drag, startPoint x: 217, startPoint y: 255, endPoint x: 208, endPoint y: 255, distance: 9.2
click at [208, 255] on textarea "Full-Service Care:** One company for all your lawn and landscape needs—weekly m…" at bounding box center [413, 262] width 418 height 45
click at [255, 248] on textarea "Full-Service Care:** One company for all your lawn and landscape needs—weekly m…" at bounding box center [413, 262] width 418 height 45
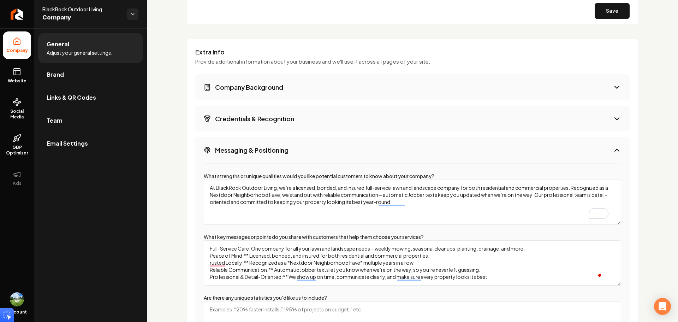
click at [247, 254] on textarea "Full-Service Care: One company for all your lawn and landscape needs—weekly mow…" at bounding box center [413, 262] width 418 height 45
click at [250, 255] on textarea "Full-Service Care: One company for all your lawn and landscape needs—weekly mow…" at bounding box center [413, 262] width 418 height 45
click at [247, 261] on textarea "Full-Service Care: One company for all your lawn and landscape needs—weekly mow…" at bounding box center [413, 262] width 418 height 45
click at [248, 261] on textarea "Full-Service Care: One company for all your lawn and landscape needs—weekly mow…" at bounding box center [413, 262] width 418 height 45
click at [272, 270] on textarea "Full-Service Care: One company for all your lawn and landscape needs—weekly mow…" at bounding box center [413, 262] width 418 height 45
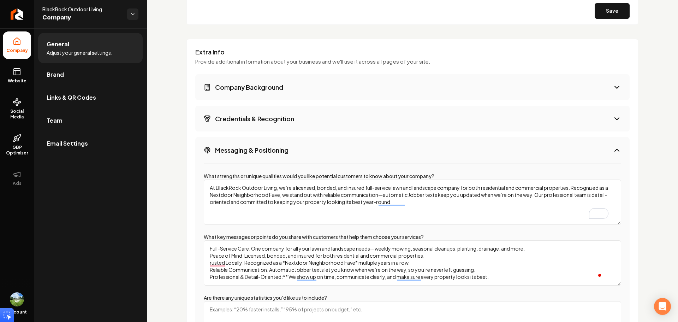
click at [285, 261] on textarea "Full-Service Care: One company for all your lawn and landscape needs—weekly mow…" at bounding box center [413, 262] width 418 height 45
click at [355, 262] on textarea "Full-Service Care: One company for all your lawn and landscape needs—weekly mow…" at bounding box center [413, 262] width 418 height 45
click at [289, 275] on textarea "Full-Service Care: One company for all your lawn and landscape needs—weekly mow…" at bounding box center [413, 262] width 418 height 45
click at [287, 275] on textarea "Full-Service Care: One company for all your lawn and landscape needs—weekly mow…" at bounding box center [413, 262] width 418 height 45
click at [209, 264] on textarea "Full-Service Care: One company for all your lawn and landscape needs—weekly mow…" at bounding box center [413, 262] width 418 height 45
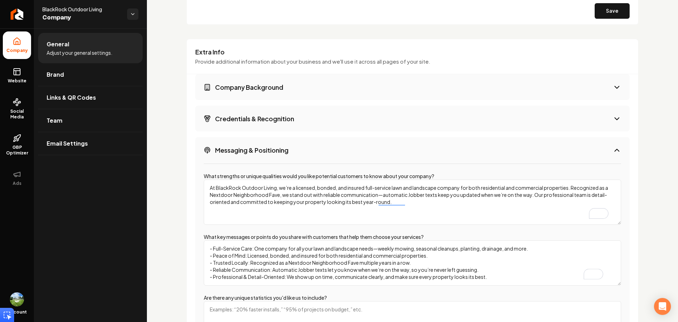
scroll to position [13, 0]
type textarea "- Full-Service Care: One company for all your lawn and landscape needs—weekly m…"
click at [242, 297] on label "Are there any unique statistics you'd like us to include?" at bounding box center [265, 297] width 123 height 6
click at [242, 301] on textarea "Are there any unique statistics you'd like us to include?" at bounding box center [413, 323] width 418 height 45
click at [242, 297] on label "Are there any unique statistics you'd like us to include?" at bounding box center [265, 297] width 123 height 6
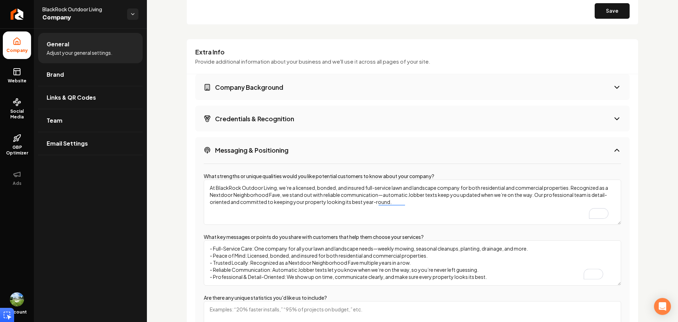
click at [242, 301] on textarea "Are there any unique statistics you'd like us to include?" at bounding box center [413, 323] width 418 height 45
click at [242, 297] on label "Are there any unique statistics you'd like us to include?" at bounding box center [265, 297] width 123 height 6
click at [242, 301] on textarea "Are there any unique statistics you'd like us to include?" at bounding box center [413, 323] width 418 height 45
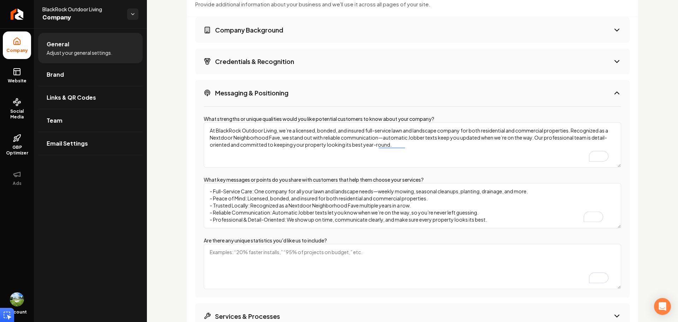
scroll to position [984, 0]
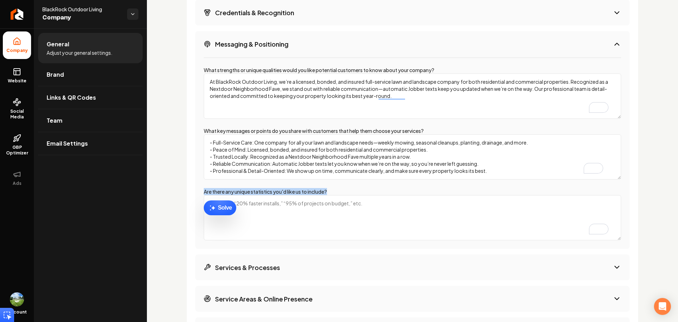
drag, startPoint x: 337, startPoint y: 192, endPoint x: 204, endPoint y: 191, distance: 133.5
click at [204, 191] on div "Are there any unique statistics you'd like us to include?" at bounding box center [413, 214] width 418 height 52
copy label "Are there any unique statistics you'd like us to include?"
click at [254, 211] on textarea "Are there any unique statistics you'd like us to include?" at bounding box center [413, 217] width 418 height 45
paste textarea "Yes — adding a couple of quick stats will make your company stand out and give …"
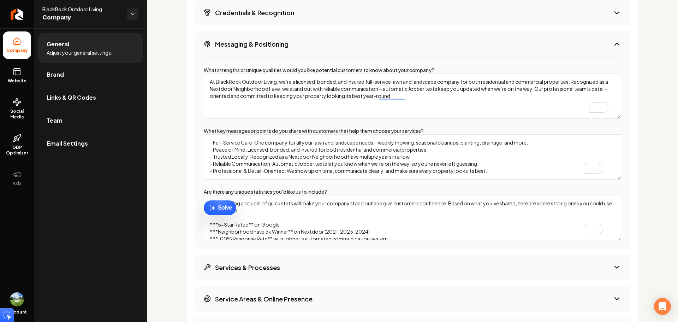
scroll to position [30, 0]
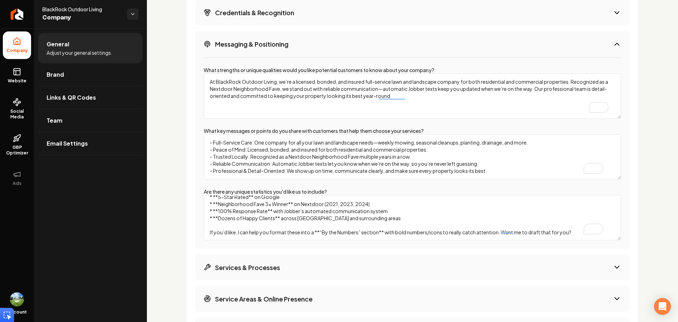
drag, startPoint x: 205, startPoint y: 226, endPoint x: 503, endPoint y: 220, distance: 297.5
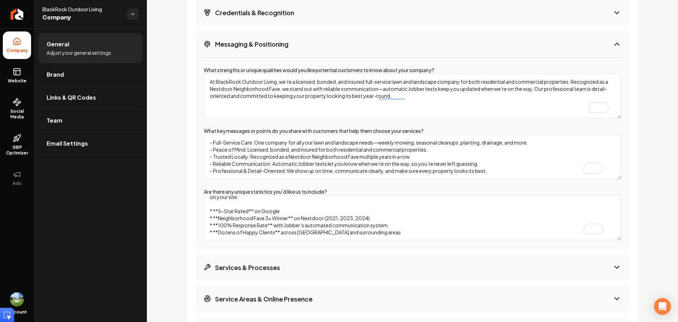
click at [280, 217] on textarea "Yes — adding a couple of quick stats will make your company stand out and give …" at bounding box center [413, 217] width 418 height 45
click at [291, 214] on textarea "Yes — adding a couple of quick stats will make your company stand out and give …" at bounding box center [413, 217] width 418 height 45
click at [389, 215] on textarea "Yes — adding a couple of quick stats will make your company stand out and give …" at bounding box center [413, 217] width 418 height 45
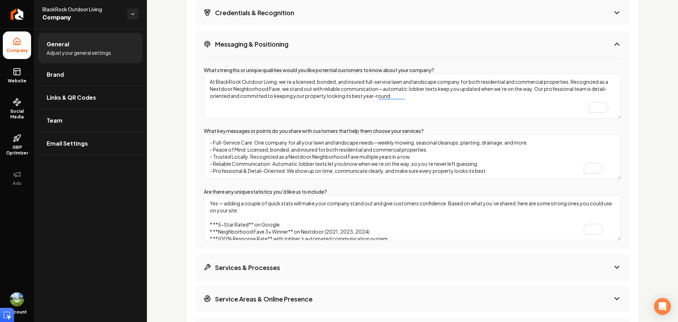
click at [256, 215] on textarea "Yes — adding a couple of quick stats will make your company stand out and give …" at bounding box center [413, 217] width 418 height 45
click at [261, 217] on textarea "Yes — adding a couple of quick stats will make your company stand out and give …" at bounding box center [413, 217] width 418 height 45
drag, startPoint x: 270, startPoint y: 215, endPoint x: 171, endPoint y: 190, distance: 102.0
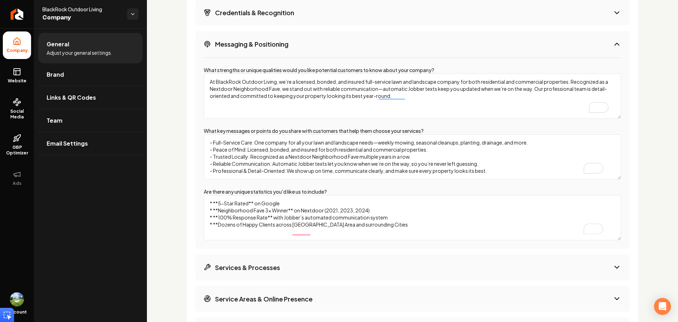
drag, startPoint x: 218, startPoint y: 209, endPoint x: 201, endPoint y: 209, distance: 17.3
click at [201, 209] on div "What strengths or unique qualities would you like potential customers to know a…" at bounding box center [412, 152] width 434 height 191
drag, startPoint x: 218, startPoint y: 215, endPoint x: 205, endPoint y: 214, distance: 13.8
click at [204, 214] on textarea "5-Star Rated** on Google * **Neighborhood Fave 3x Winner** on Nextdoor (2021, 2…" at bounding box center [413, 217] width 418 height 45
drag, startPoint x: 214, startPoint y: 223, endPoint x: 203, endPoint y: 223, distance: 11.0
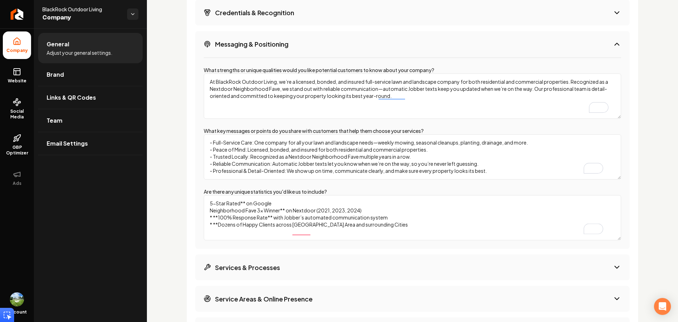
click at [203, 223] on div "What strengths or unique qualities would you like potential customers to know a…" at bounding box center [412, 152] width 434 height 191
drag, startPoint x: 218, startPoint y: 232, endPoint x: 209, endPoint y: 234, distance: 9.4
click at [209, 234] on textarea "5-Star Rated** on Google Neighborhood Fave 3x Winner** on Nextdoor (2021, 2023,…" at bounding box center [413, 217] width 418 height 45
click at [208, 210] on textarea "5-Star Rated** on Google Neighborhood Fave 3x Winner** on Nextdoor (2021, 2023,…" at bounding box center [413, 217] width 418 height 45
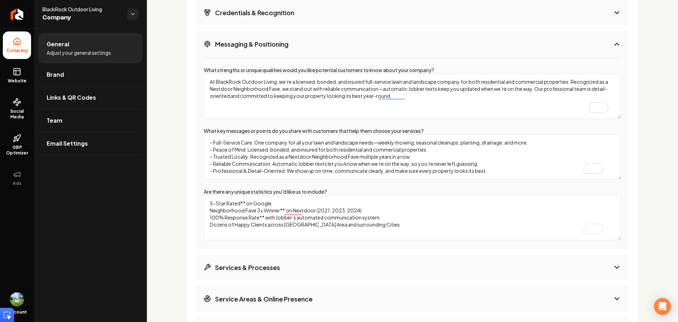
click at [264, 204] on textarea "5-Star Rated** on Google Neighborhood Fave 3x Winner** on Nextdoor (2021, 2023,…" at bounding box center [413, 217] width 418 height 45
click at [285, 218] on textarea "5-Star Rated** on Google Neighborhood Fave 3x Winner** on Nextdoor (2021, 2023,…" at bounding box center [413, 217] width 418 height 45
click at [245, 208] on textarea "5-Star Rated** on Google Neighborhood Fave 3x Winner on Nextdoor (2021, 2023, 2…" at bounding box center [413, 217] width 418 height 45
click at [258, 214] on textarea "5-Star Rated on Google Neighborhood Fave 3x Winner on Nextdoor (2021, 2023, 202…" at bounding box center [413, 217] width 418 height 45
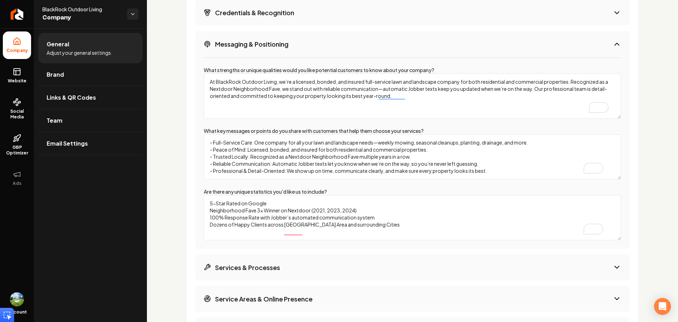
paste textarea "Here’s a cleaner version you can drop right in as a bullet list: * **5-Star Rat…"
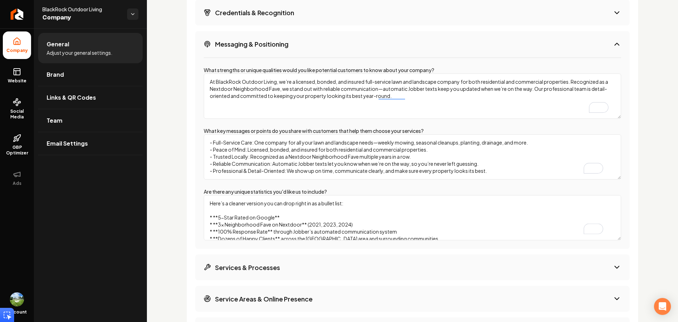
click at [224, 219] on textarea "Here’s a cleaner version you can drop right in as a bullet list: * **5-Star Rat…" at bounding box center [413, 217] width 418 height 45
drag, startPoint x: 319, startPoint y: 210, endPoint x: 180, endPoint y: 189, distance: 140.1
click at [193, 189] on div "Extra Info Provide additional information about your business and we'll use it …" at bounding box center [413, 209] width 452 height 552
click at [280, 227] on textarea "Here’s a cleaner version you can drop right in as a bullet list: * **5-Star Rat…" at bounding box center [413, 217] width 418 height 45
paste textarea "5-Star Rated on Google 3x Neighborhood Fave on Nextdoor (2021, 2023, 2024) 100%…"
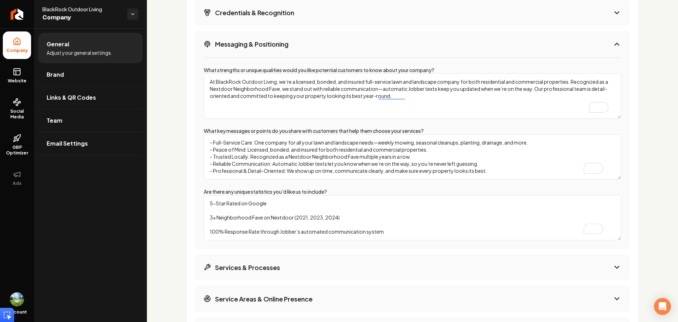
click at [207, 202] on textarea "5-Star Rated on Google 3x Neighborhood Fave on Nextdoor (2021, 2023, 2024) 100%…" at bounding box center [413, 217] width 418 height 45
click at [207, 215] on textarea "- 5-Star Rated on Google 3x Neighborhood Fave on Nextdoor (2021, 2023, 2024) 10…" at bounding box center [413, 217] width 418 height 45
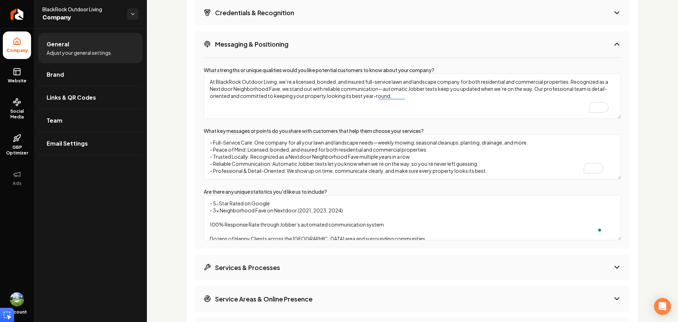
click at [205, 226] on textarea "- 5-Star Rated on Google - 3x Neighborhood Fave on Nextdoor (2021, 2023, 2024) …" at bounding box center [413, 217] width 418 height 45
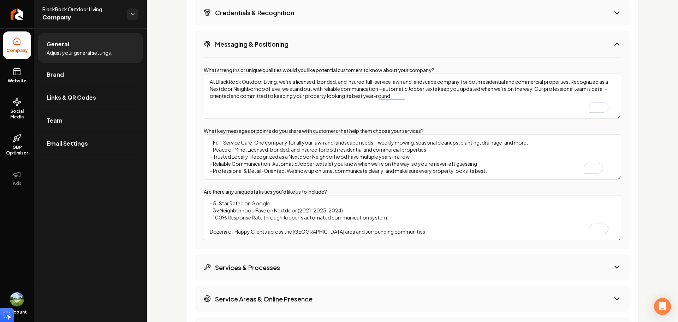
click at [222, 219] on textarea "- 5-Star Rated on Google - 3x Neighborhood Fave on Nextdoor (2021, 2023, 2024) …" at bounding box center [413, 217] width 418 height 45
click at [206, 227] on textarea "- 5-Star Rated on Google - 3x Neighborhood Fave on Nextdoor (2021, 2023, 2024) …" at bounding box center [413, 217] width 418 height 45
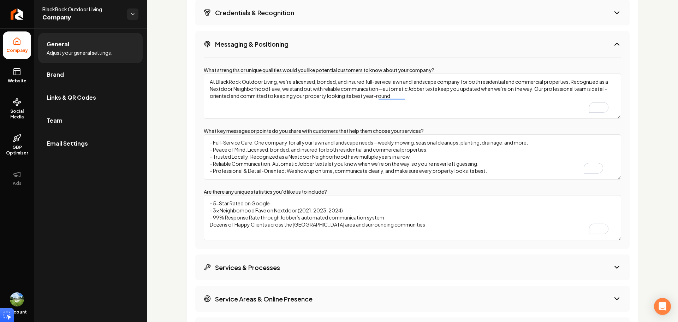
click at [208, 227] on textarea "- 5-Star Rated on Google - 3x Neighborhood Fave on Nextdoor (2021, 2023, 2024) …" at bounding box center [413, 217] width 418 height 45
click at [216, 219] on textarea "- 5-Star Rated on Google - 3x Neighborhood Fave on Nextdoor (2021, 2023, 2024) …" at bounding box center [413, 217] width 418 height 45
click at [223, 217] on textarea "- 5-Star Rated on Google - 3x Neighborhood Fave on Nextdoor (2021, 2023, 2024) …" at bounding box center [413, 217] width 418 height 45
click at [245, 219] on textarea "- 5-Star Rated on Google - 3x Neighborhood Fave on Nextdoor (2021, 2023, 2024) …" at bounding box center [413, 217] width 418 height 45
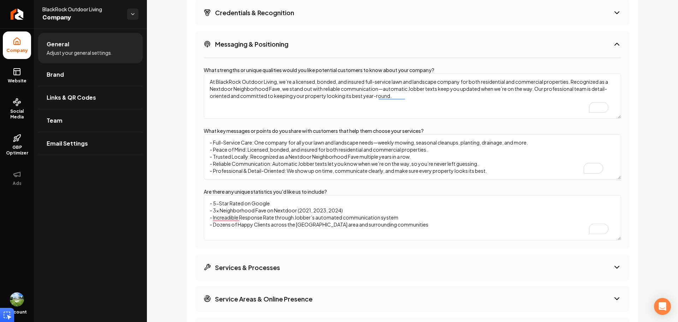
click at [245, 219] on textarea "- 5-Star Rated on Google - 3x Neighborhood Fave on Nextdoor (2021, 2023, 2024) …" at bounding box center [413, 217] width 418 height 45
click at [289, 216] on textarea "- 5-Star Rated on Google - 3x Neighborhood Fave on Nextdoor (2021, 2023, 2024) …" at bounding box center [413, 217] width 418 height 45
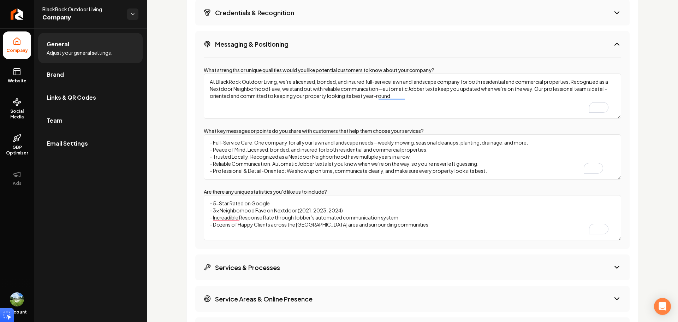
paste textarea "Incredible Communication with Jobber’s automated system, keeping you updated on…"
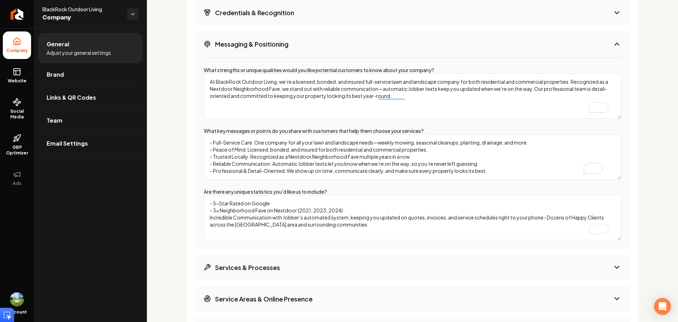
click at [203, 215] on div "What strengths or unique qualities would you like potential customers to know a…" at bounding box center [412, 152] width 434 height 191
click at [208, 218] on textarea "- 5-Star Rated on Google - 3x Neighborhood Fave on Nextdoor (2021, 2023, 2024) …" at bounding box center [413, 217] width 418 height 45
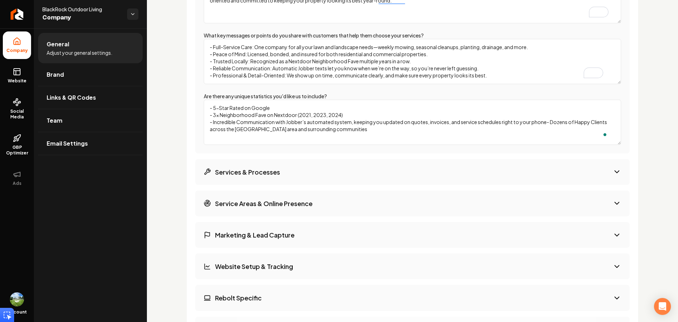
scroll to position [1055, 0]
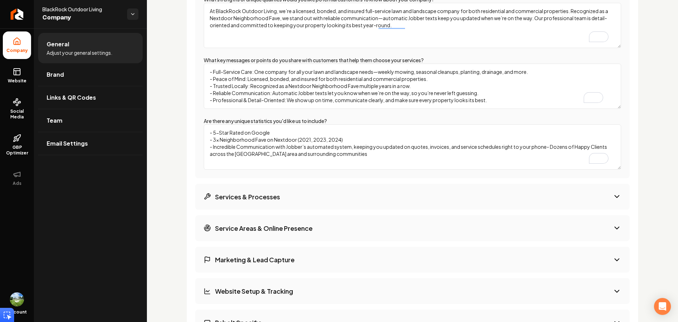
drag, startPoint x: 552, startPoint y: 149, endPoint x: 564, endPoint y: 156, distance: 14.1
click at [607, 161] on div "- 5-Star Rated on Google - 3x Neighborhood Fave on Nextdoor (2021, 2023, 2024) …" at bounding box center [413, 146] width 418 height 45
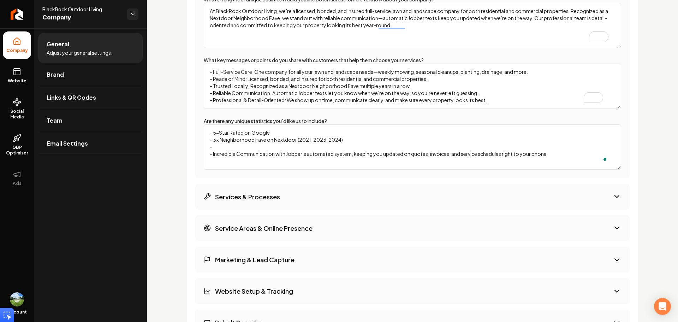
paste textarea "Dozens of Happy Clients across the Greater Barrington area and surrounding comm…"
type textarea "- 5-Star Rated on Google - 3x Neighborhood Fave on Nextdoor (2021, 2023, 2024) …"
click at [248, 194] on h3 "Services & Processes" at bounding box center [247, 196] width 65 height 9
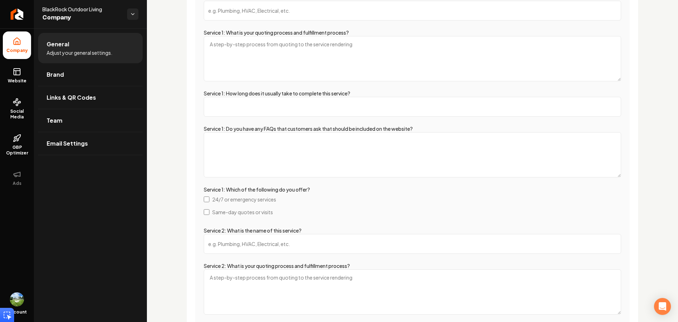
scroll to position [1090, 0]
click at [255, 213] on span "Same-day quotes or visits" at bounding box center [242, 210] width 61 height 7
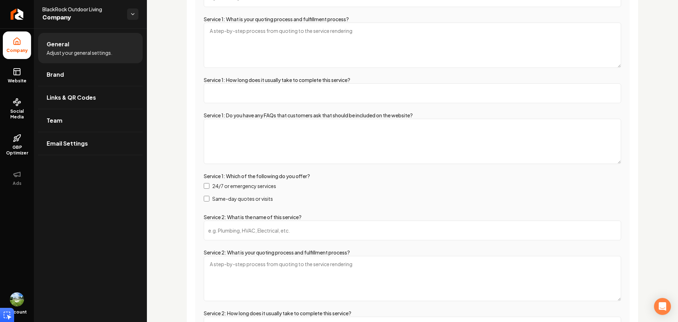
scroll to position [1126, 0]
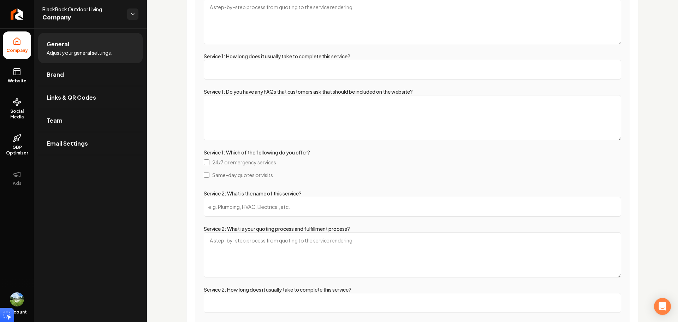
click at [256, 177] on span "Same-day quotes or visits" at bounding box center [242, 174] width 61 height 7
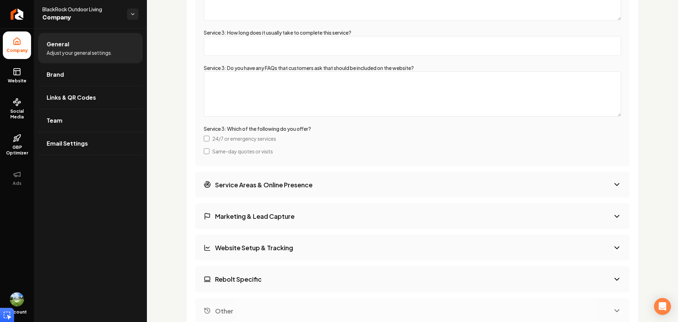
scroll to position [1656, 0]
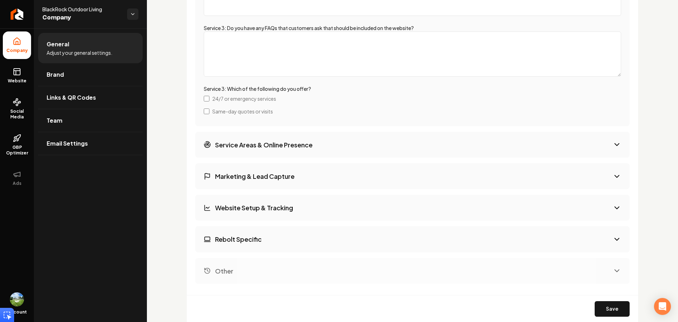
click at [302, 144] on h3 "Service Areas & Online Presence" at bounding box center [263, 144] width 97 height 9
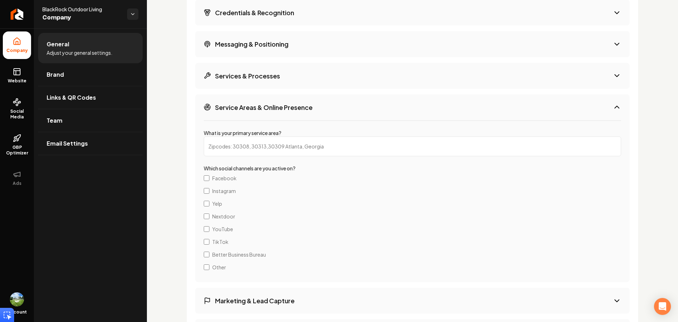
click at [279, 153] on input "What is your primary service area?" at bounding box center [413, 146] width 418 height 20
type input "60010"
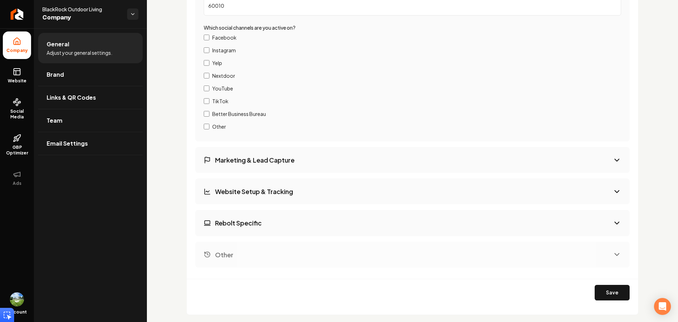
scroll to position [1126, 0]
click at [257, 227] on button "Rebolt Specific" at bounding box center [412, 222] width 434 height 26
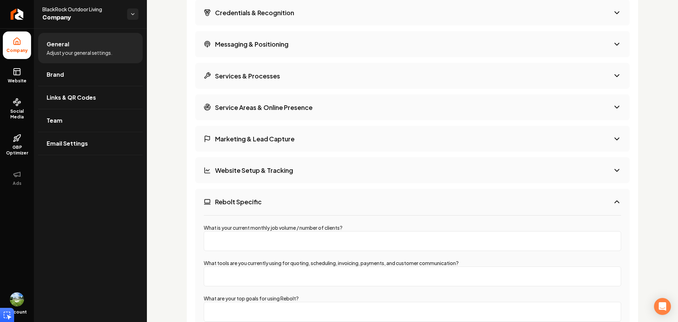
click at [267, 200] on button "Rebolt Specific" at bounding box center [412, 202] width 434 height 26
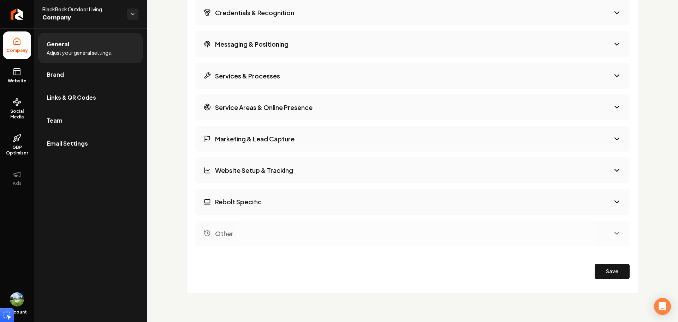
click at [278, 178] on button "Website Setup & Tracking" at bounding box center [412, 170] width 434 height 26
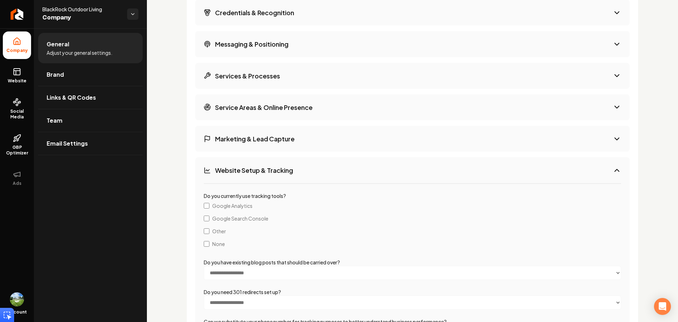
click at [233, 206] on span "Google Analytics" at bounding box center [232, 205] width 40 height 7
click at [227, 217] on span "Google Search Console" at bounding box center [240, 218] width 56 height 7
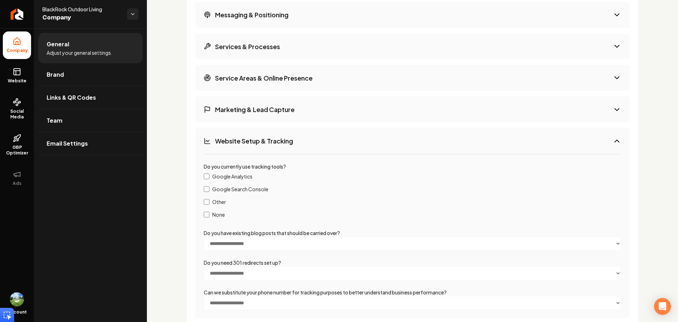
scroll to position [1020, 0]
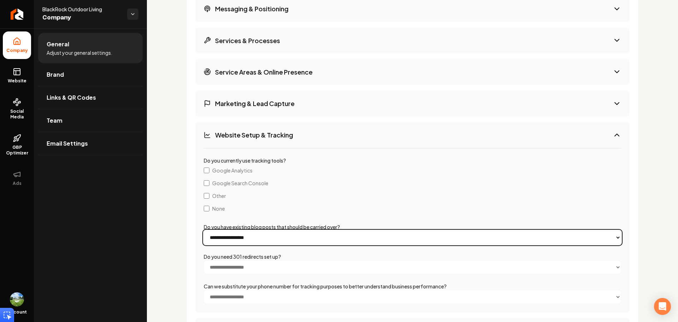
click at [267, 236] on select "**********" at bounding box center [413, 237] width 418 height 14
click at [259, 238] on select "**********" at bounding box center [413, 237] width 418 height 14
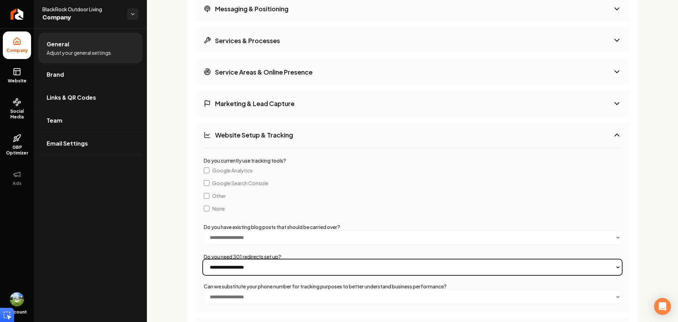
click at [242, 267] on select "**********" at bounding box center [413, 267] width 418 height 14
select select "**"
click at [204, 260] on select "**********" at bounding box center [413, 267] width 418 height 14
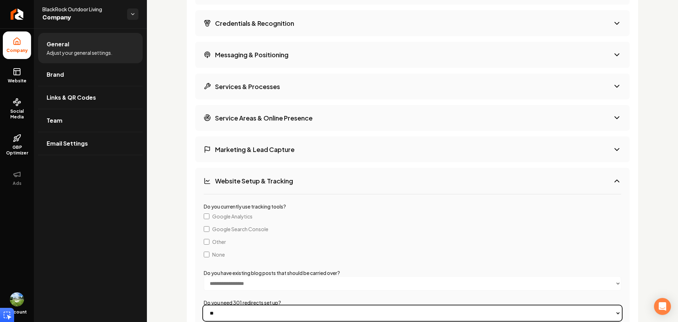
scroll to position [972, 0]
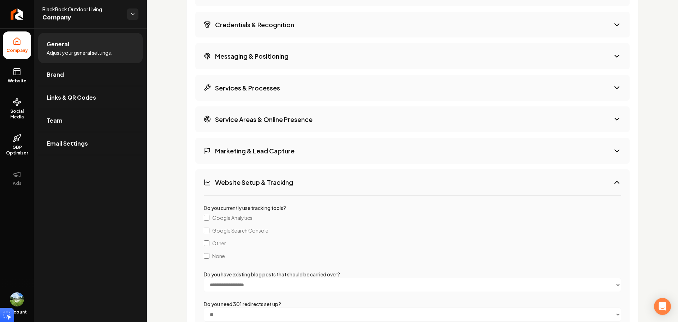
click at [285, 144] on button "Marketing & Lead Capture" at bounding box center [412, 151] width 434 height 26
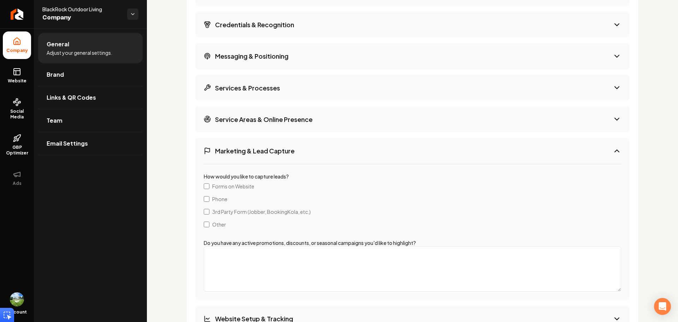
click at [227, 189] on span "Forms on Website" at bounding box center [233, 186] width 42 height 7
click at [215, 196] on span "Phone" at bounding box center [219, 198] width 15 height 7
click at [266, 123] on h3 "Service Areas & Online Presence" at bounding box center [263, 119] width 97 height 9
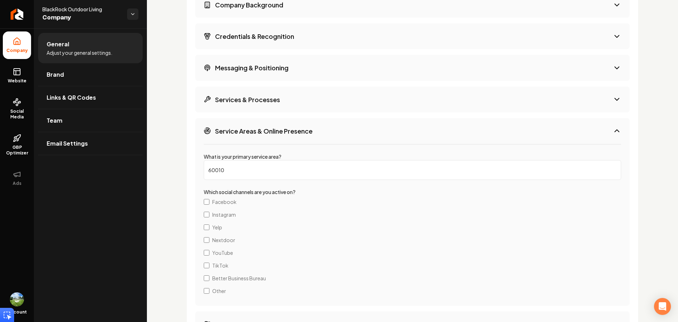
scroll to position [937, 0]
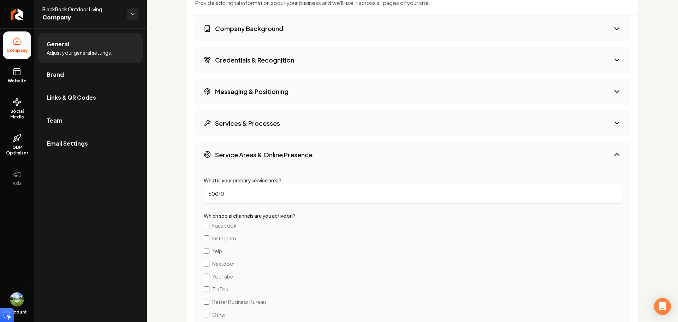
click at [249, 183] on label "What is your primary service area?" at bounding box center [243, 180] width 78 height 6
click at [249, 184] on input "60010" at bounding box center [413, 194] width 418 height 20
click at [242, 189] on input "60010" at bounding box center [413, 194] width 418 height 20
paste input "60067, 60074, 60078, 60094, 60095, 60173, 60195"
click at [244, 196] on input "60010, 60067 60067, 60074, 60078, 60094, 60095, 60173, 60195" at bounding box center [413, 194] width 418 height 20
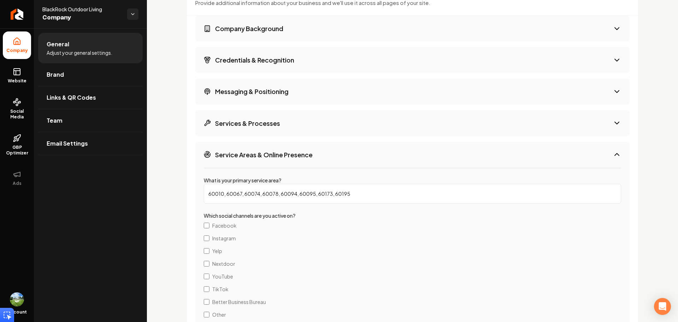
type input "60010, 60067, 60074, 60078, 60094, 60095, 60173, 60195"
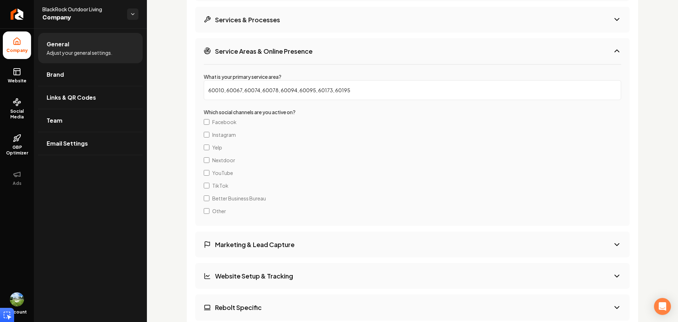
scroll to position [1114, 0]
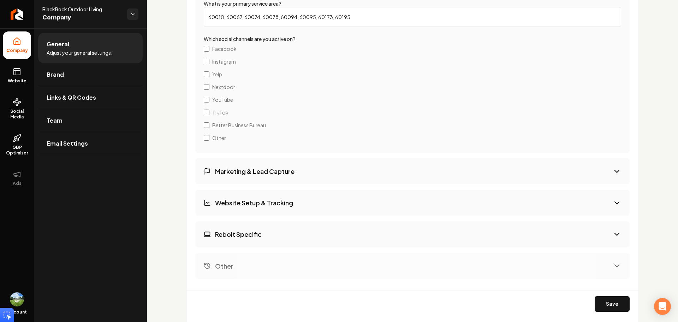
click at [279, 180] on button "Marketing & Lead Capture" at bounding box center [412, 171] width 434 height 26
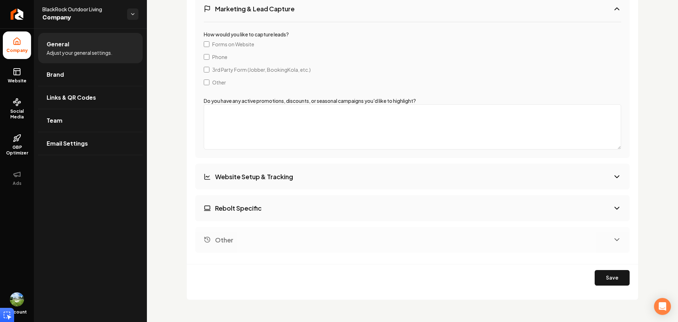
scroll to position [1121, 0]
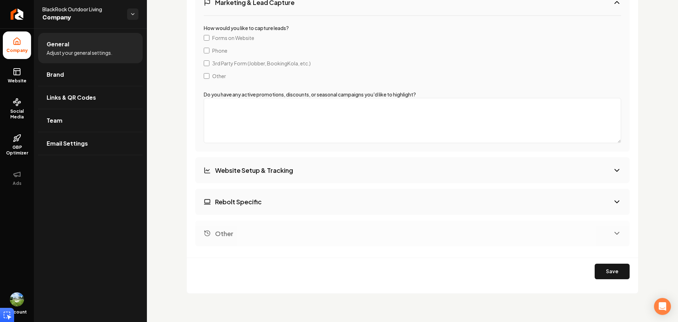
click at [275, 163] on button "Website Setup & Tracking" at bounding box center [412, 170] width 434 height 26
select select "**"
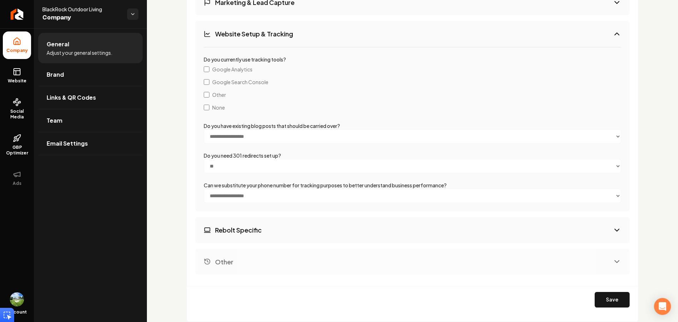
click at [250, 233] on h3 "Rebolt Specific" at bounding box center [238, 229] width 47 height 9
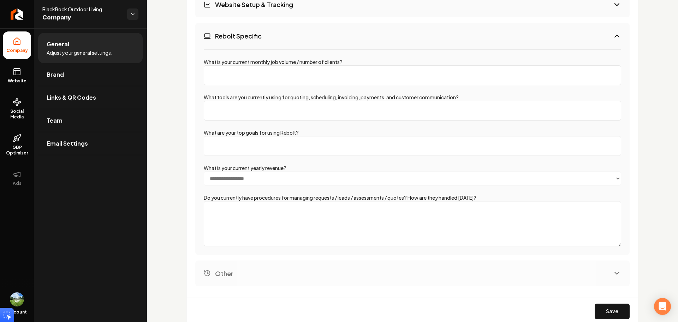
scroll to position [1156, 0]
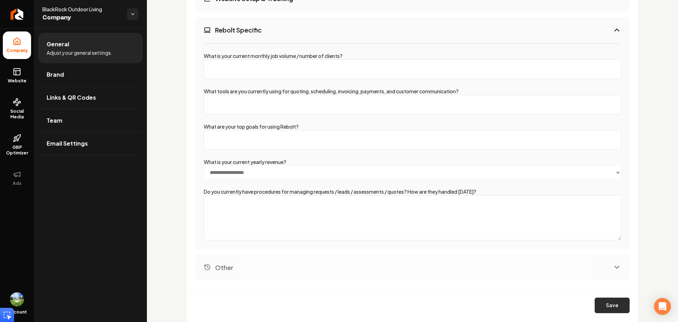
click at [611, 305] on button "Save" at bounding box center [612, 305] width 35 height 16
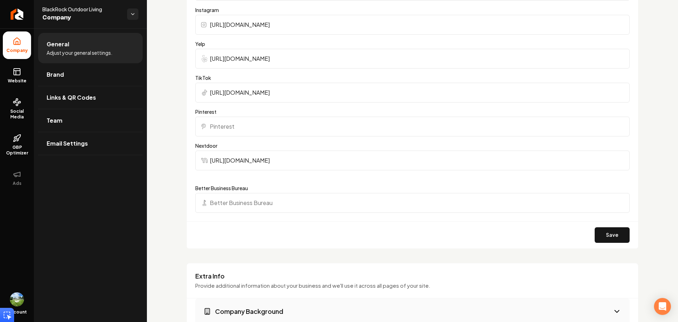
scroll to position [662, 0]
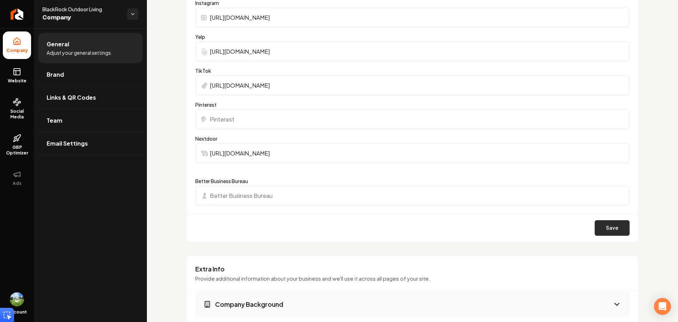
click at [597, 225] on button "Save" at bounding box center [612, 228] width 35 height 16
click at [603, 221] on button "Save" at bounding box center [612, 228] width 35 height 16
click at [82, 71] on link "Brand" at bounding box center [90, 74] width 105 height 23
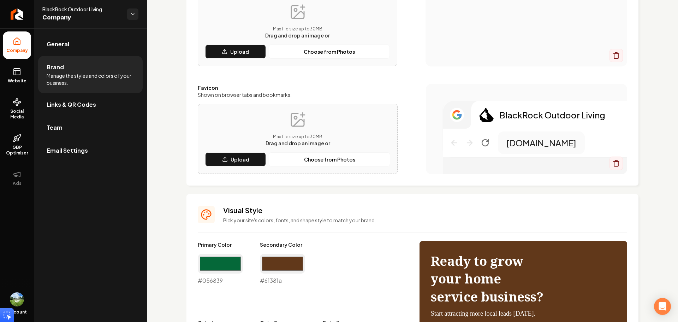
scroll to position [106, 0]
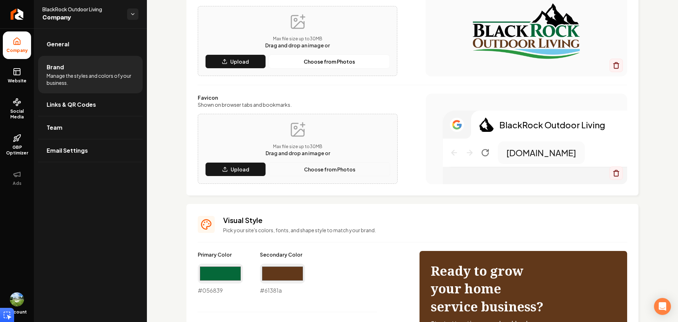
click at [312, 172] on p "Choose from Photos" at bounding box center [329, 169] width 51 height 7
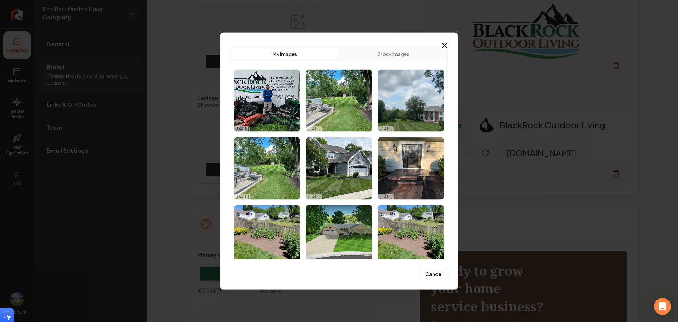
click at [409, 55] on button "Stock Images" at bounding box center [393, 53] width 108 height 11
click at [310, 54] on button "My Images" at bounding box center [285, 53] width 108 height 11
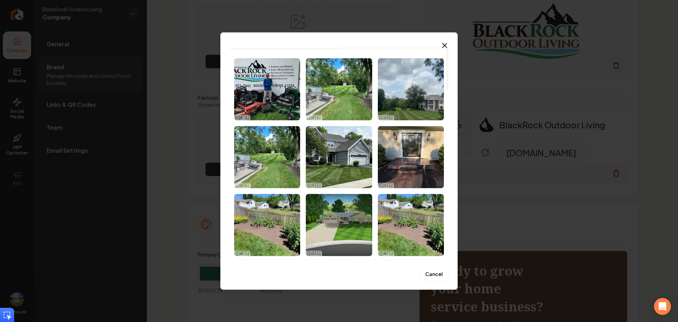
scroll to position [0, 0]
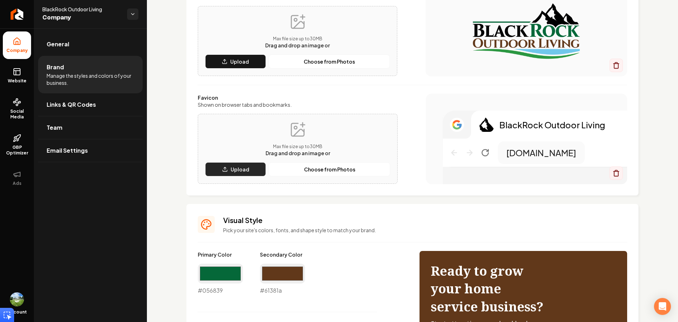
click at [240, 167] on p "Upload" at bounding box center [240, 169] width 19 height 7
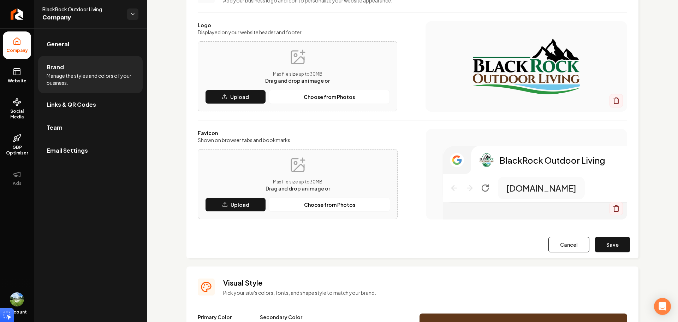
drag, startPoint x: 307, startPoint y: 206, endPoint x: 473, endPoint y: 211, distance: 165.4
click at [468, 211] on div "Favicon Shown on browser tabs and bookmarks. Max file size up to 30 MB Drag and…" at bounding box center [413, 174] width 430 height 90
click at [606, 242] on button "Save" at bounding box center [612, 245] width 35 height 16
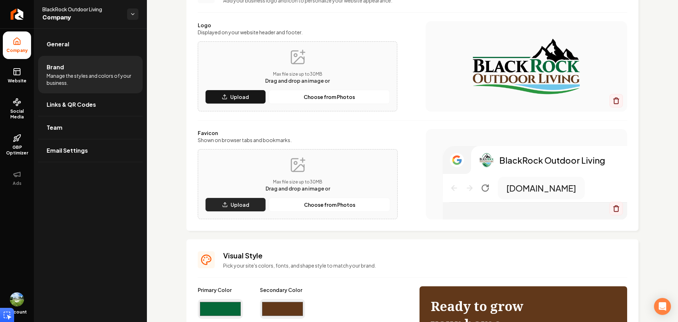
click at [255, 201] on button "Upload" at bounding box center [235, 204] width 61 height 14
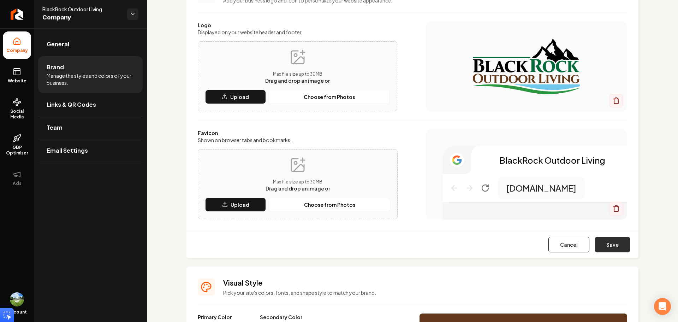
click at [597, 246] on button "Save" at bounding box center [612, 245] width 35 height 16
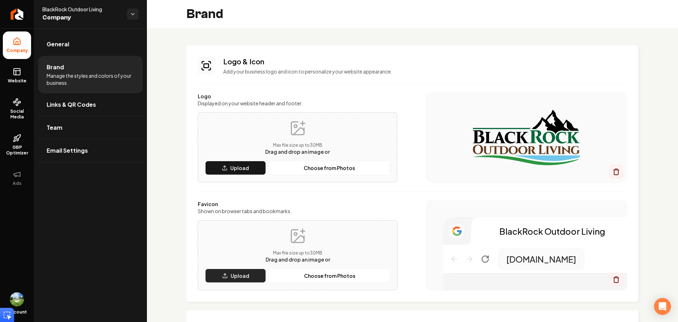
click at [262, 274] on button "Upload" at bounding box center [235, 275] width 61 height 14
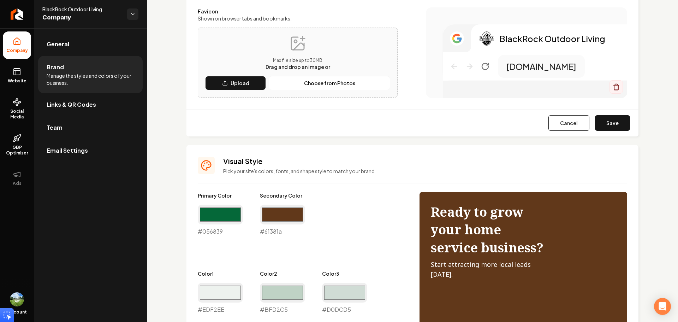
scroll to position [169, 0]
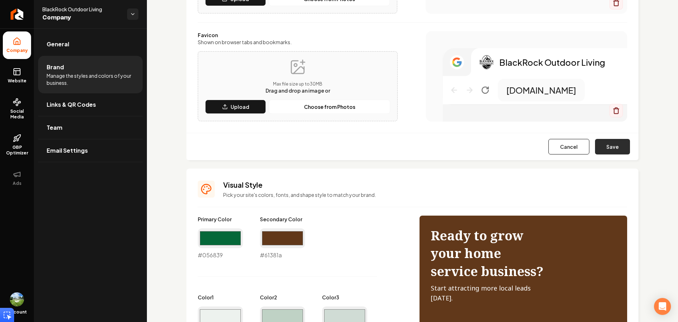
click at [609, 148] on button "Save" at bounding box center [612, 147] width 35 height 16
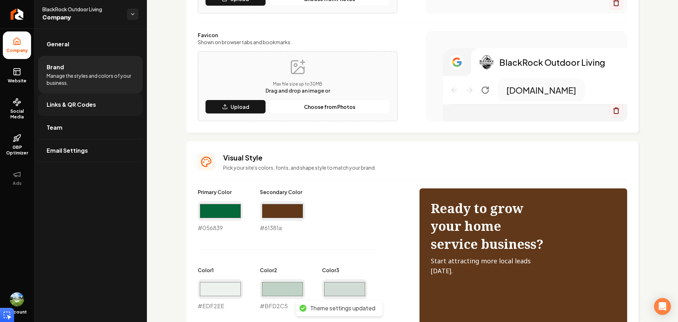
click at [114, 113] on link "Links & QR Codes" at bounding box center [90, 104] width 105 height 23
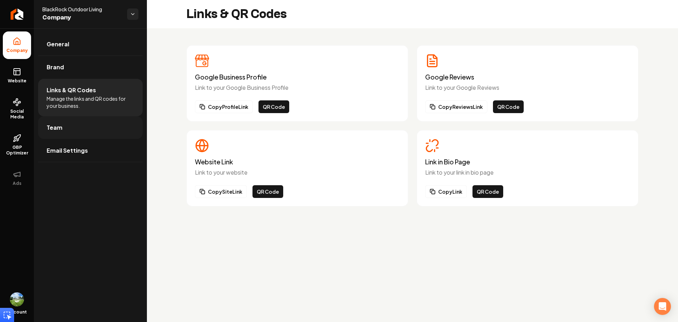
click at [96, 124] on link "Team" at bounding box center [90, 127] width 105 height 23
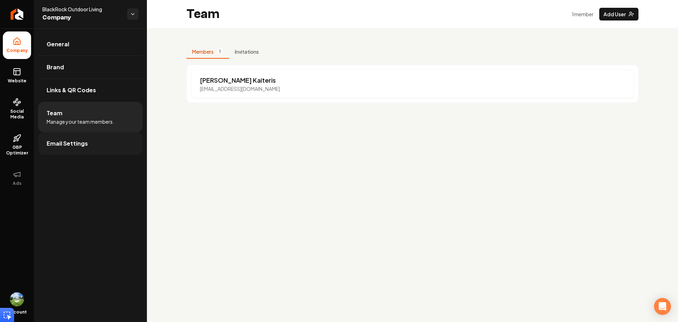
click at [102, 143] on link "Email Settings" at bounding box center [90, 143] width 105 height 23
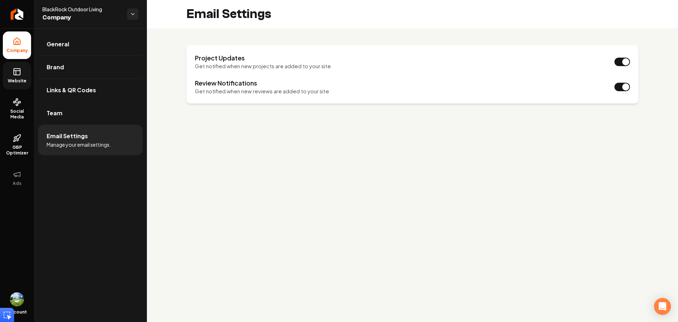
click at [23, 74] on link "Website" at bounding box center [17, 76] width 28 height 28
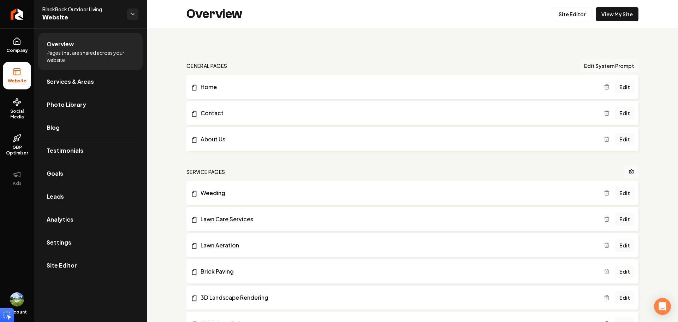
click at [614, 67] on button "Edit System Prompt" at bounding box center [609, 65] width 59 height 13
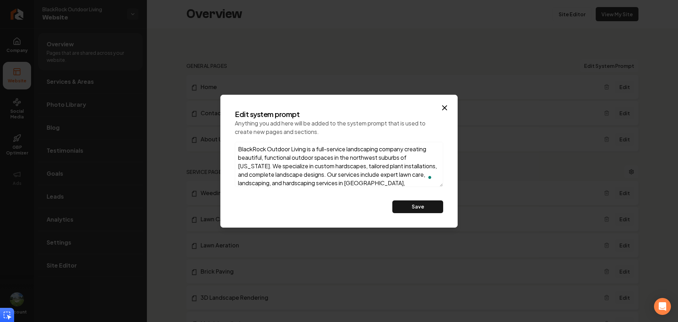
click at [449, 104] on div "Edit system prompt Anything you add here will be added to the system prompt tha…" at bounding box center [338, 161] width 237 height 133
click at [446, 105] on icon "button" at bounding box center [444, 108] width 8 height 8
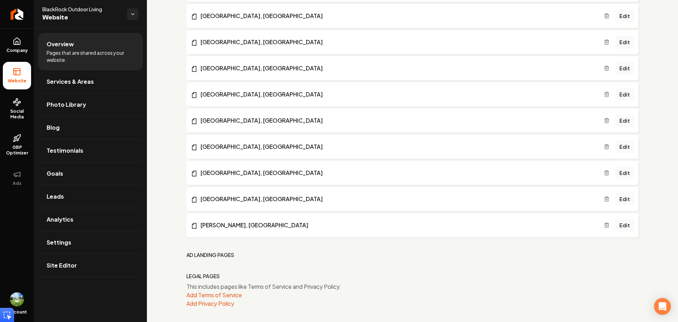
scroll to position [521, 0]
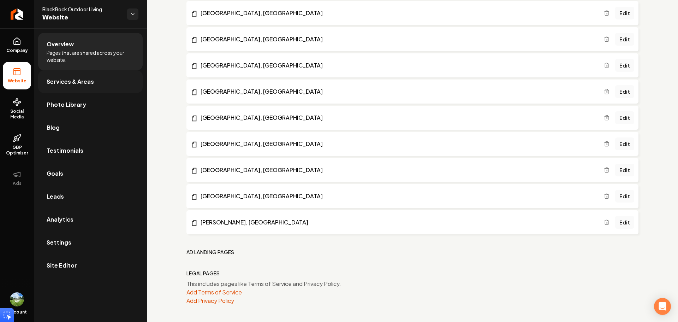
click at [103, 77] on link "Services & Areas" at bounding box center [90, 81] width 105 height 23
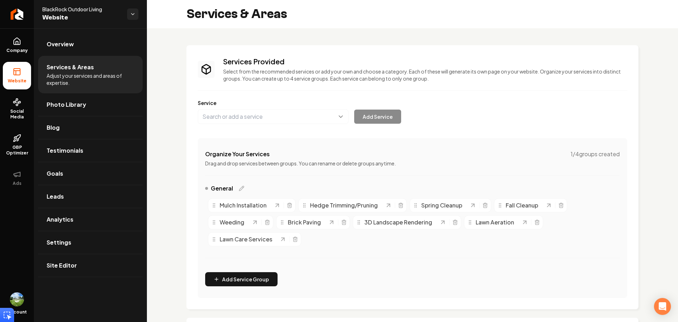
click at [231, 223] on span "Weeding" at bounding box center [232, 222] width 25 height 8
click at [12, 135] on link "GBP Optimizer" at bounding box center [17, 144] width 28 height 33
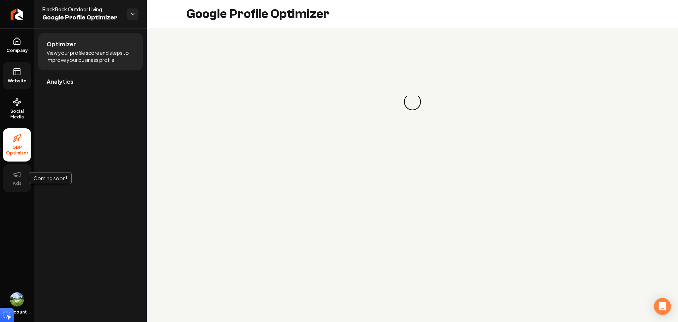
click at [18, 172] on icon at bounding box center [17, 174] width 8 height 8
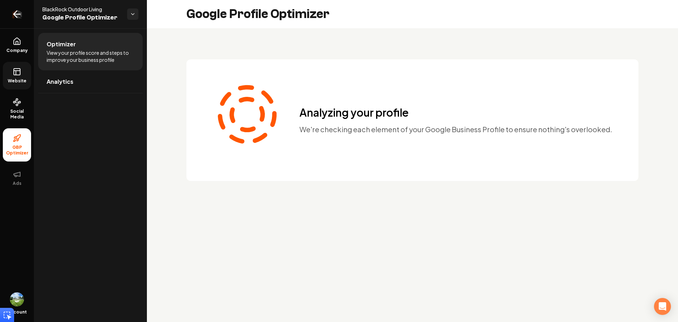
click at [21, 11] on icon "Return to dashboard" at bounding box center [16, 13] width 11 height 11
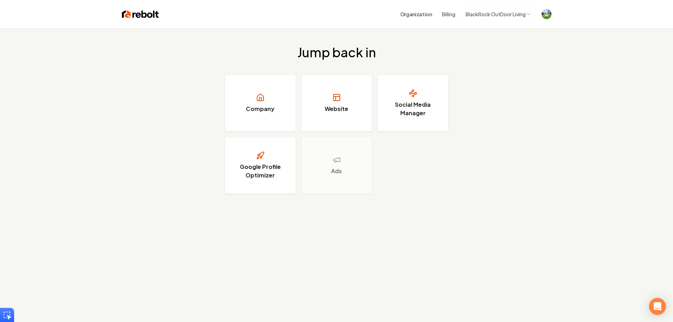
click at [517, 11] on html "Organization Billing BlackRock OutDoor Living Jump back in Company Website Soci…" at bounding box center [336, 161] width 673 height 322
click at [545, 13] on html "Organization Billing BlackRock OutDoor Living Jump back in Company Website Soci…" at bounding box center [336, 161] width 673 height 322
click at [543, 16] on img "Open user button" at bounding box center [547, 14] width 10 height 10
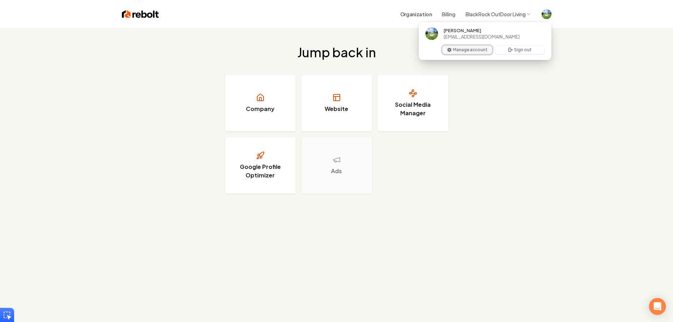
click at [478, 49] on button "Manage account" at bounding box center [467, 50] width 50 height 8
